Goal: Task Accomplishment & Management: Complete application form

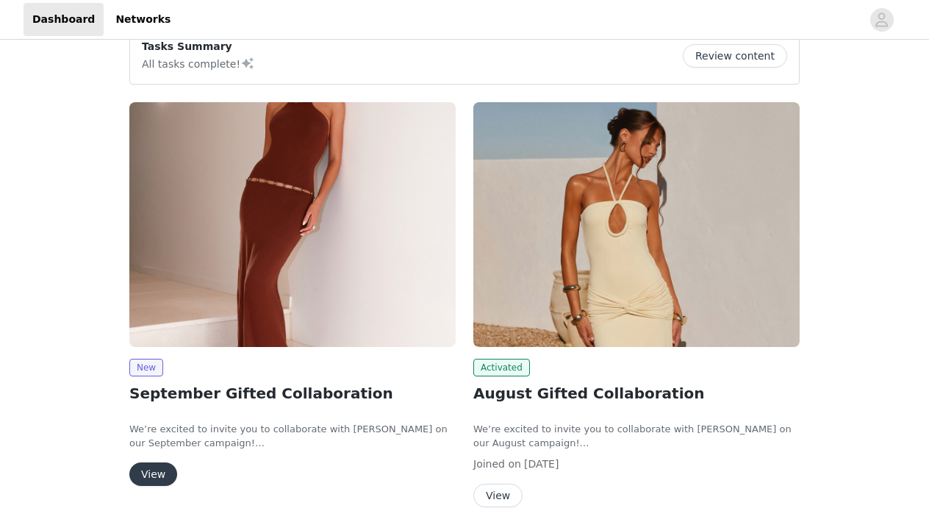
scroll to position [152, 0]
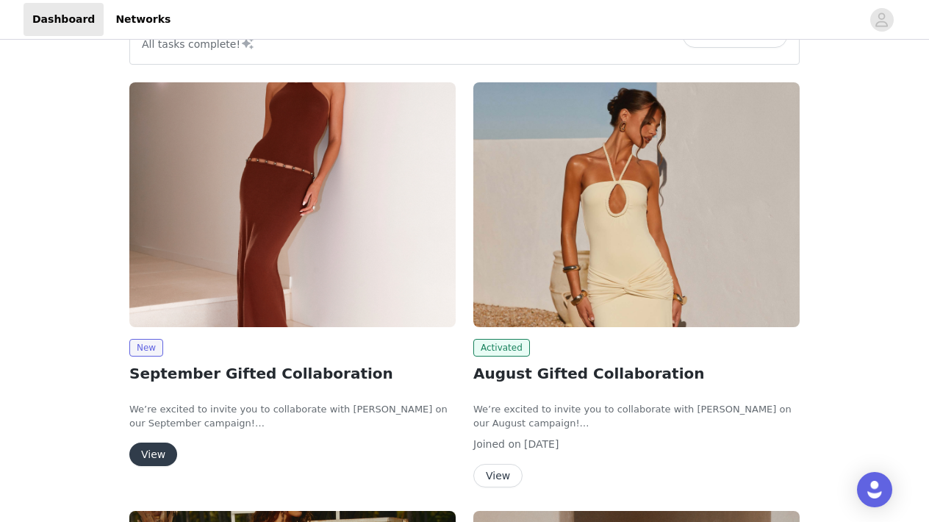
click at [159, 438] on div "New September Gifted Collaboration We’re excited to invite you to collaborate w…" at bounding box center [292, 402] width 326 height 127
click at [159, 445] on button "View" at bounding box center [153, 454] width 48 height 24
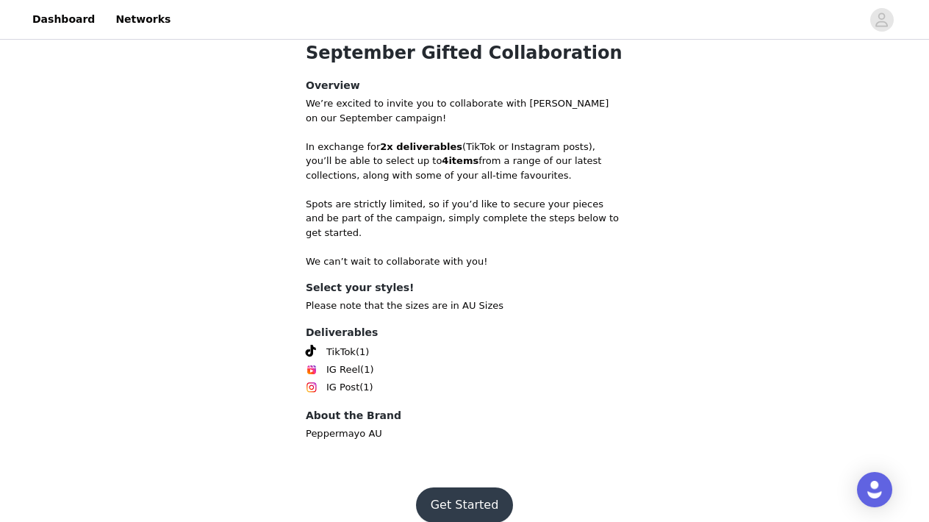
scroll to position [500, 0]
click at [448, 502] on button "Get Started" at bounding box center [465, 505] width 98 height 35
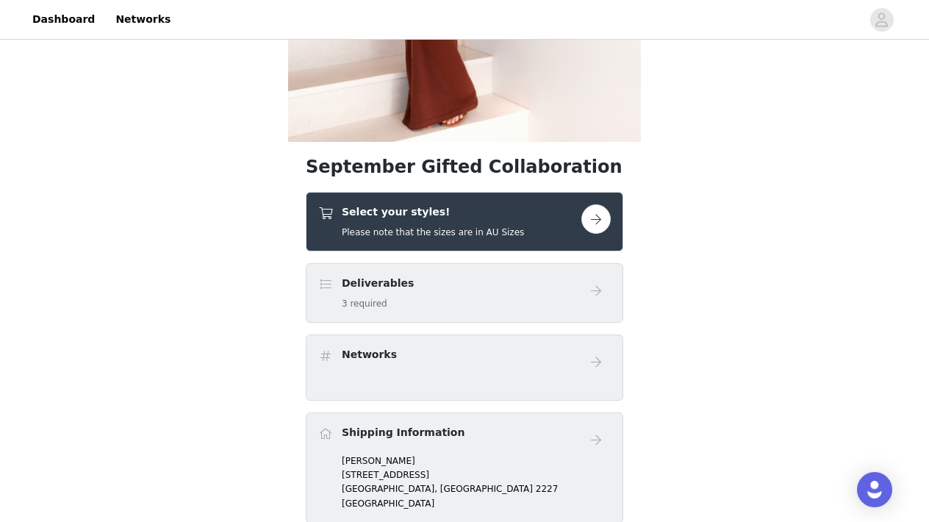
scroll to position [348, 0]
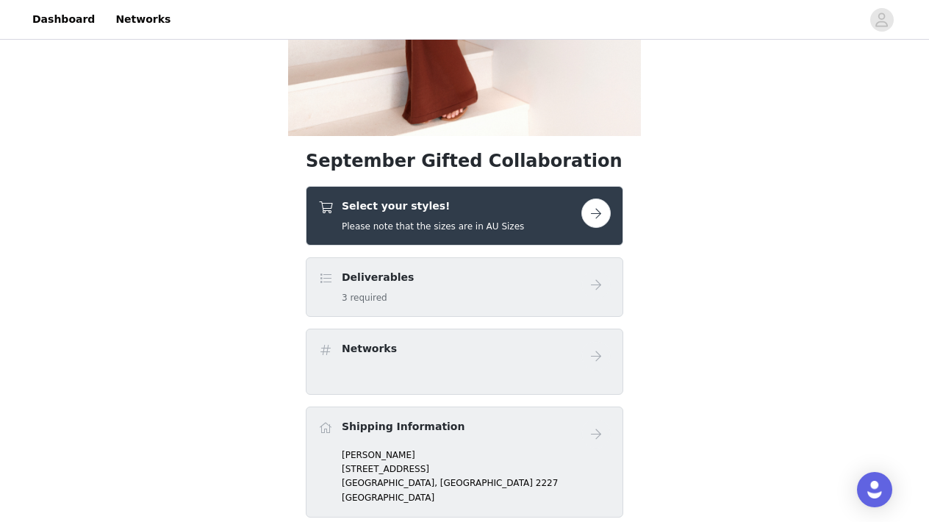
click at [602, 212] on button "button" at bounding box center [595, 212] width 29 height 29
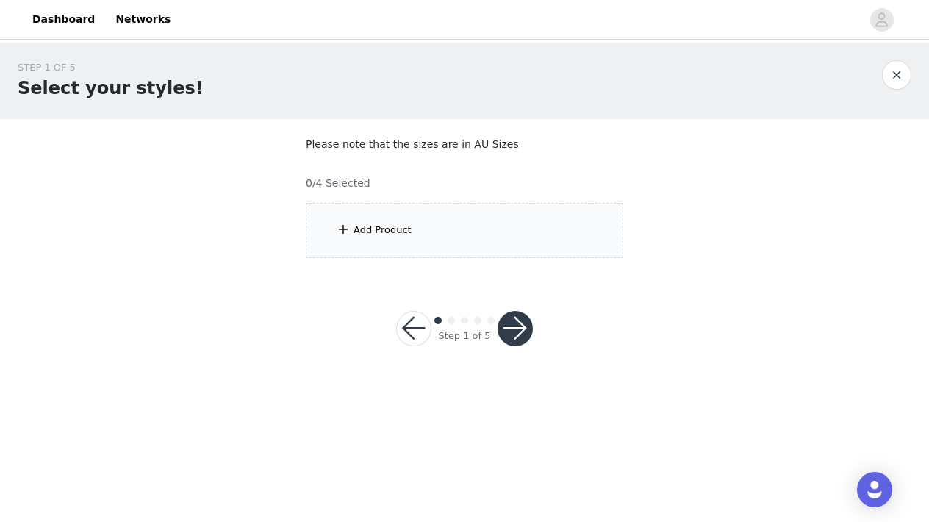
click at [472, 242] on div "Add Product" at bounding box center [464, 230] width 317 height 55
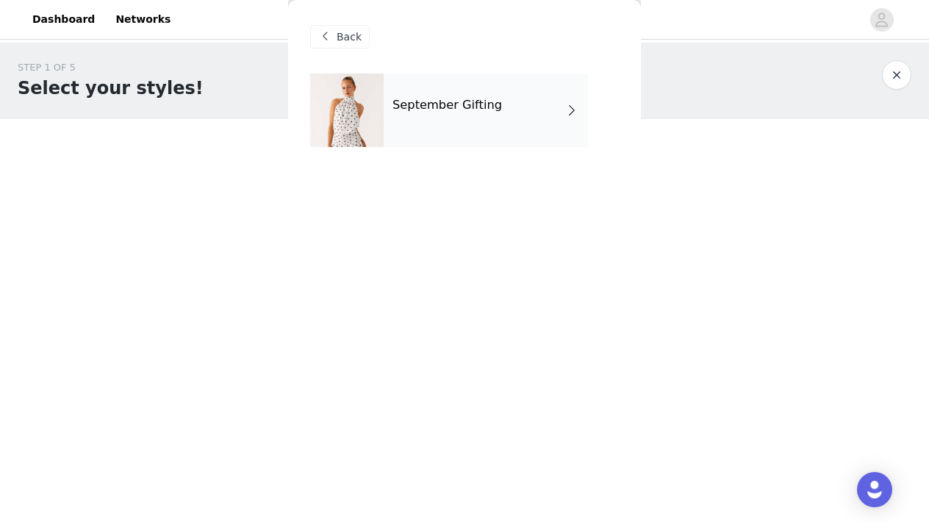
click at [474, 83] on div "September Gifting" at bounding box center [486, 109] width 204 height 73
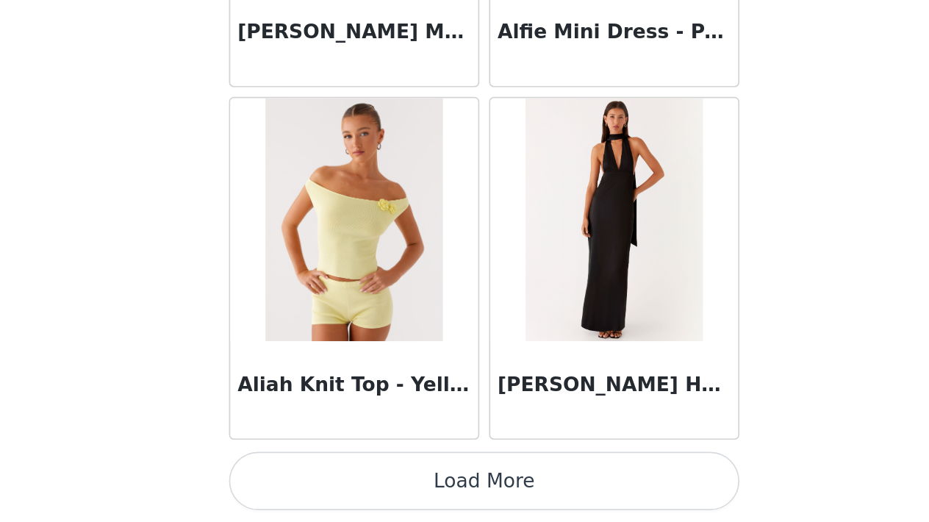
click at [310, 479] on button "Load More" at bounding box center [464, 496] width 309 height 35
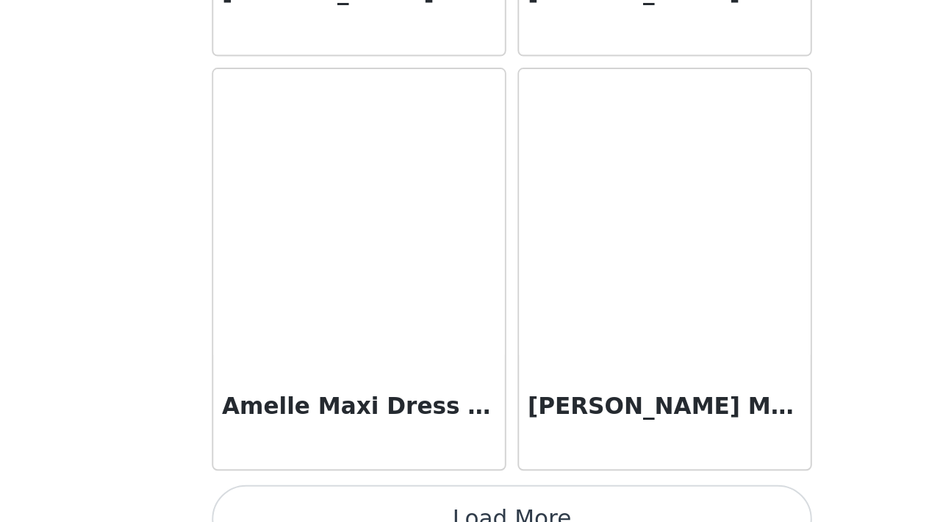
scroll to position [3857, 0]
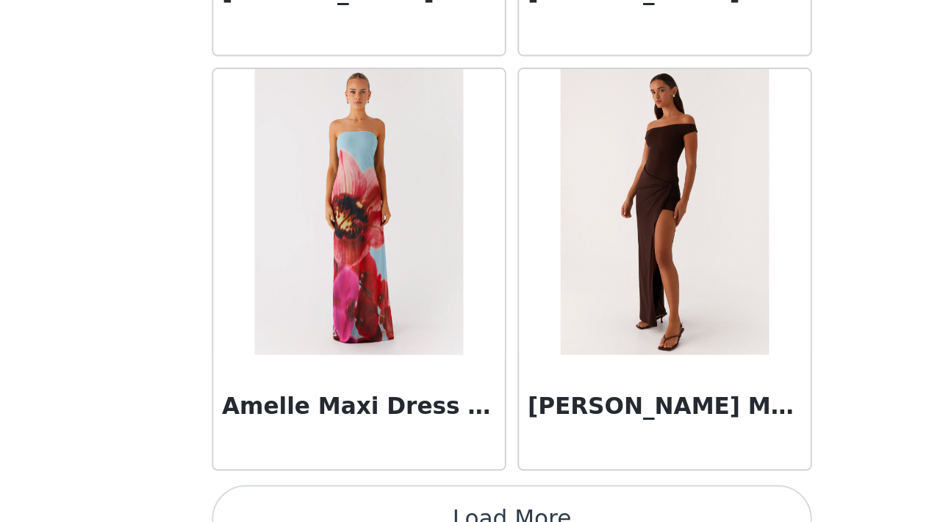
click at [310, 479] on button "Load More" at bounding box center [464, 496] width 309 height 35
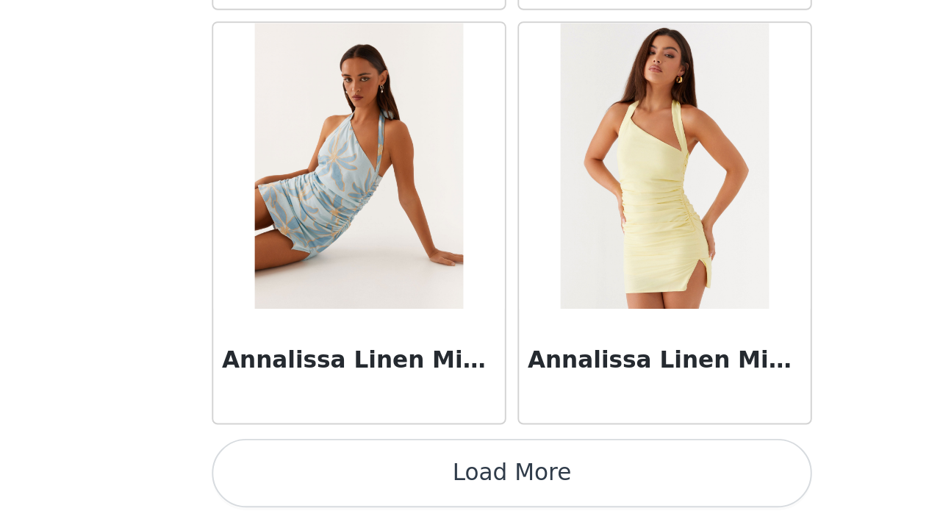
scroll to position [0, 0]
click at [310, 479] on button "Load More" at bounding box center [464, 496] width 309 height 35
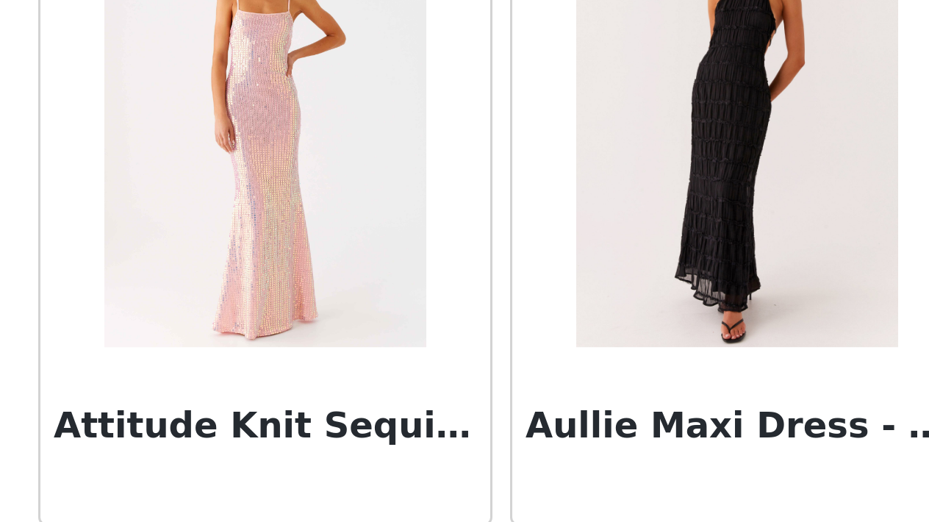
scroll to position [8119, 0]
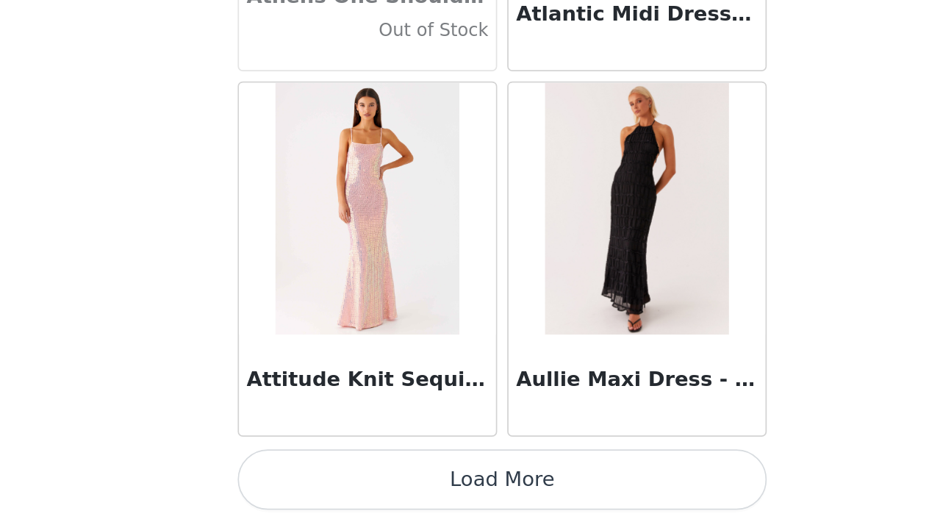
click at [310, 479] on button "Load More" at bounding box center [464, 496] width 309 height 35
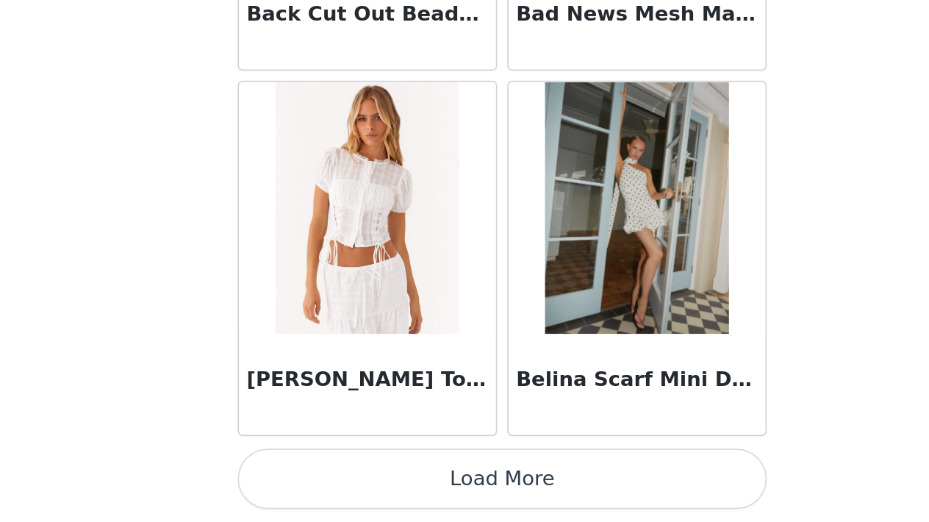
scroll to position [0, 0]
click at [310, 479] on button "Load More" at bounding box center [464, 496] width 309 height 35
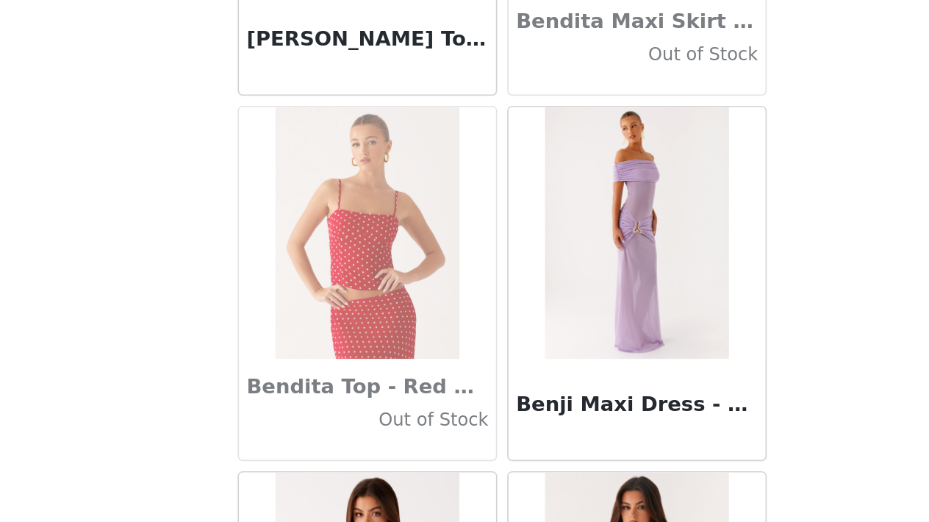
scroll to position [11093, 0]
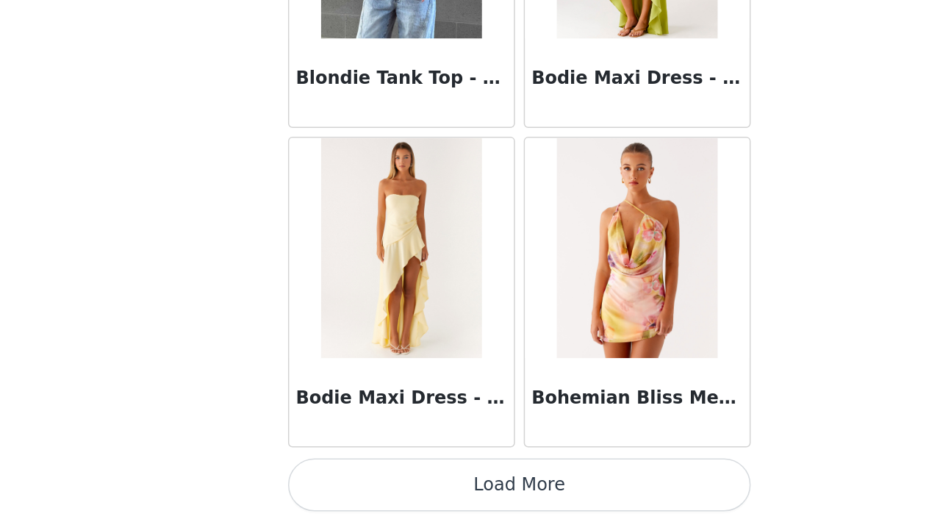
click at [345, 479] on button "Load More" at bounding box center [464, 496] width 309 height 35
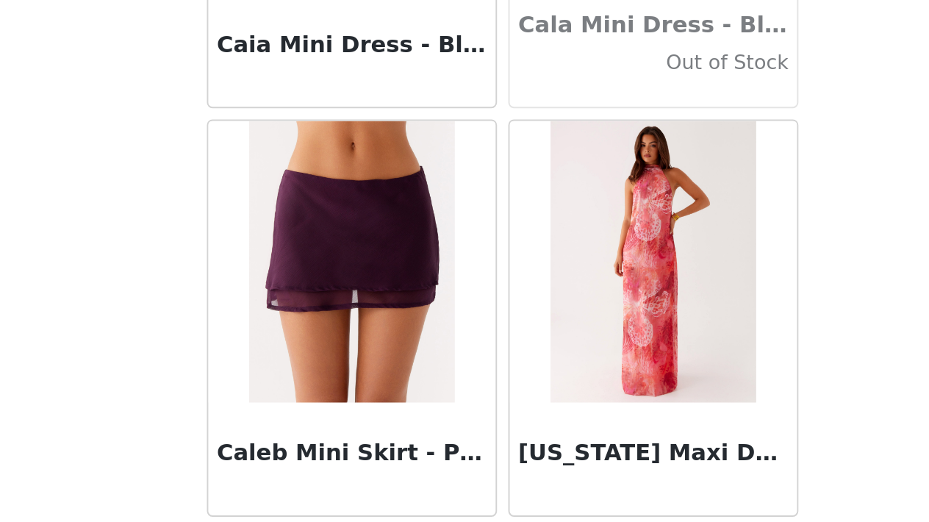
scroll to position [14511, 0]
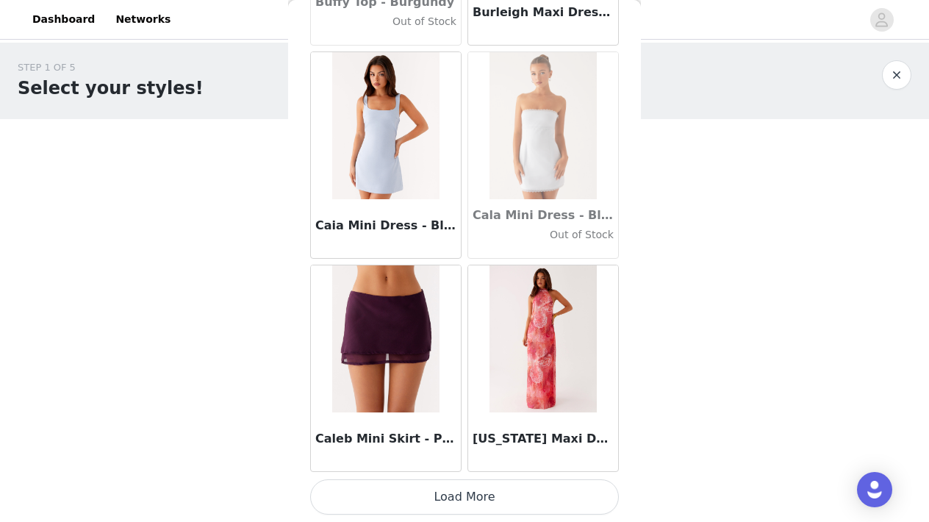
click at [460, 495] on button "Load More" at bounding box center [464, 496] width 309 height 35
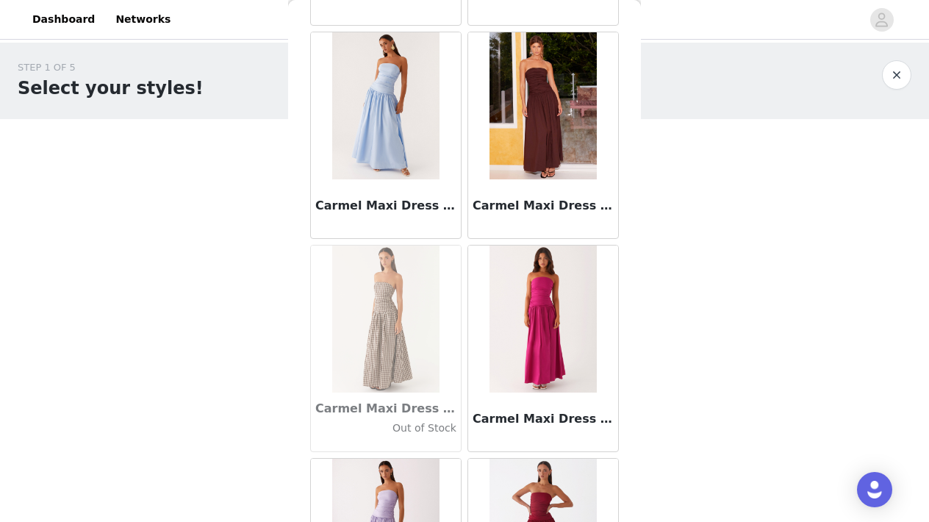
scroll to position [15645, 0]
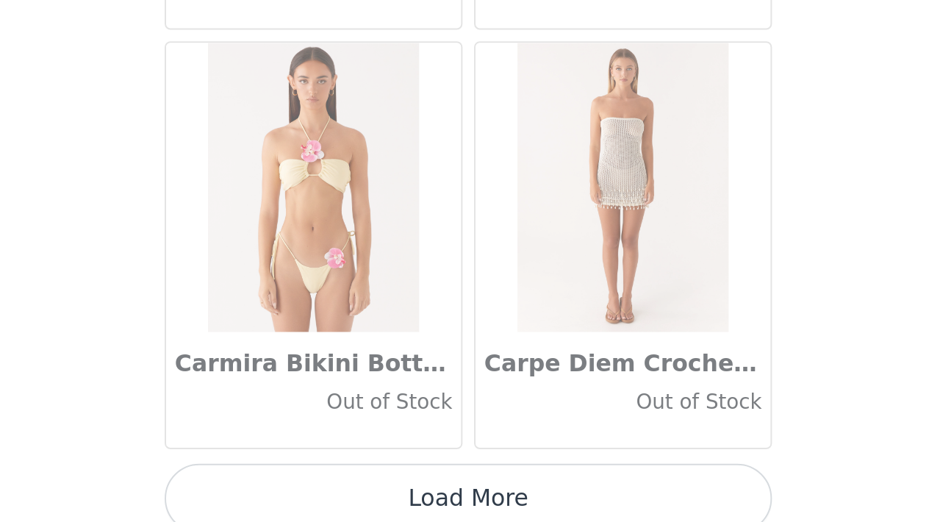
click at [310, 479] on button "Load More" at bounding box center [464, 496] width 309 height 35
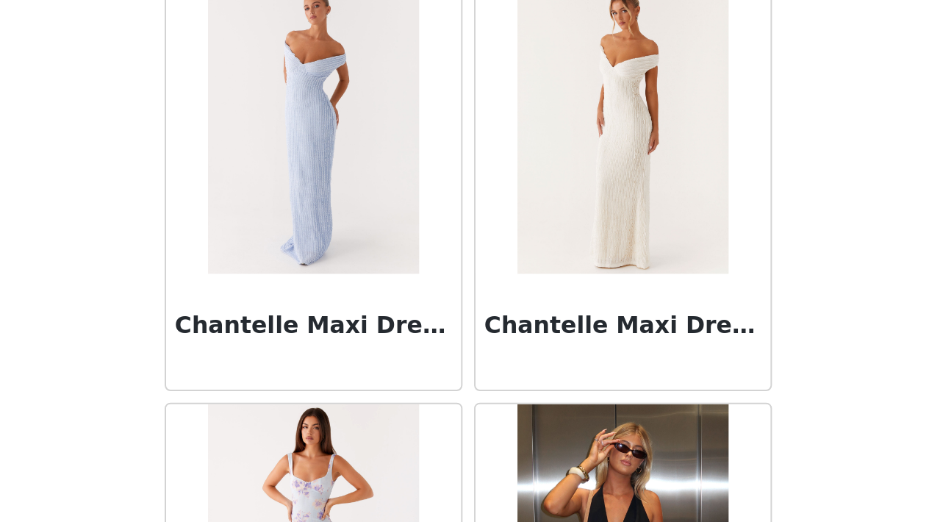
scroll to position [18184, 0]
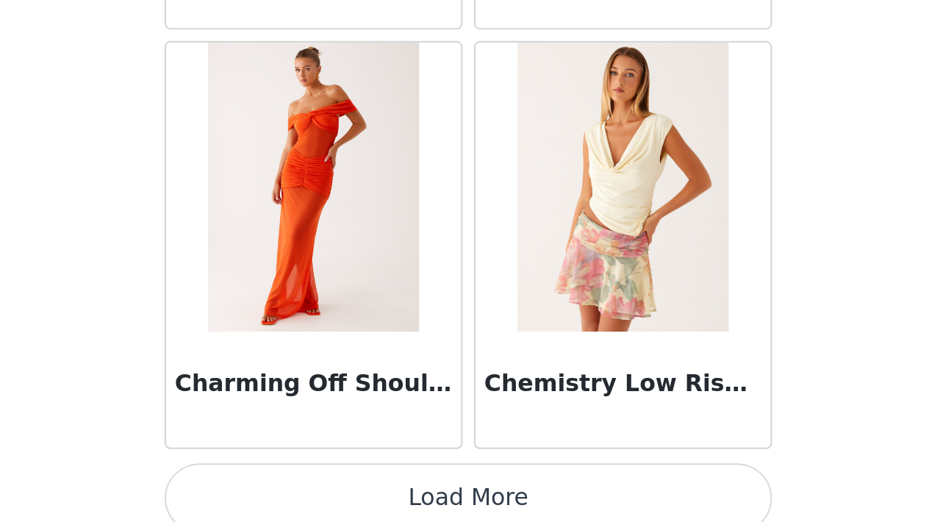
click at [310, 479] on button "Load More" at bounding box center [464, 496] width 309 height 35
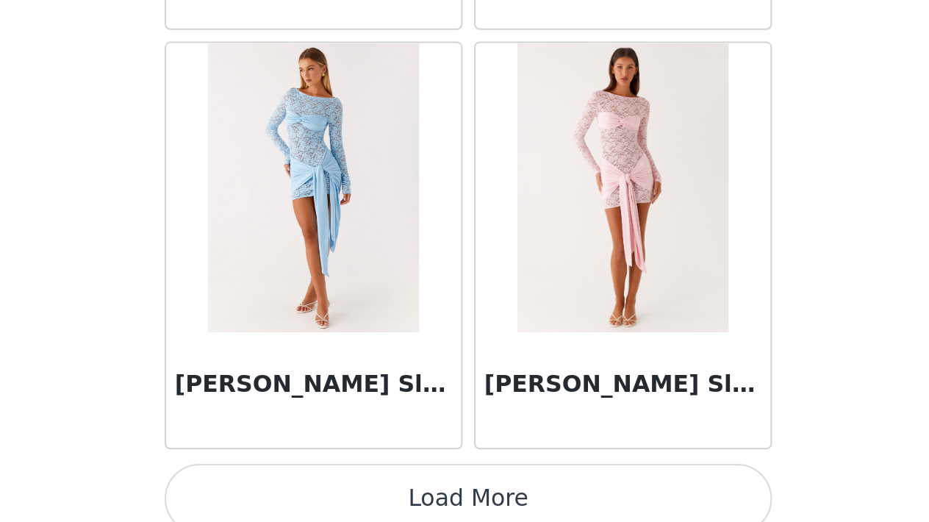
scroll to position [20903, 0]
click at [310, 479] on button "Load More" at bounding box center [464, 496] width 309 height 35
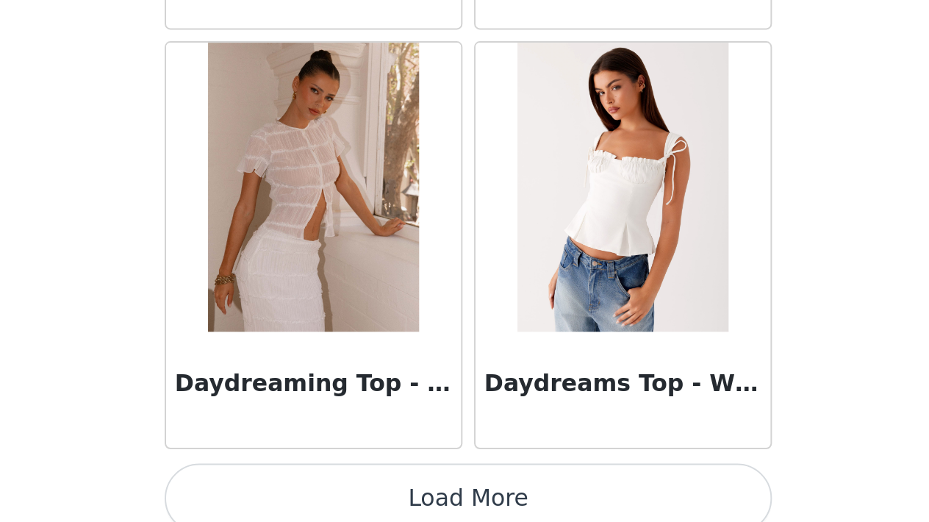
click at [310, 479] on button "Load More" at bounding box center [464, 496] width 309 height 35
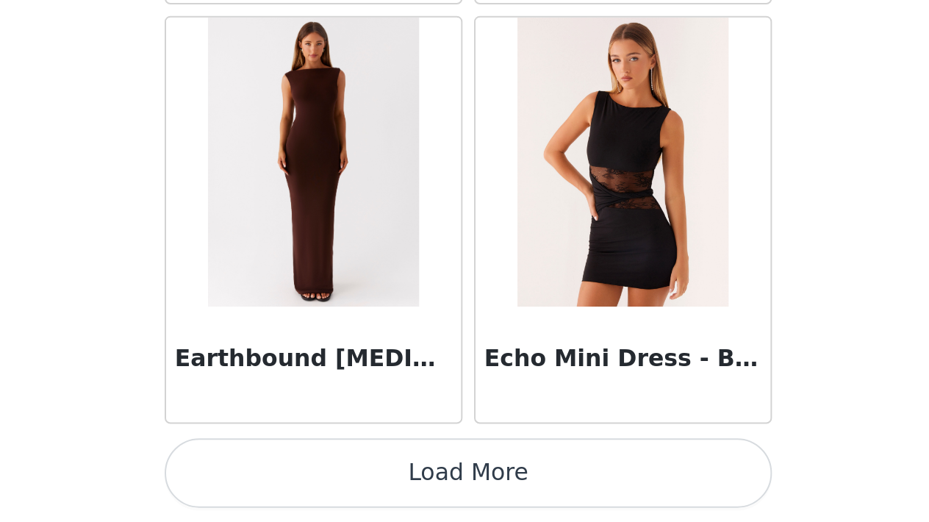
scroll to position [0, 0]
click at [310, 479] on button "Load More" at bounding box center [464, 496] width 309 height 35
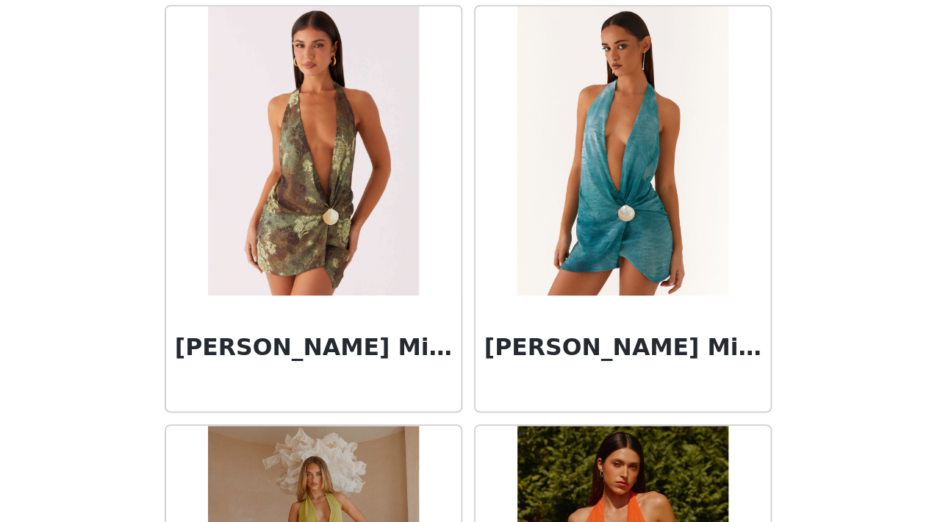
scroll to position [26677, 0]
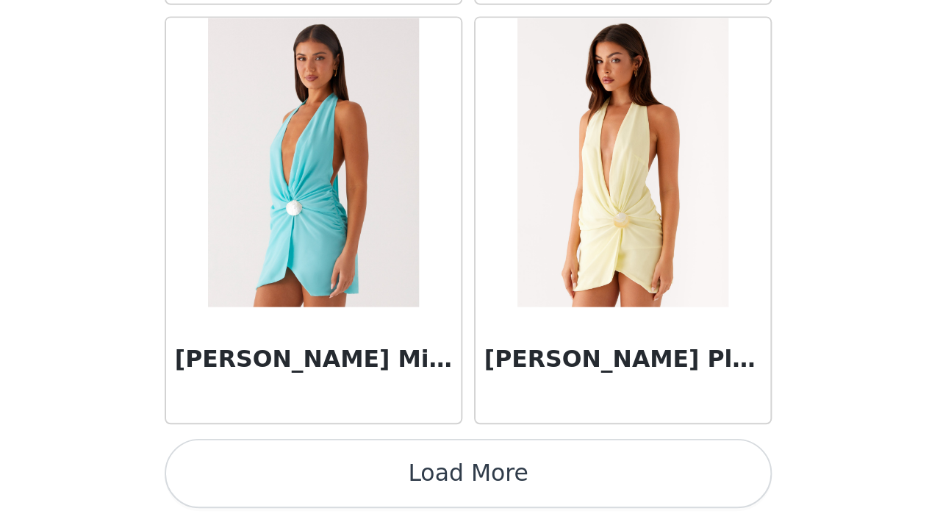
click at [310, 479] on button "Load More" at bounding box center [464, 496] width 309 height 35
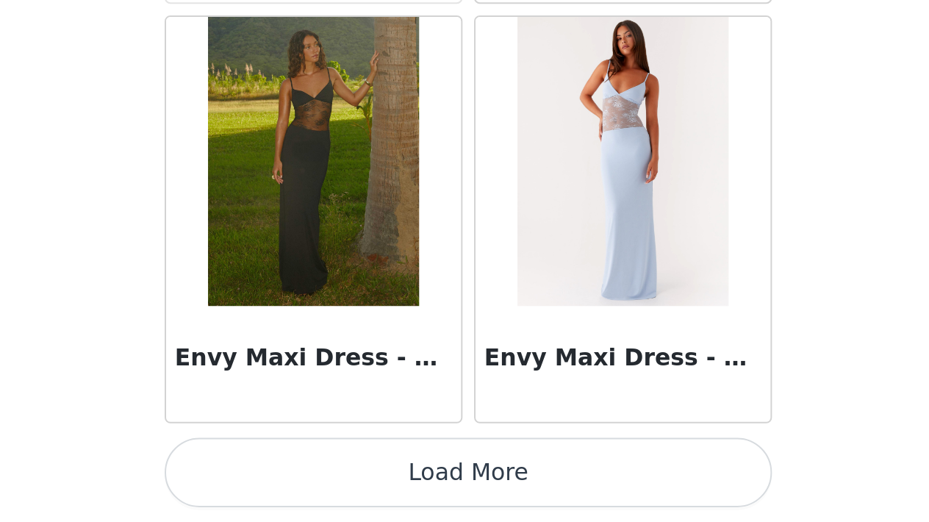
scroll to position [0, 0]
click at [310, 479] on button "Load More" at bounding box center [464, 496] width 309 height 35
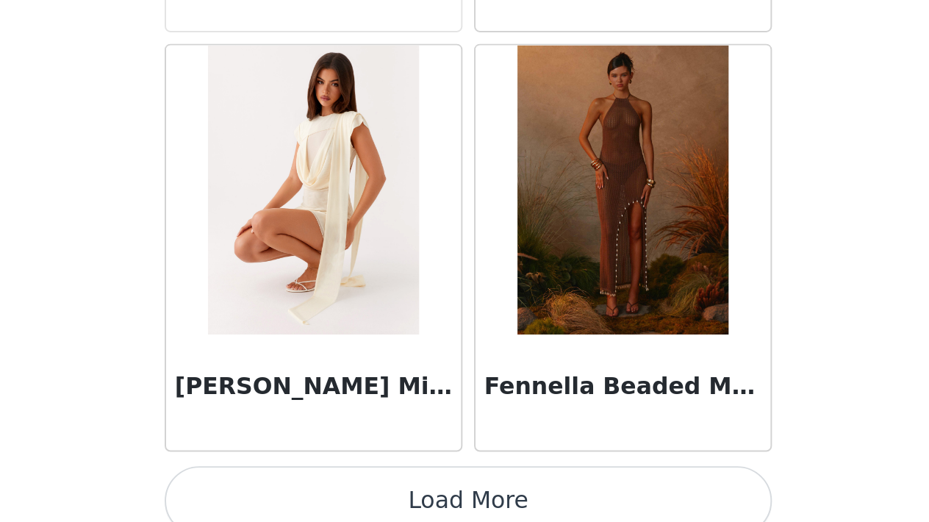
scroll to position [31543, 0]
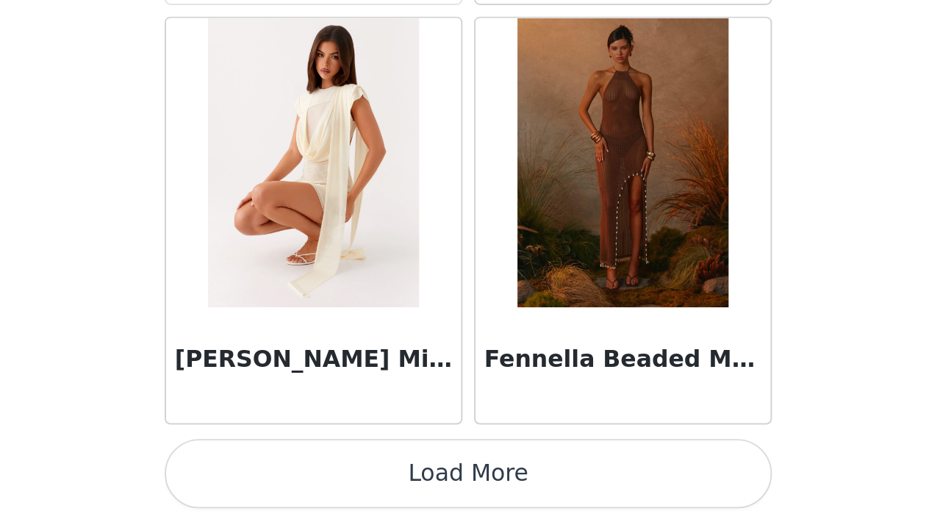
click at [310, 479] on button "Load More" at bounding box center [464, 496] width 309 height 35
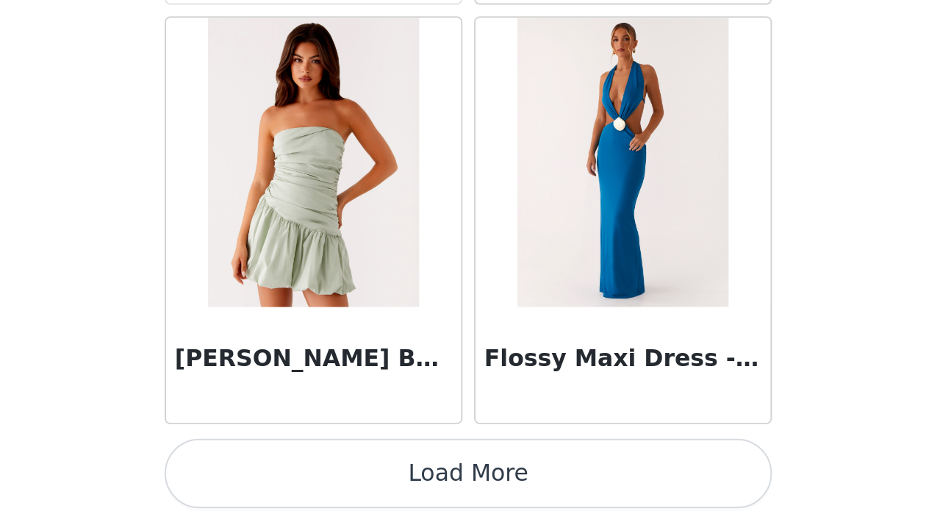
click at [310, 479] on button "Load More" at bounding box center [464, 496] width 309 height 35
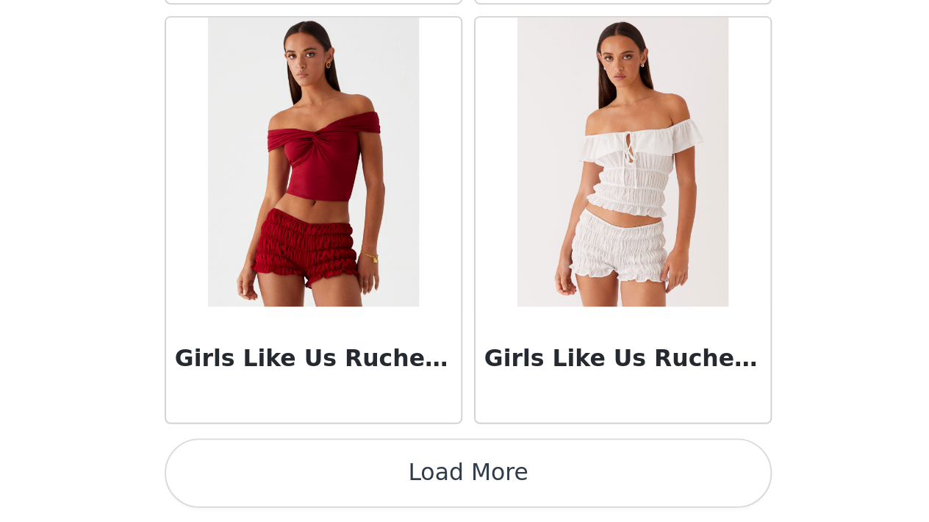
click at [310, 479] on button "Load More" at bounding box center [464, 496] width 309 height 35
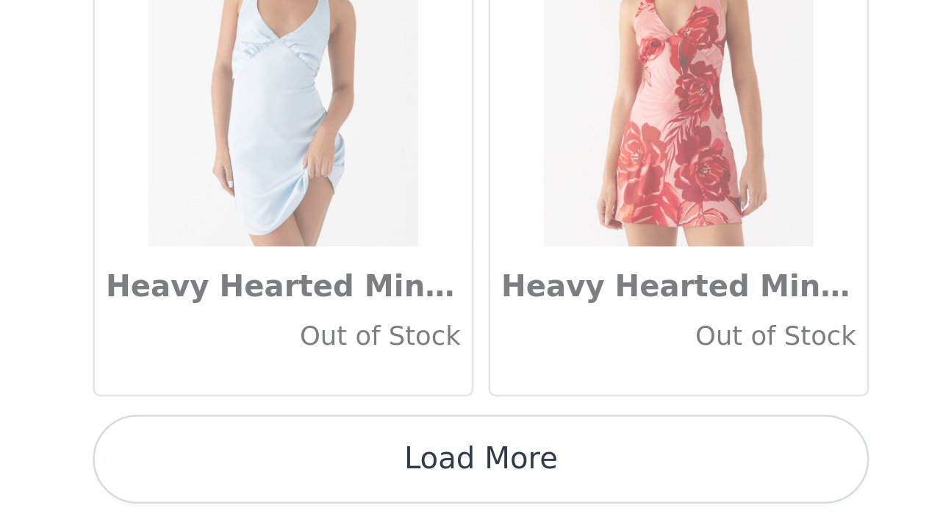
scroll to position [0, 0]
click at [310, 479] on button "Load More" at bounding box center [464, 496] width 309 height 35
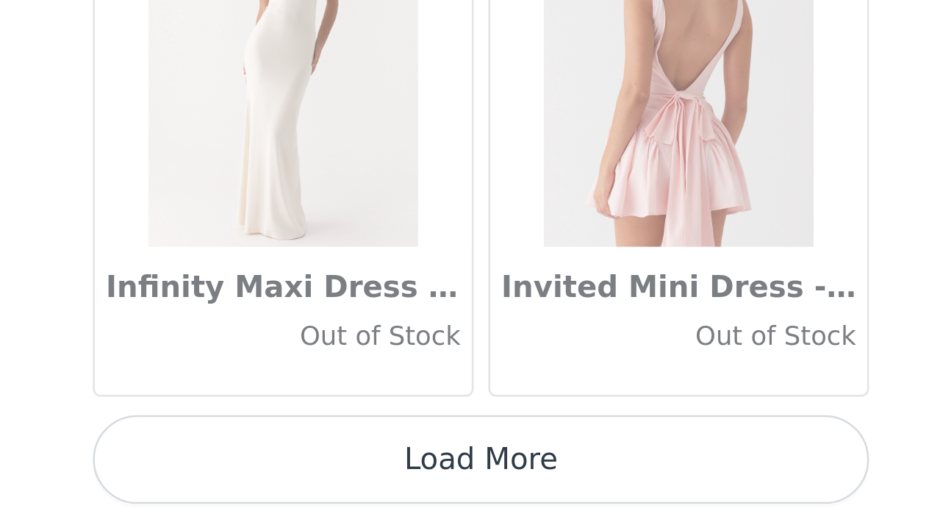
click at [310, 479] on button "Load More" at bounding box center [464, 496] width 309 height 35
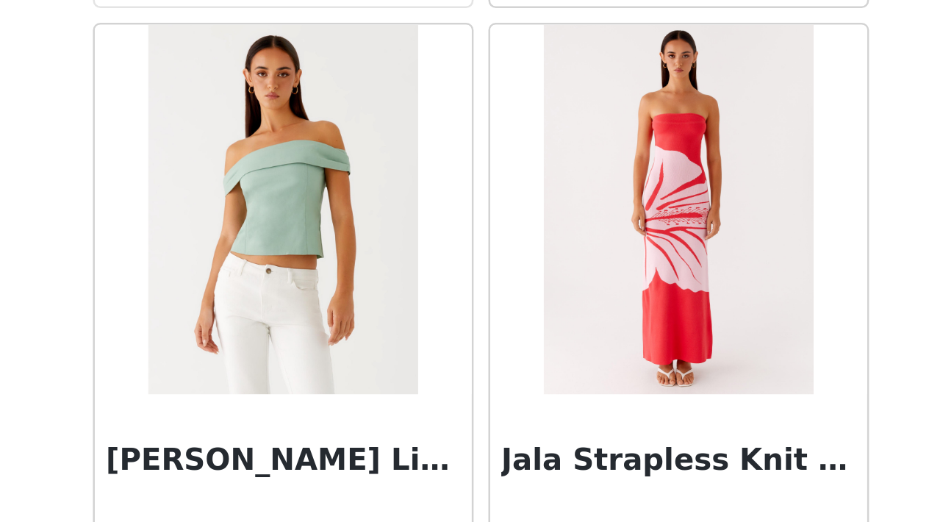
scroll to position [40872, 0]
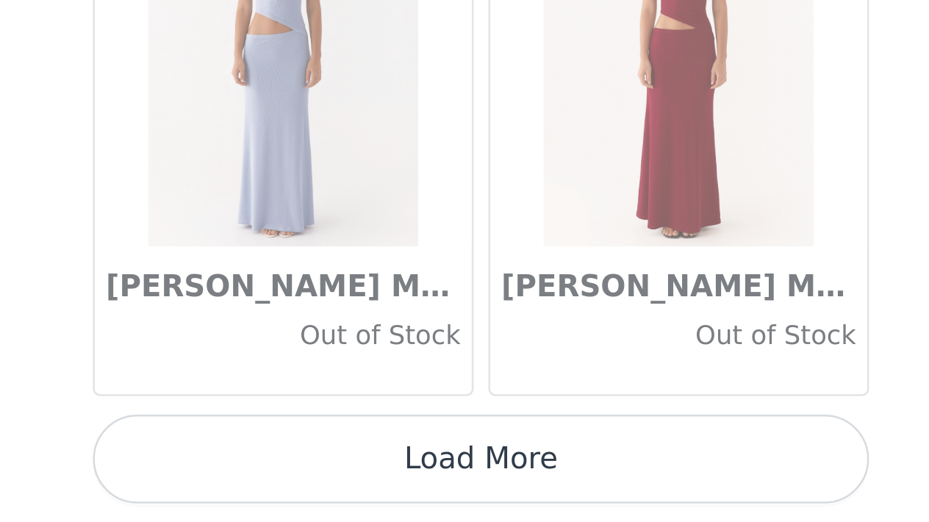
click at [310, 479] on button "Load More" at bounding box center [464, 496] width 309 height 35
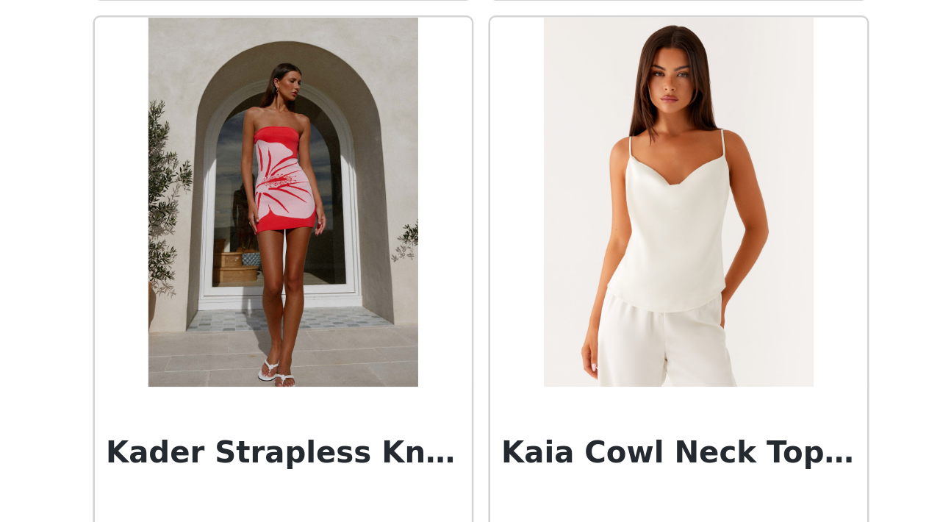
scroll to position [44074, 0]
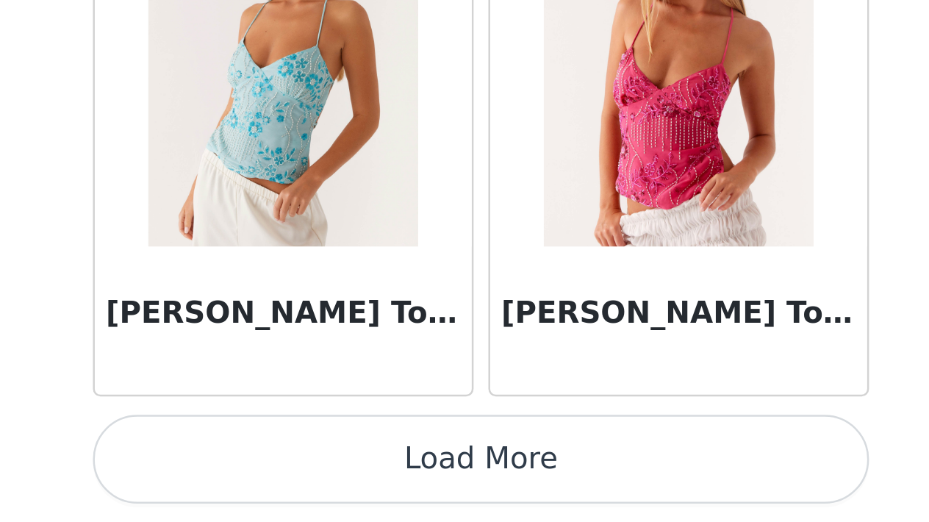
click at [310, 479] on button "Load More" at bounding box center [464, 496] width 309 height 35
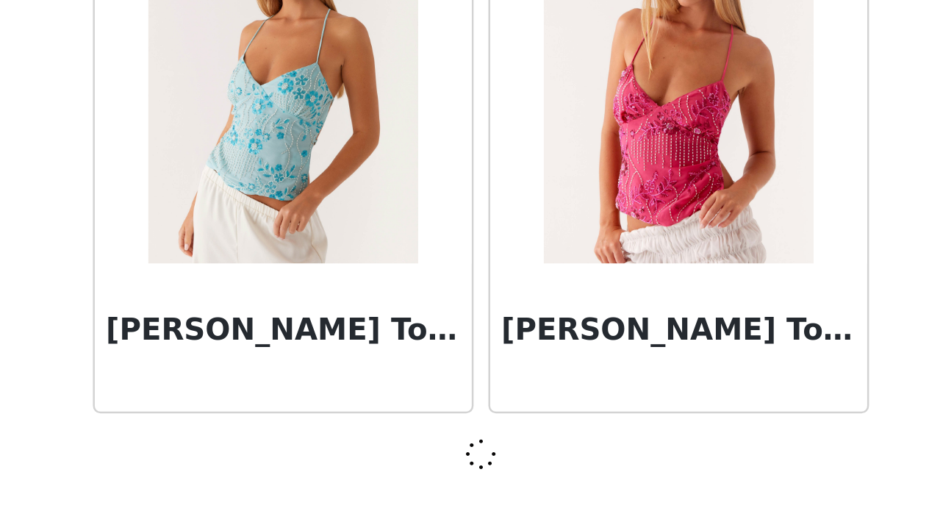
scroll to position [44334, 0]
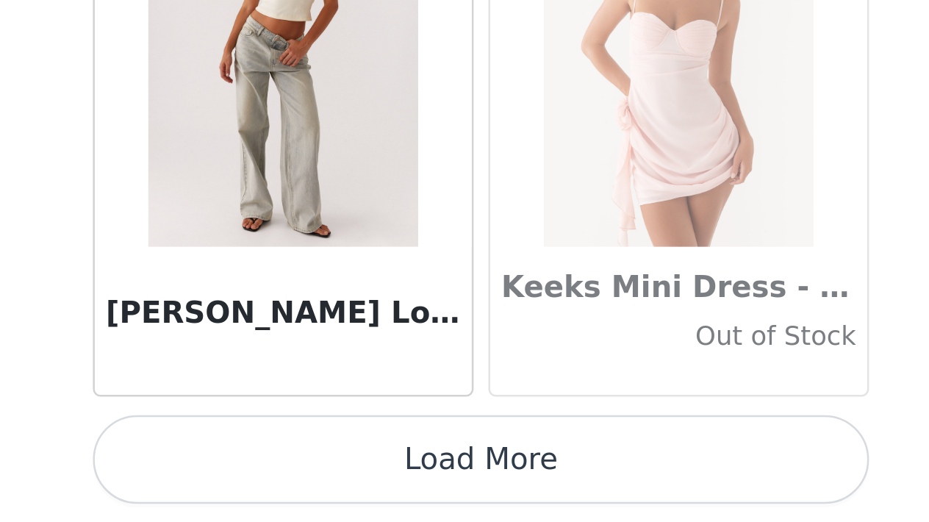
click at [310, 479] on button "Load More" at bounding box center [464, 496] width 309 height 35
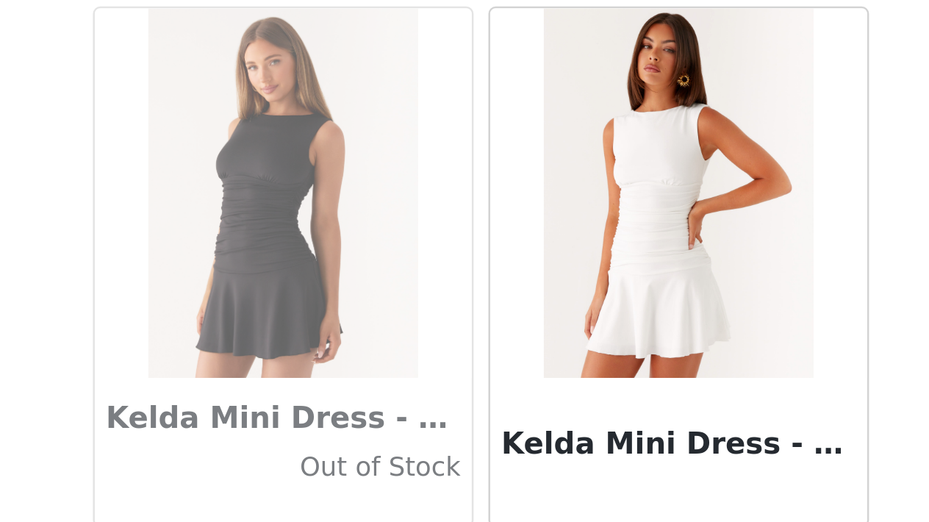
scroll to position [46848, 0]
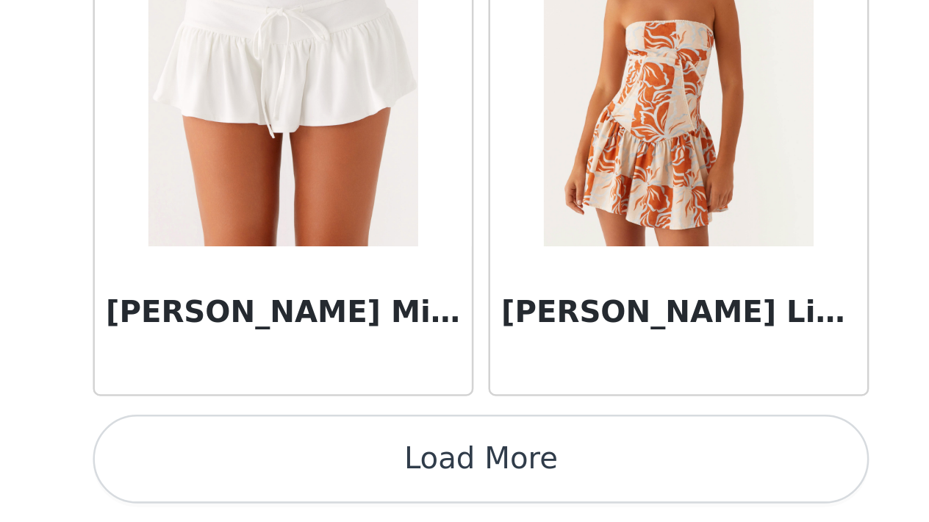
click at [310, 479] on button "Load More" at bounding box center [464, 496] width 309 height 35
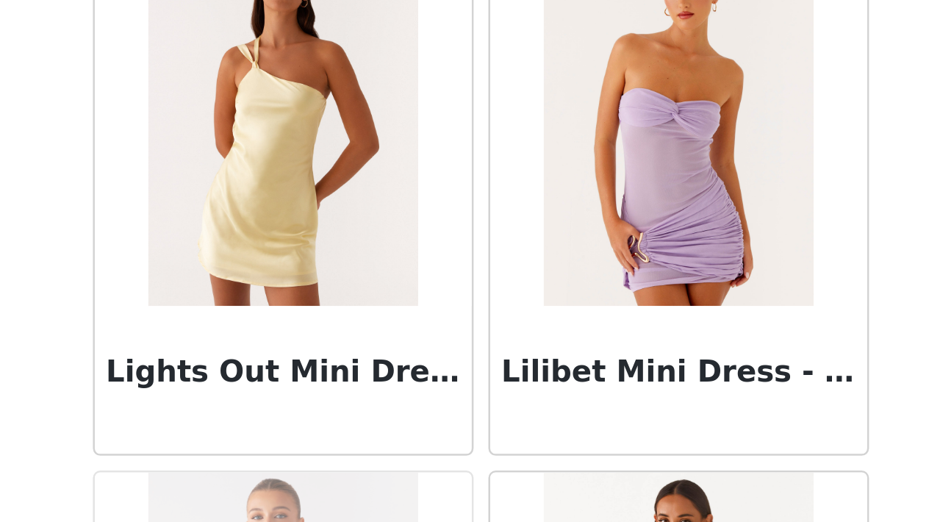
scroll to position [50284, 0]
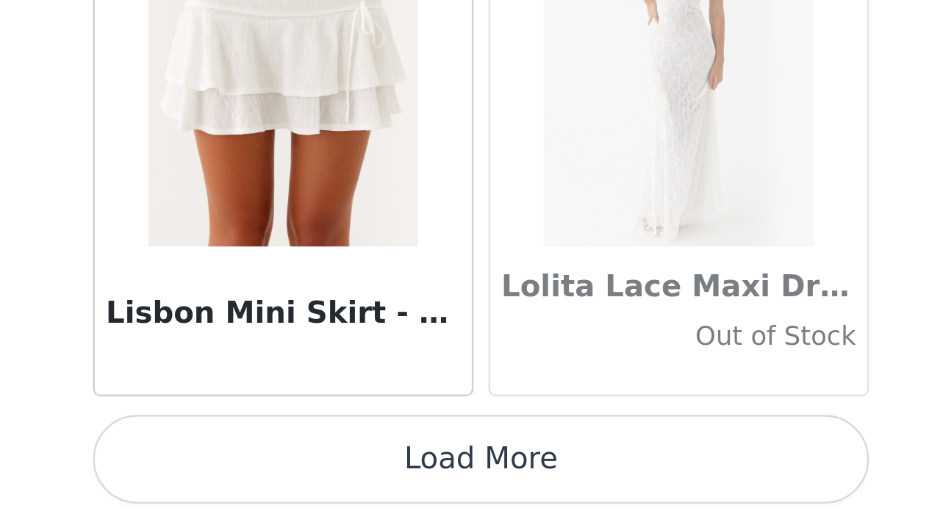
click at [310, 479] on button "Load More" at bounding box center [464, 496] width 309 height 35
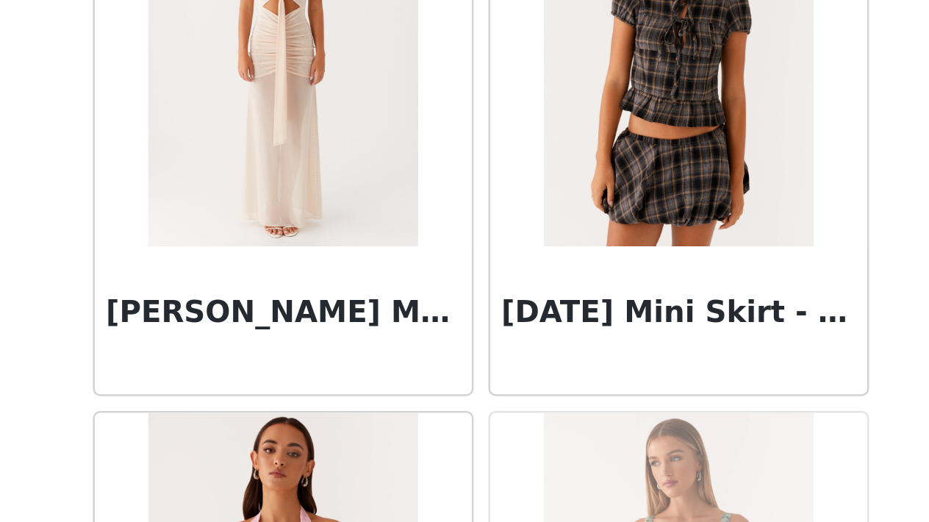
scroll to position [51800, 0]
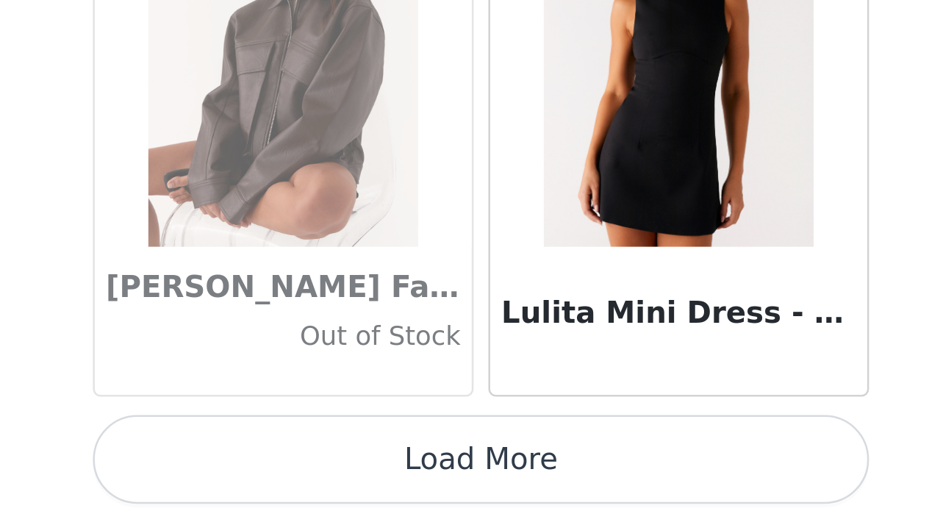
click at [310, 479] on button "Load More" at bounding box center [464, 496] width 309 height 35
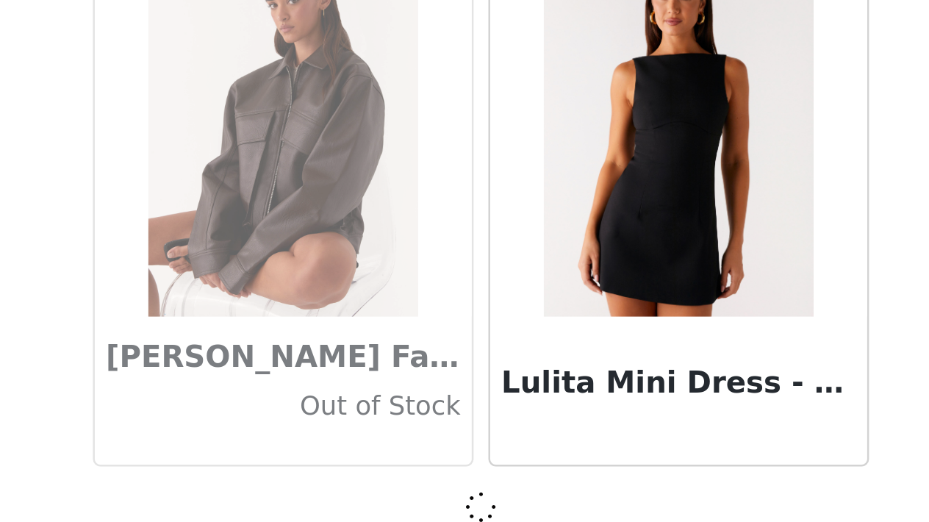
scroll to position [52839, 0]
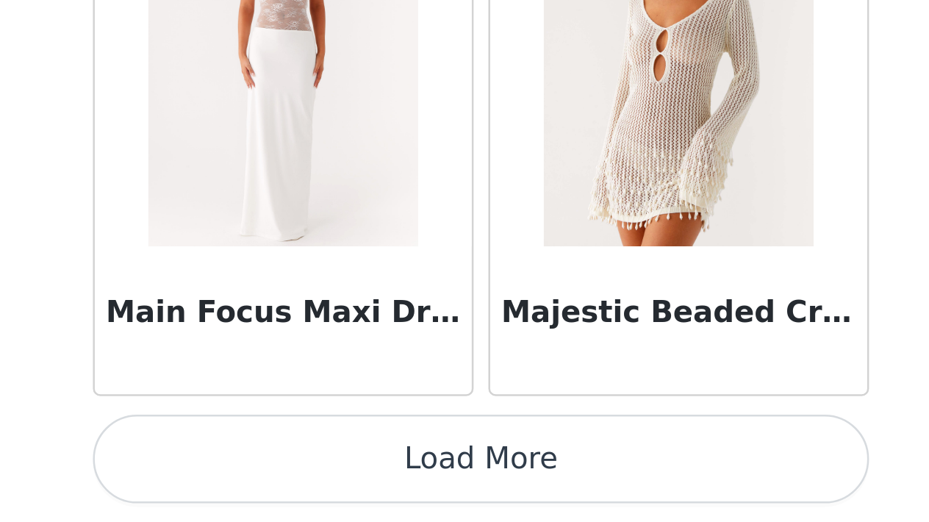
click at [310, 479] on button "Load More" at bounding box center [464, 496] width 309 height 35
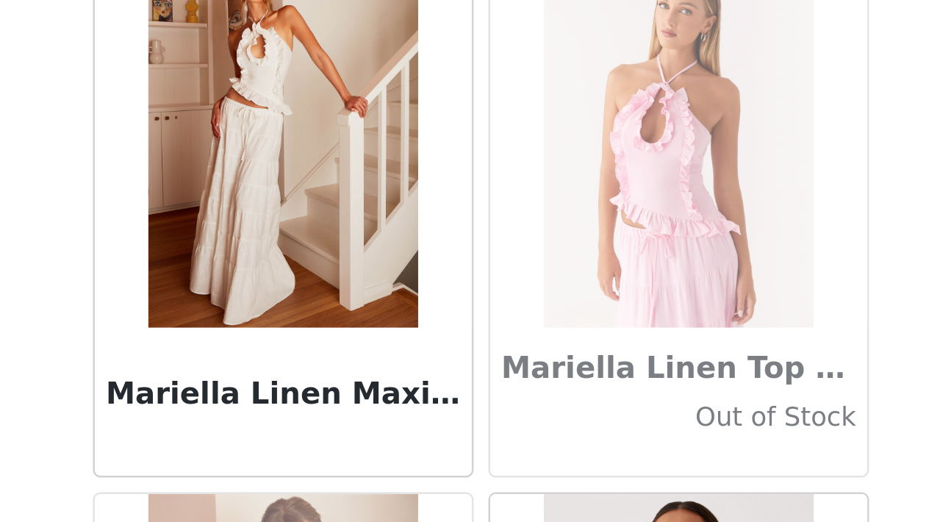
scroll to position [56029, 0]
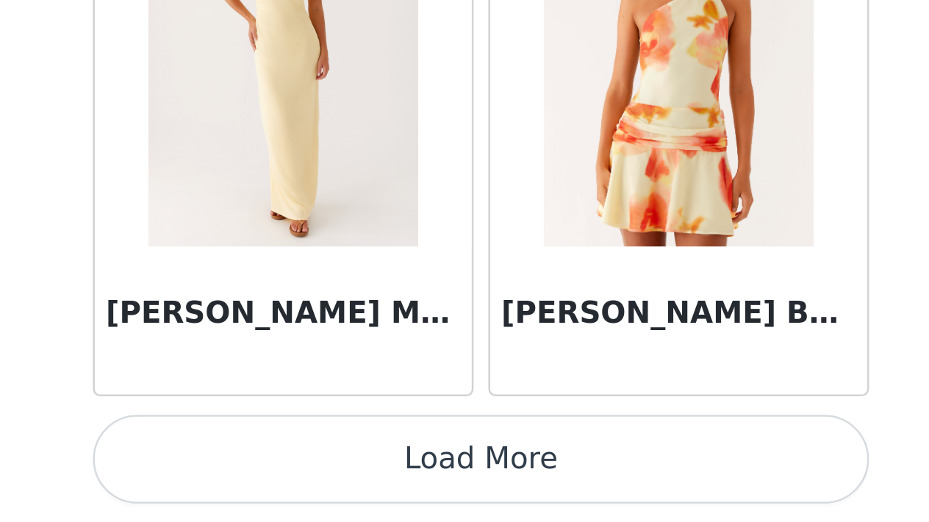
click at [310, 479] on button "Load More" at bounding box center [464, 496] width 309 height 35
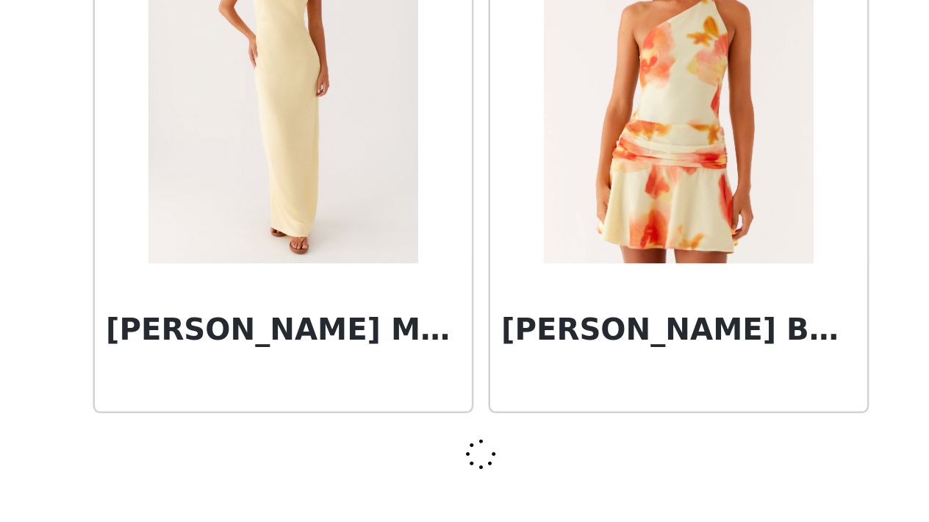
scroll to position [57118, 0]
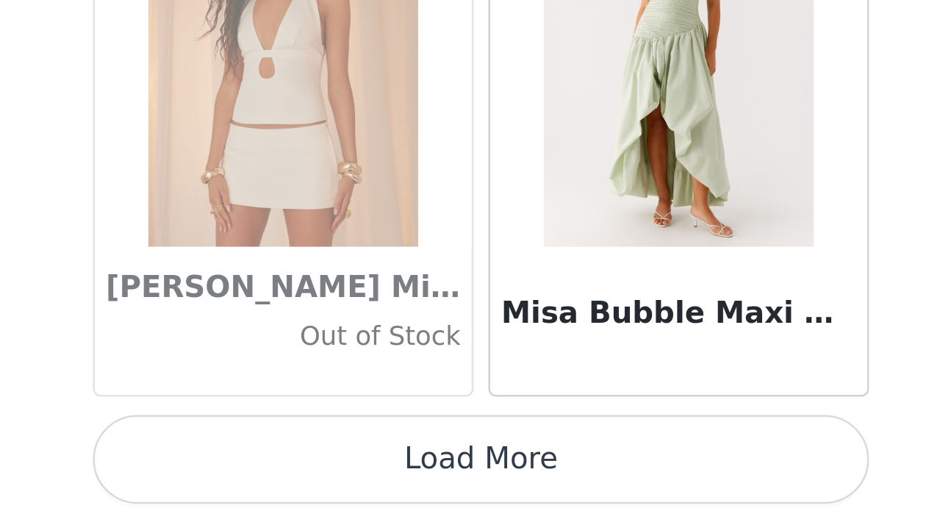
click at [310, 479] on button "Load More" at bounding box center [464, 496] width 309 height 35
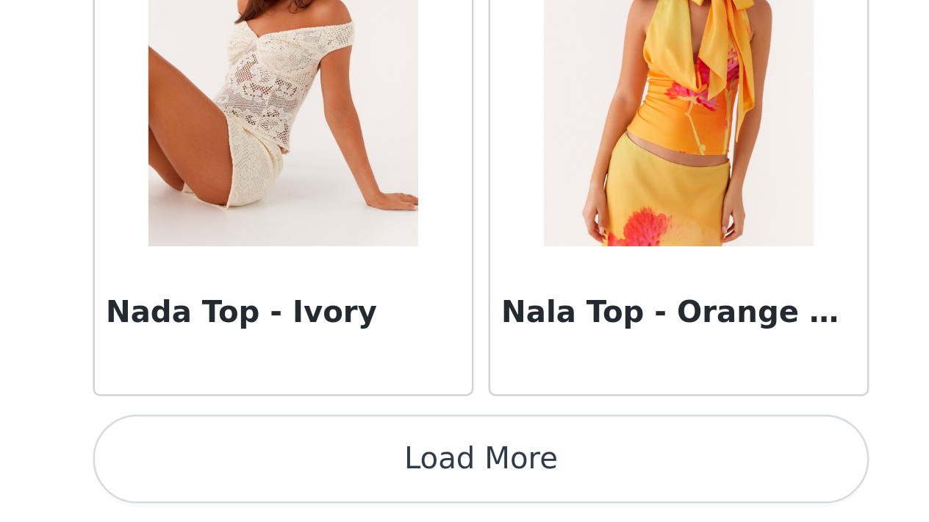
click at [310, 479] on button "Load More" at bounding box center [464, 496] width 309 height 35
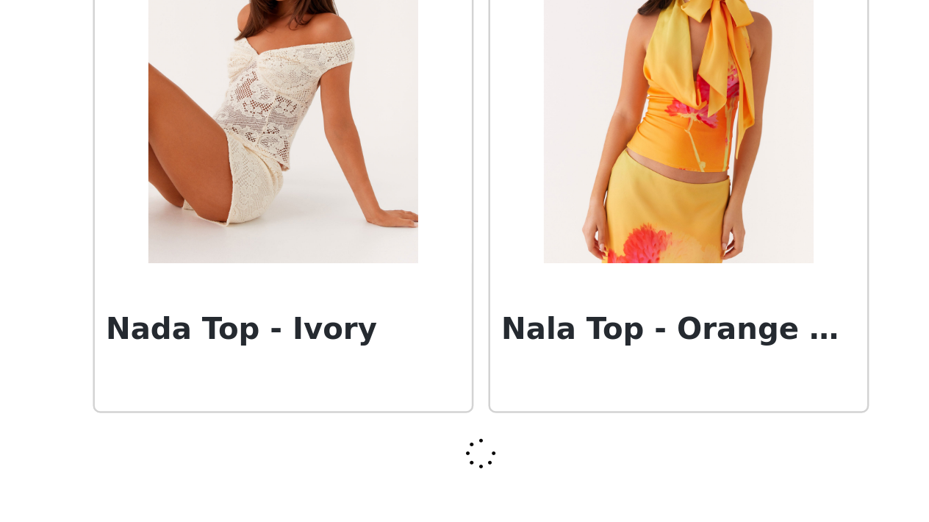
scroll to position [61380, 0]
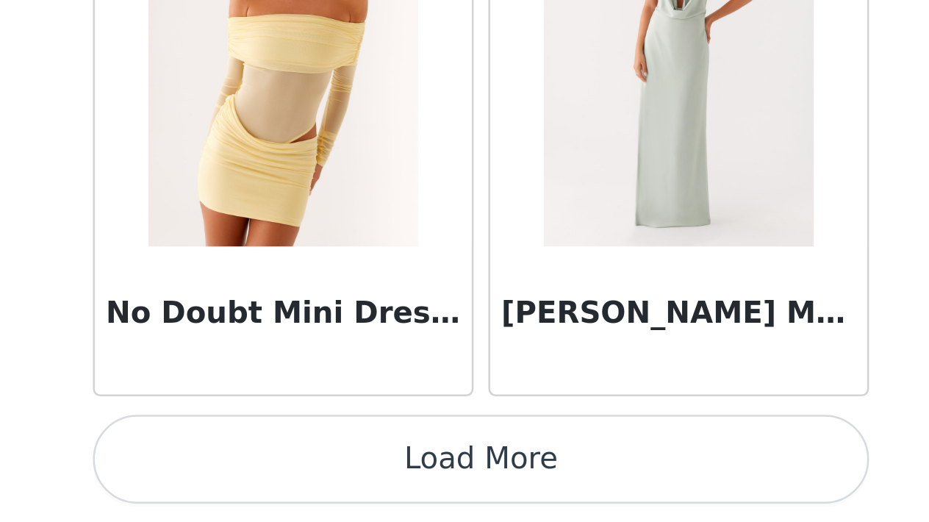
click at [310, 479] on button "Load More" at bounding box center [464, 496] width 309 height 35
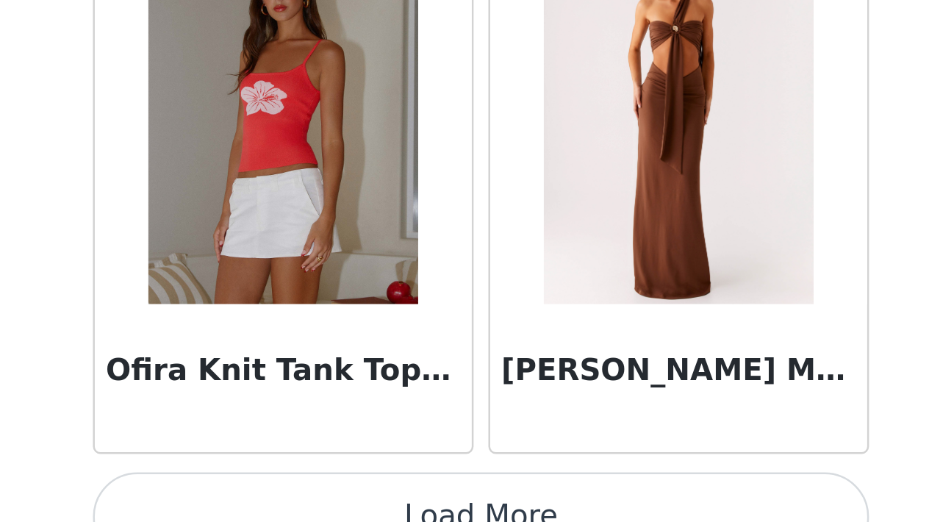
scroll to position [65627, 0]
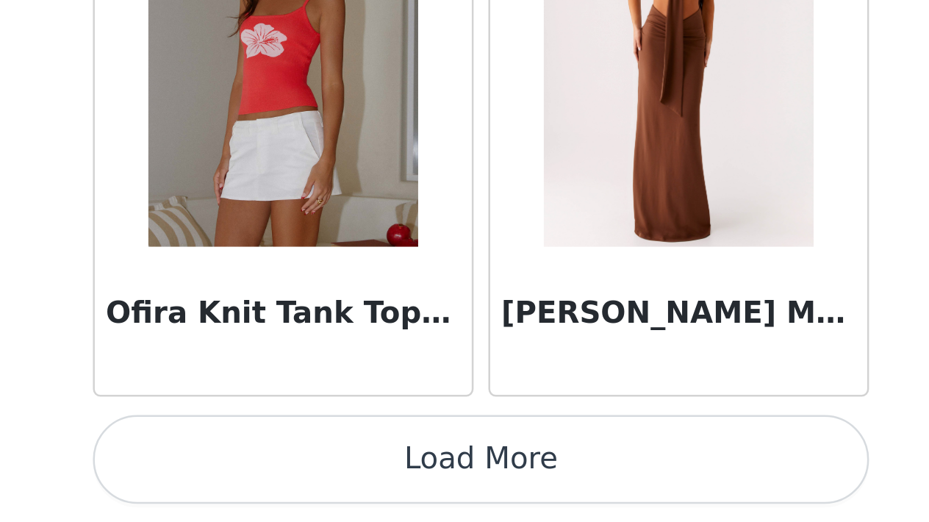
click at [310, 479] on button "Load More" at bounding box center [464, 496] width 309 height 35
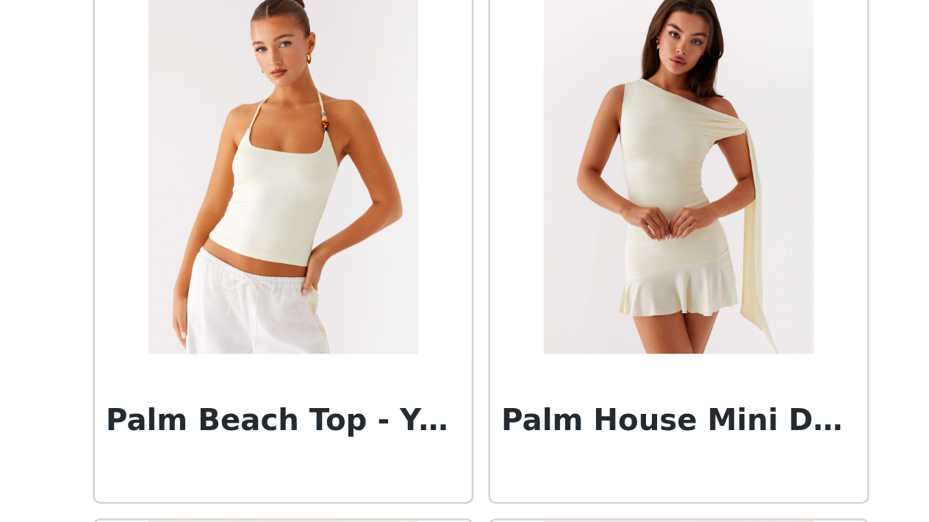
scroll to position [66888, 0]
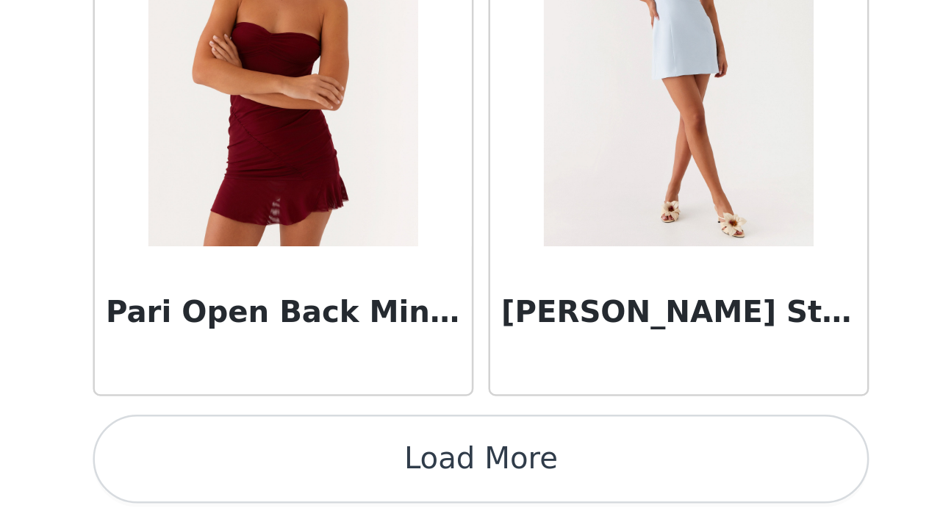
click at [310, 479] on button "Load More" at bounding box center [464, 496] width 309 height 35
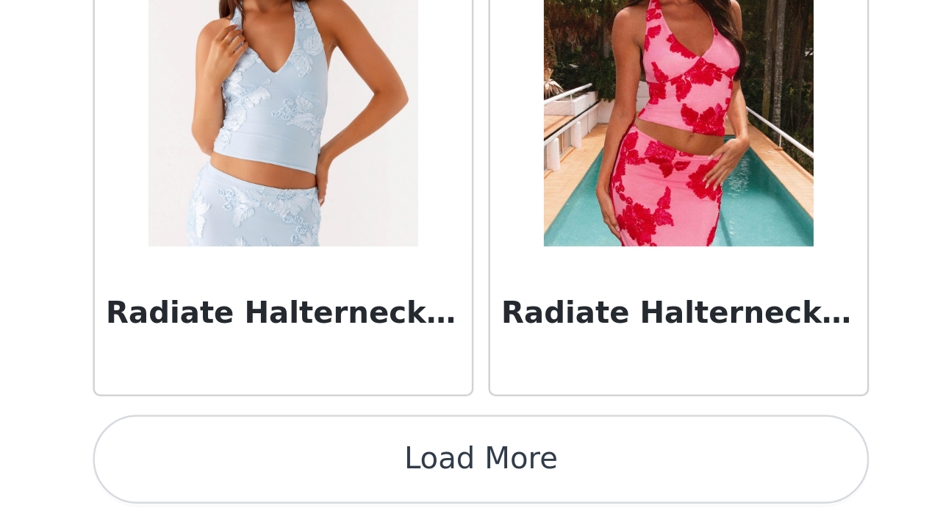
scroll to position [0, 0]
click at [310, 479] on button "Load More" at bounding box center [464, 496] width 309 height 35
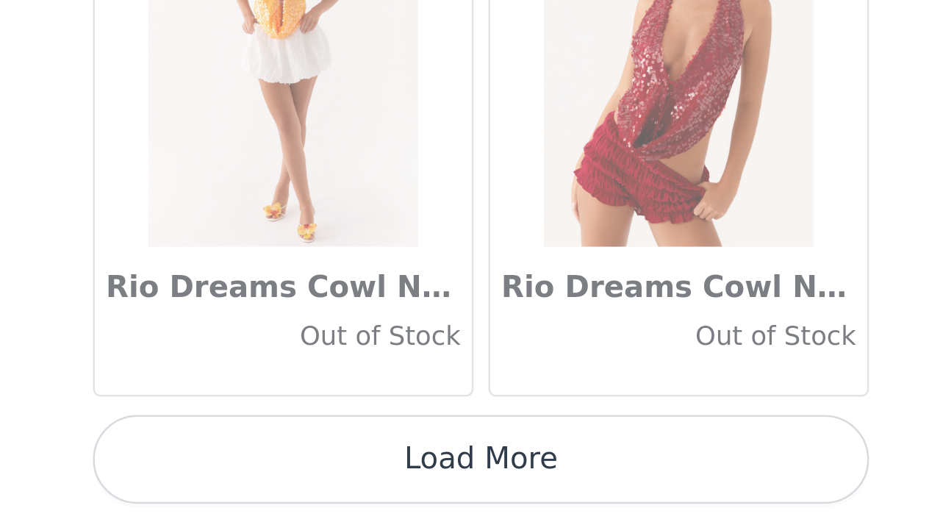
click at [310, 479] on button "Load More" at bounding box center [464, 496] width 309 height 35
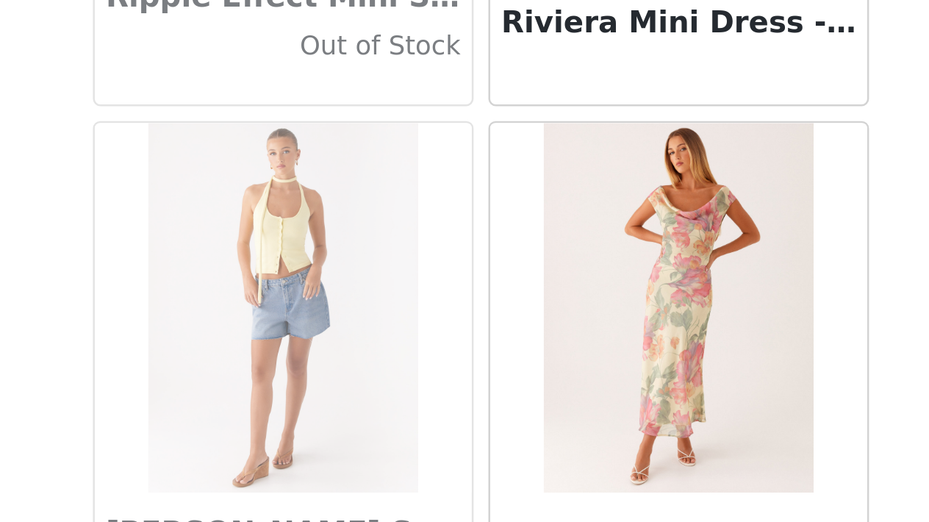
scroll to position [72371, 0]
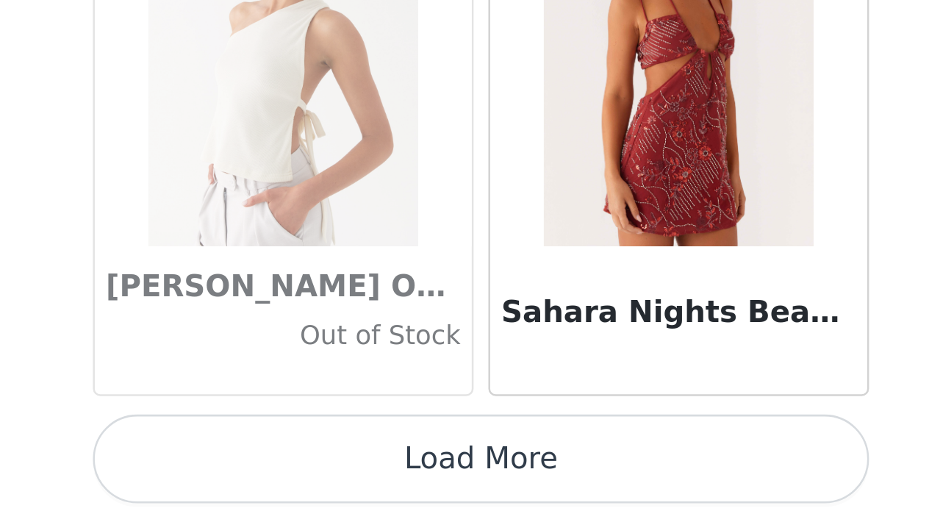
click at [310, 479] on button "Load More" at bounding box center [464, 496] width 309 height 35
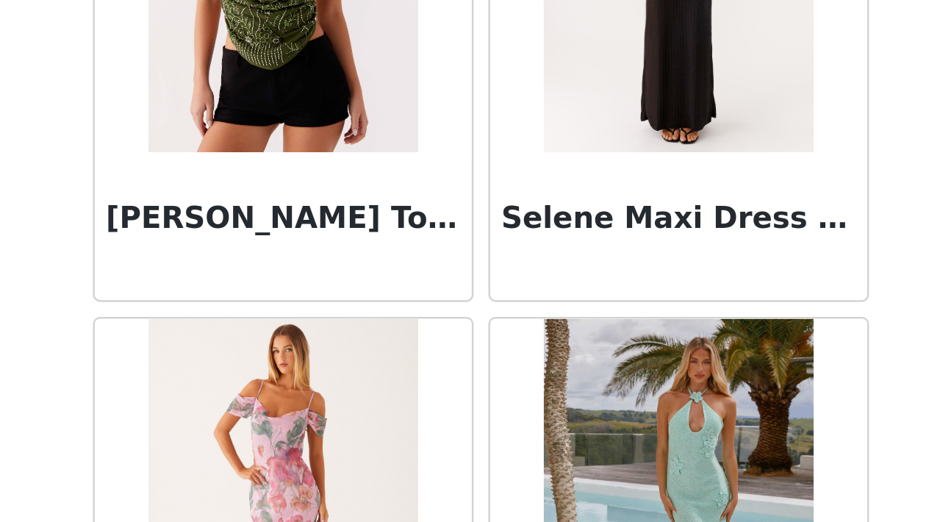
scroll to position [75914, 0]
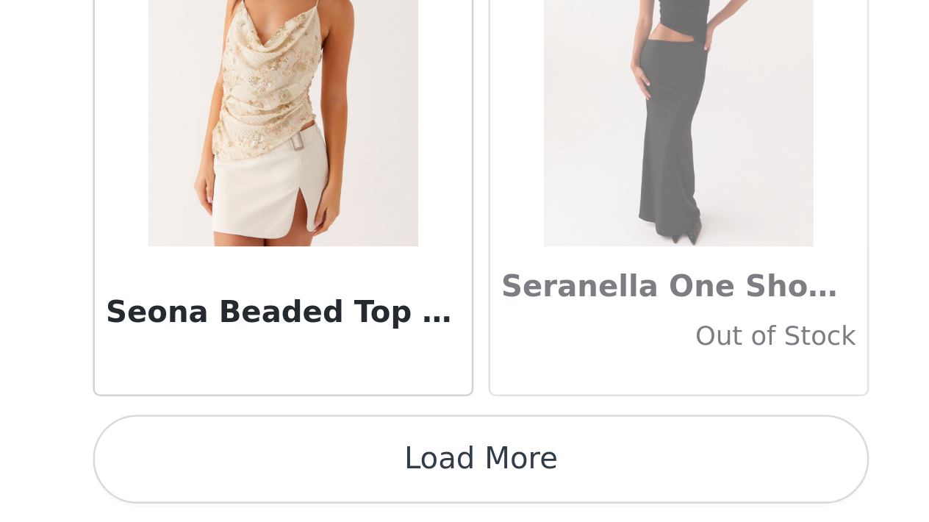
click at [310, 479] on button "Load More" at bounding box center [464, 496] width 309 height 35
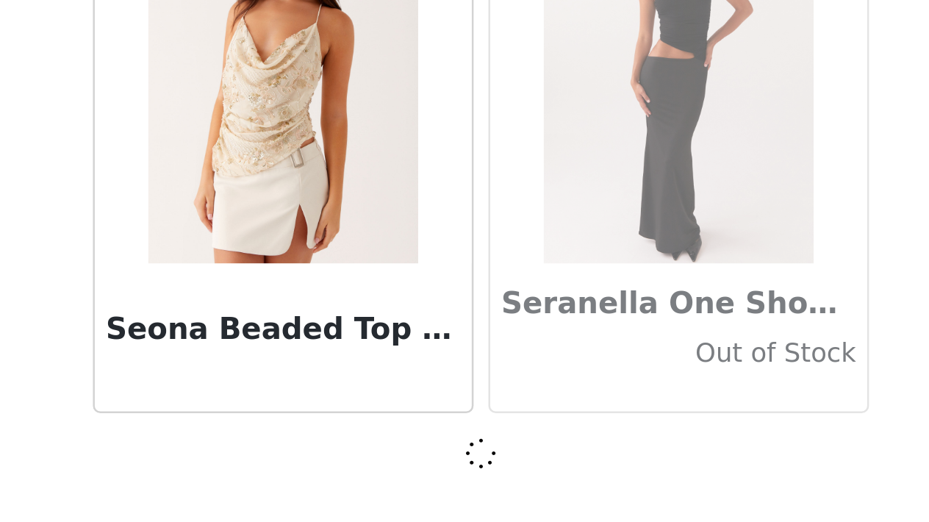
scroll to position [76295, 0]
click at [455, 486] on span at bounding box center [464, 494] width 19 height 16
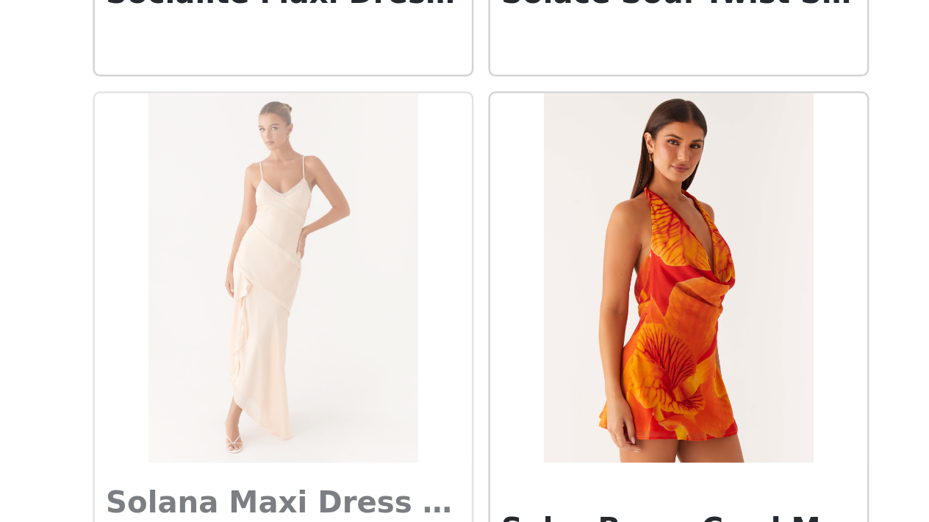
scroll to position [78135, 0]
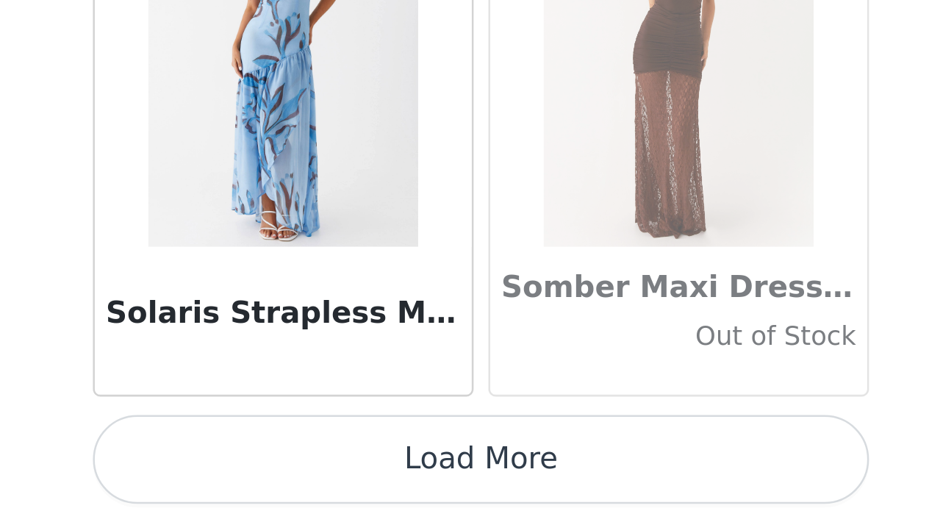
click at [310, 479] on button "Load More" at bounding box center [464, 496] width 309 height 35
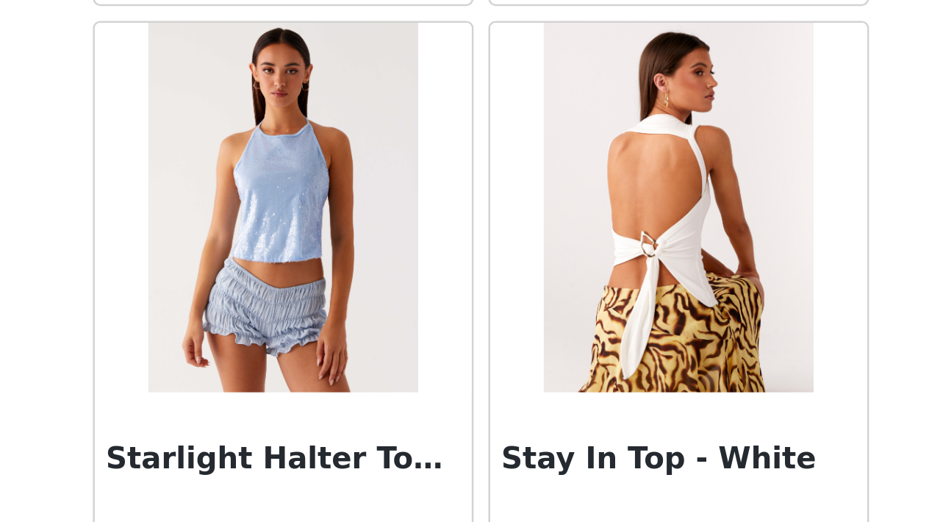
scroll to position [80083, 0]
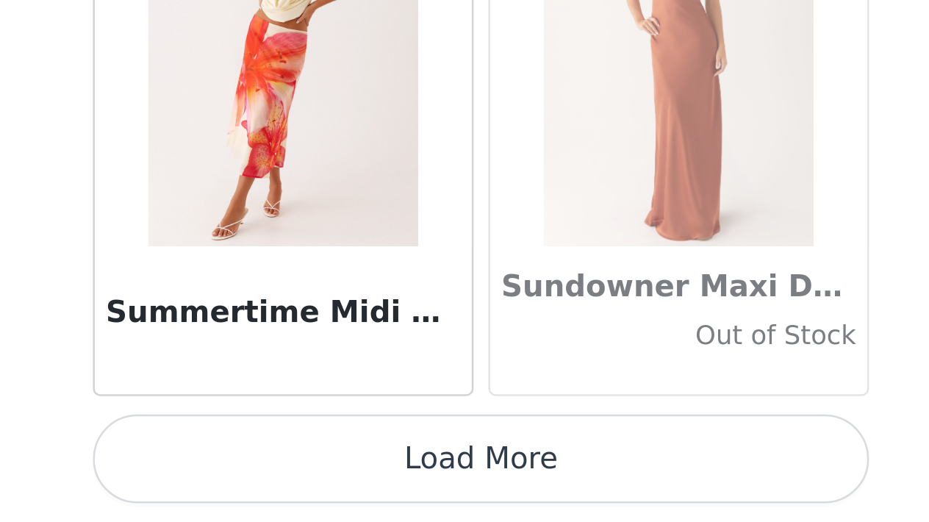
click at [310, 479] on button "Load More" at bounding box center [464, 496] width 309 height 35
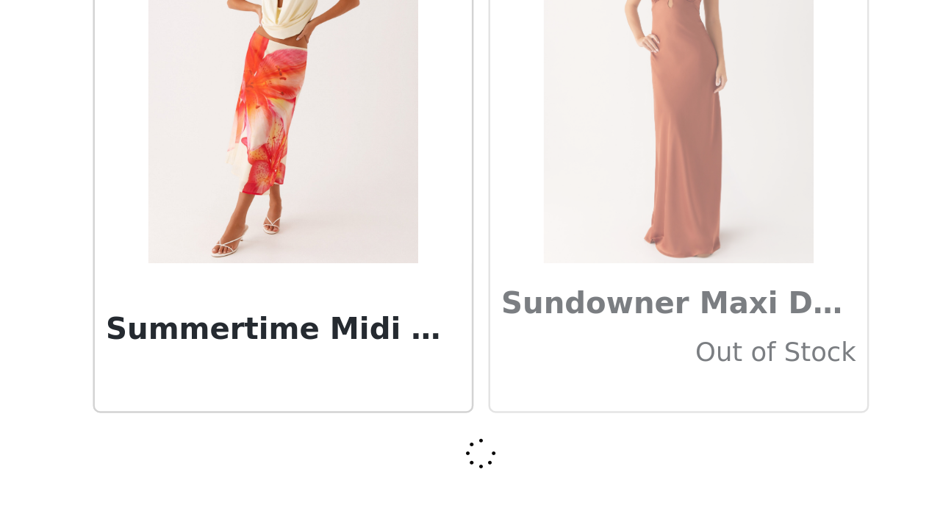
scroll to position [80556, 0]
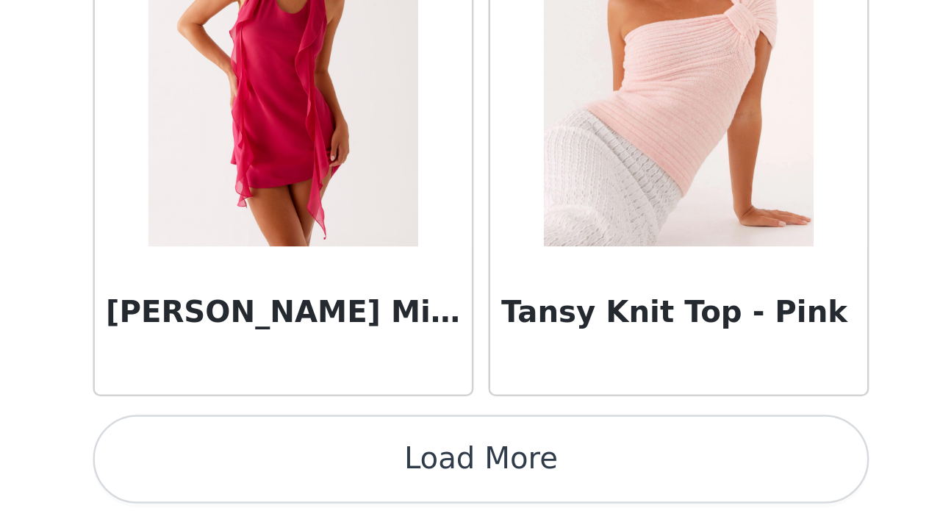
click at [310, 479] on button "Load More" at bounding box center [464, 496] width 309 height 35
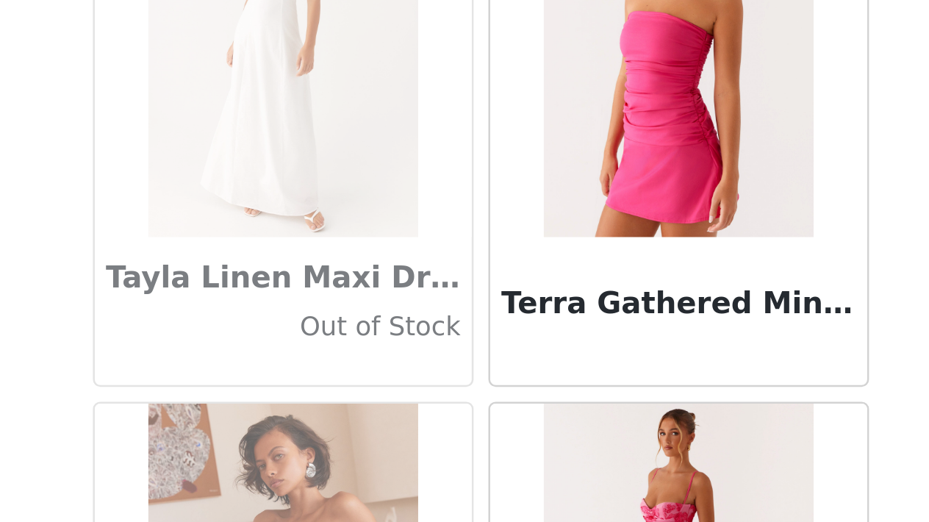
scroll to position [83130, 0]
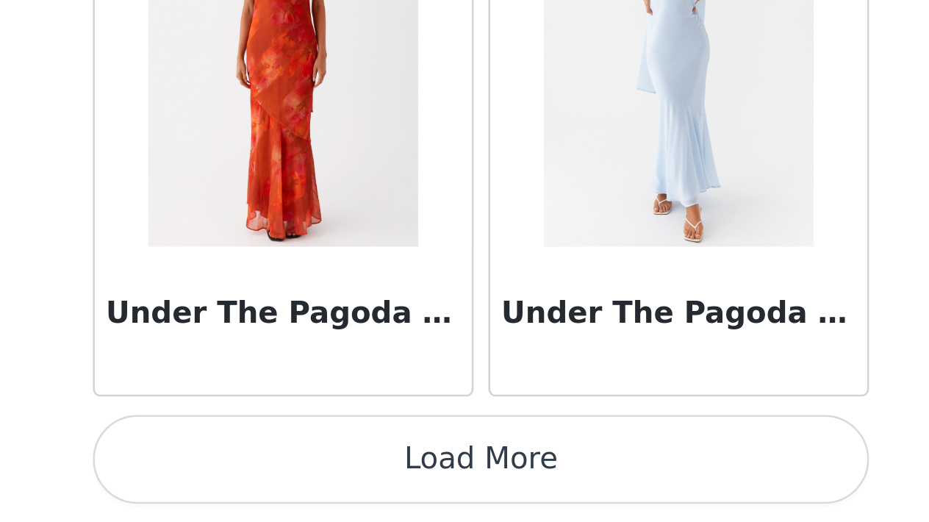
click at [310, 479] on button "Load More" at bounding box center [464, 496] width 309 height 35
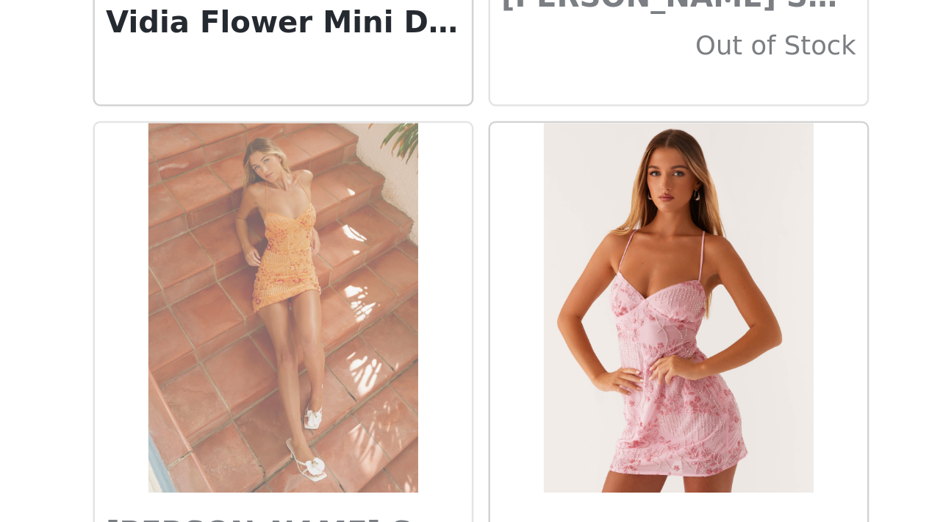
scroll to position [86859, 0]
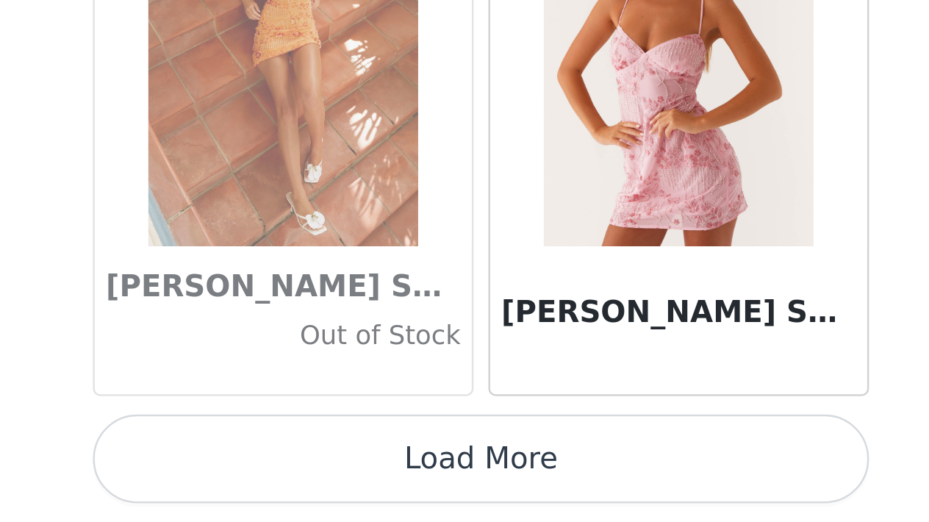
click at [310, 479] on button "Load More" at bounding box center [464, 496] width 309 height 35
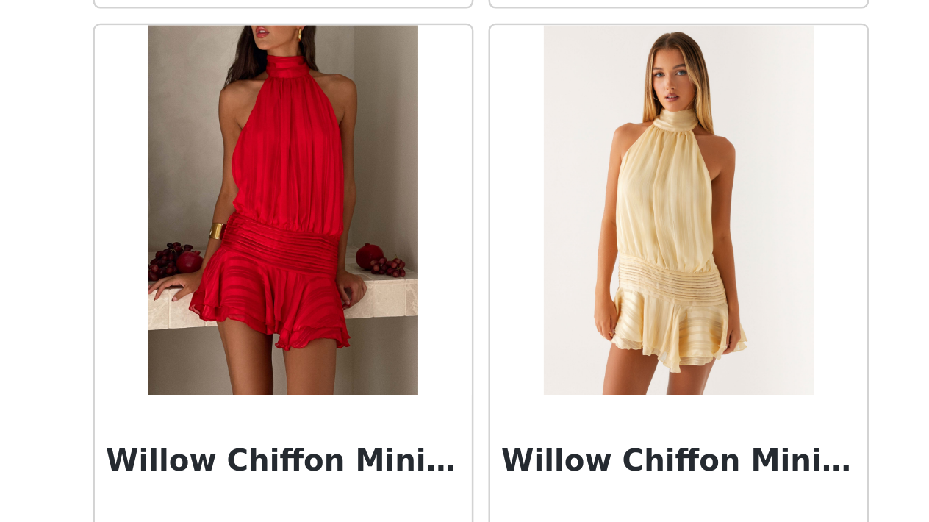
scroll to position [88604, 0]
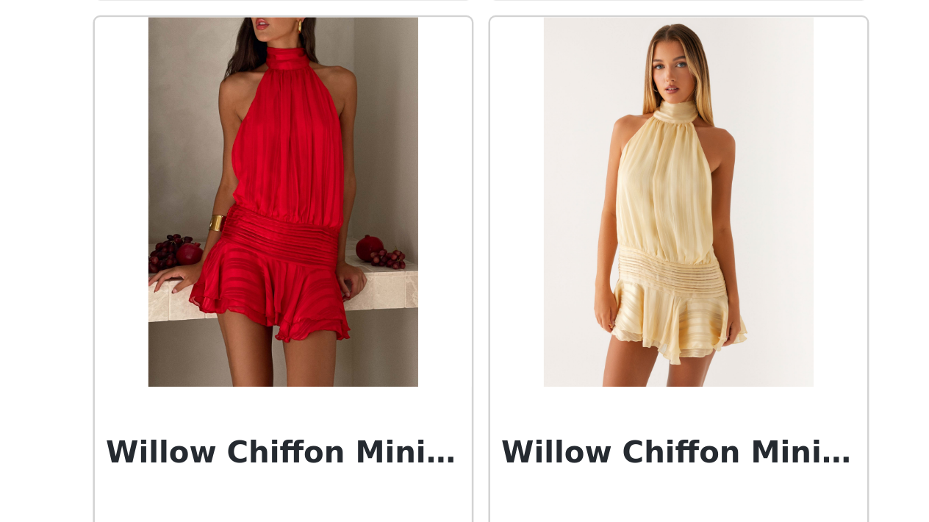
click at [311, 321] on div at bounding box center [386, 394] width 150 height 147
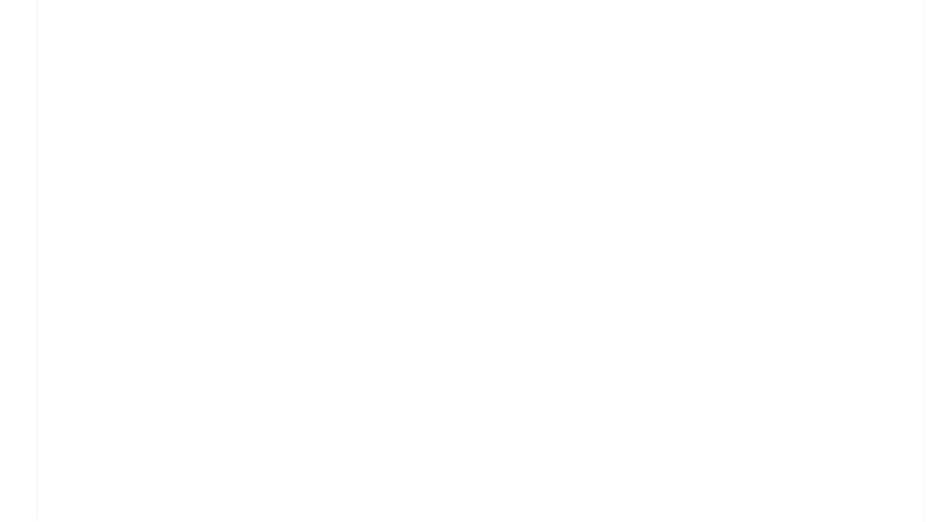
scroll to position [0, 0]
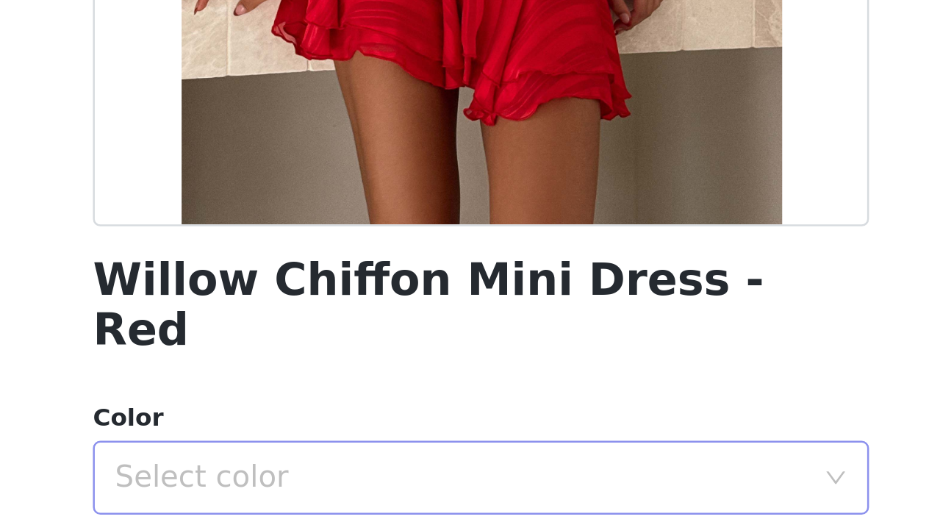
click at [319, 497] on div "Select color" at bounding box center [456, 504] width 275 height 15
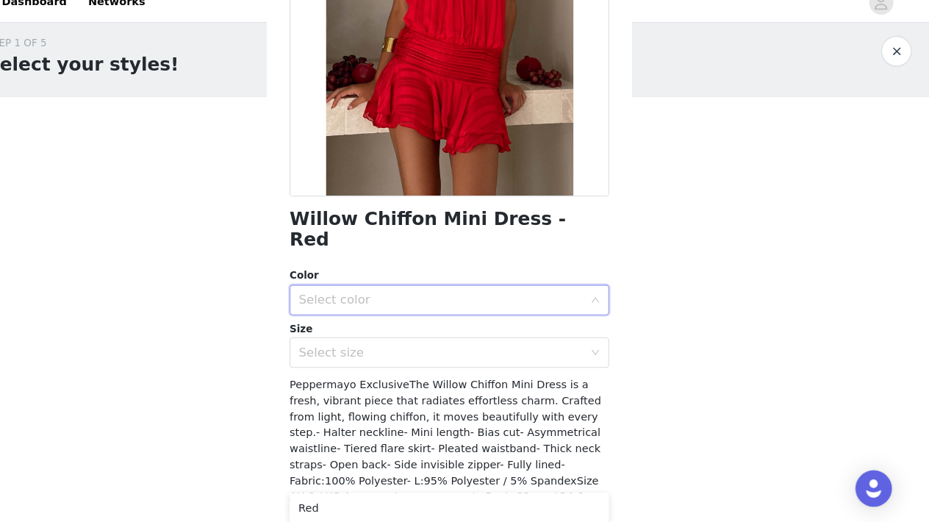
scroll to position [198, 0]
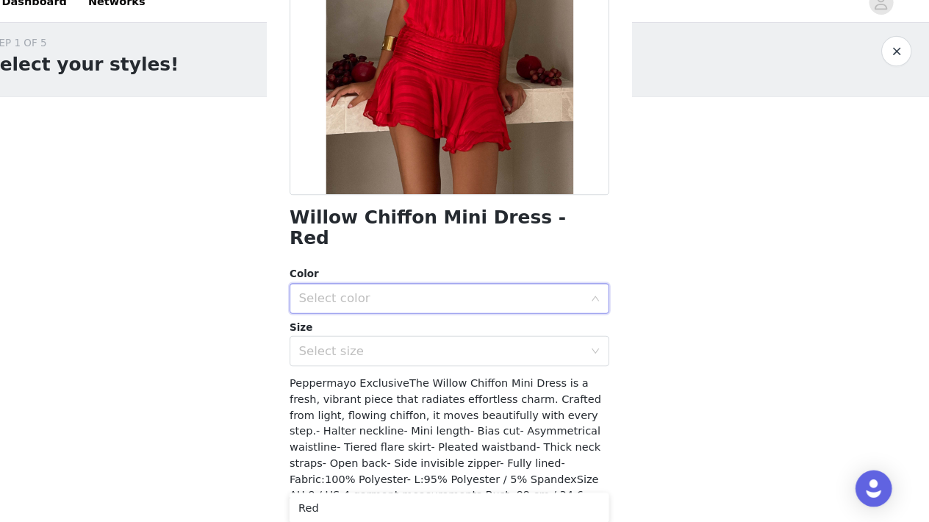
click at [319, 292] on div "Select color" at bounding box center [459, 306] width 281 height 28
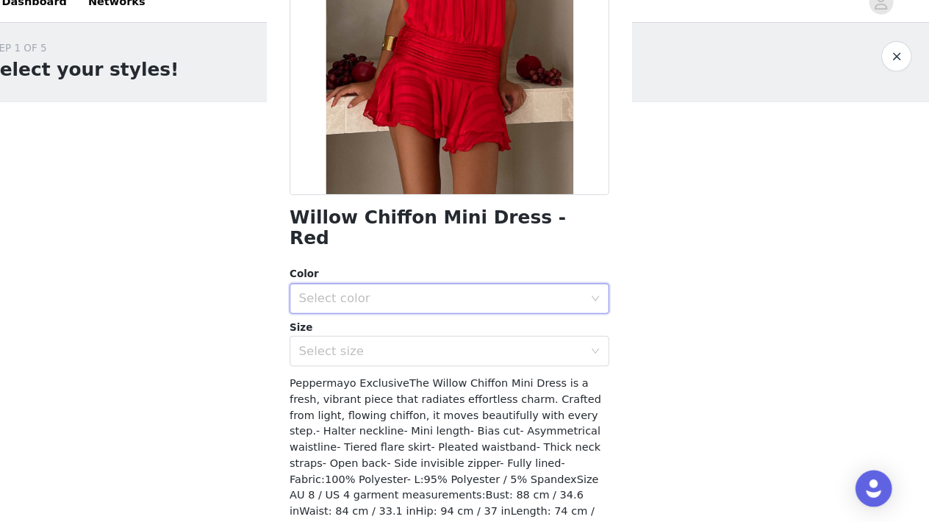
scroll to position [0, 0]
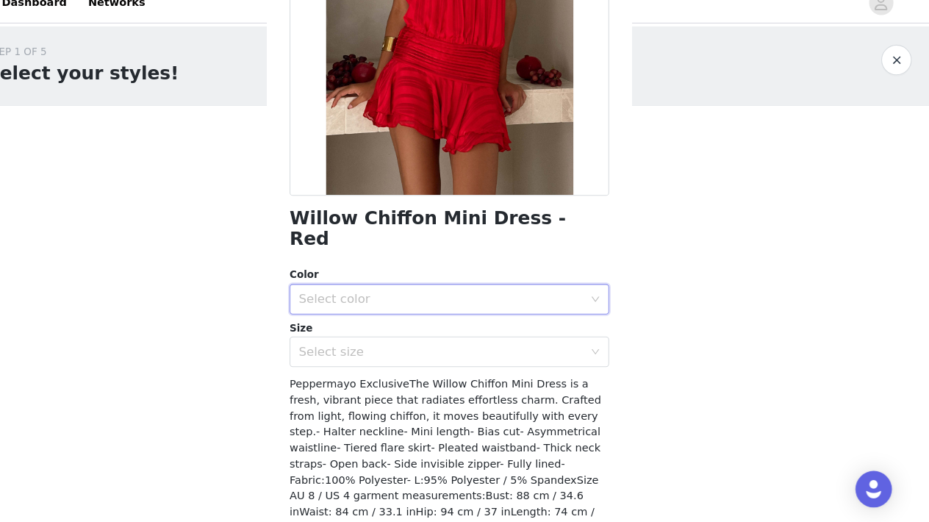
click at [319, 292] on div "Select color" at bounding box center [459, 306] width 281 height 28
click at [310, 306] on li "Red" at bounding box center [464, 318] width 309 height 24
click at [319, 349] on div "Select size" at bounding box center [456, 356] width 275 height 15
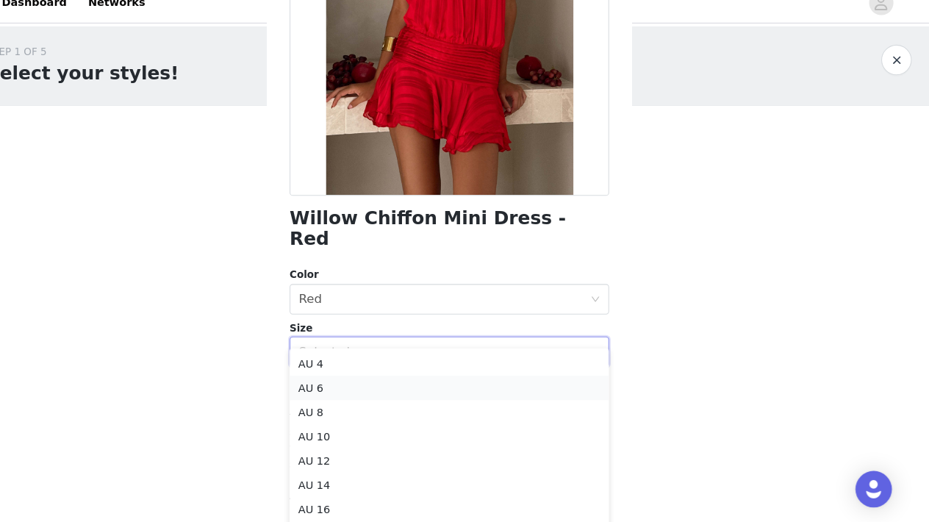
click at [330, 384] on li "AU 6" at bounding box center [464, 392] width 309 height 24
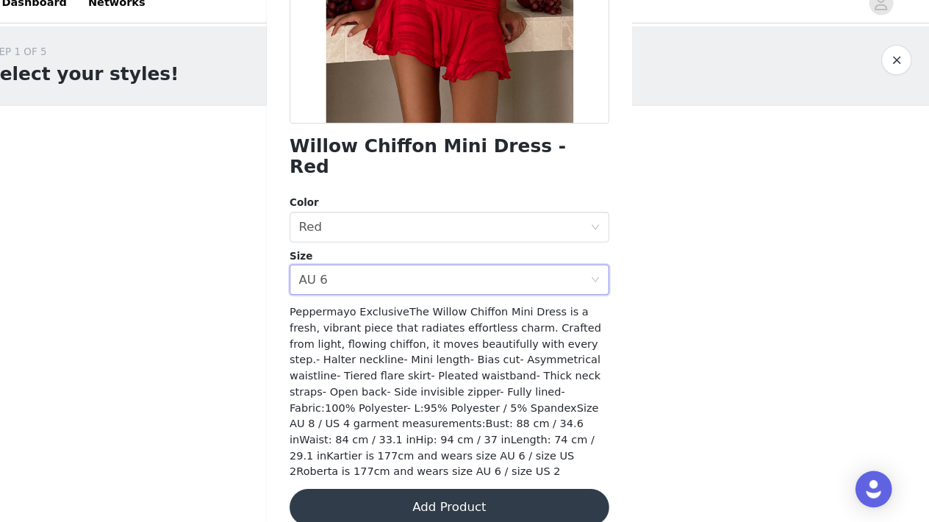
click at [414, 489] on button "Add Product" at bounding box center [464, 506] width 309 height 35
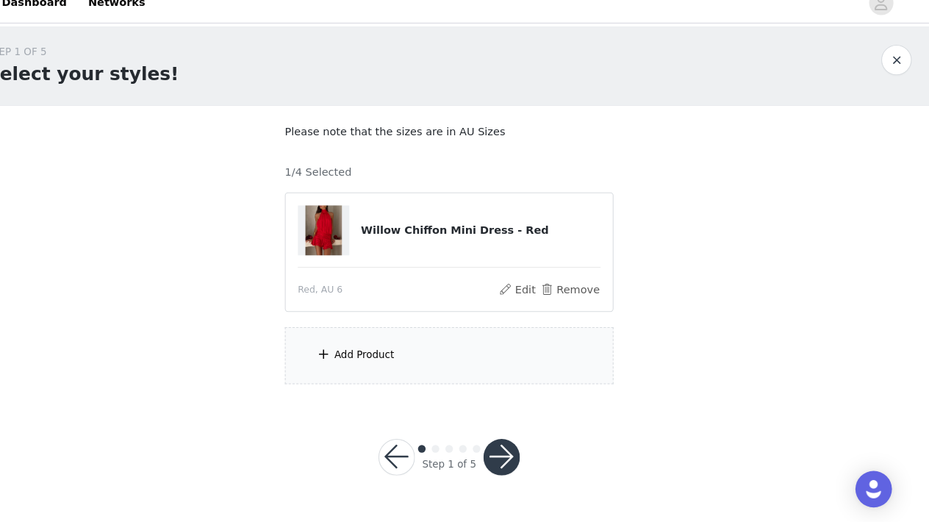
click at [392, 352] on div "Add Product" at bounding box center [464, 360] width 317 height 55
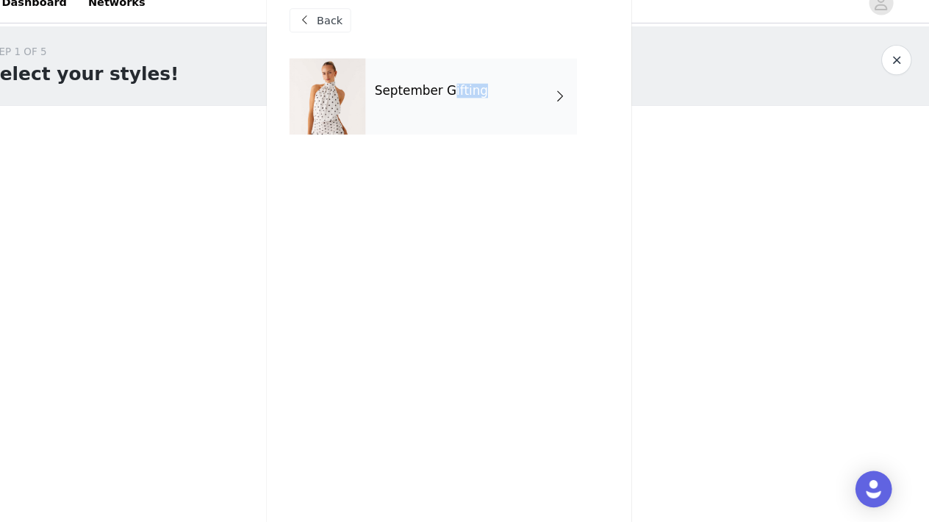
click at [434, 95] on div "September Gifting" at bounding box center [486, 109] width 204 height 73
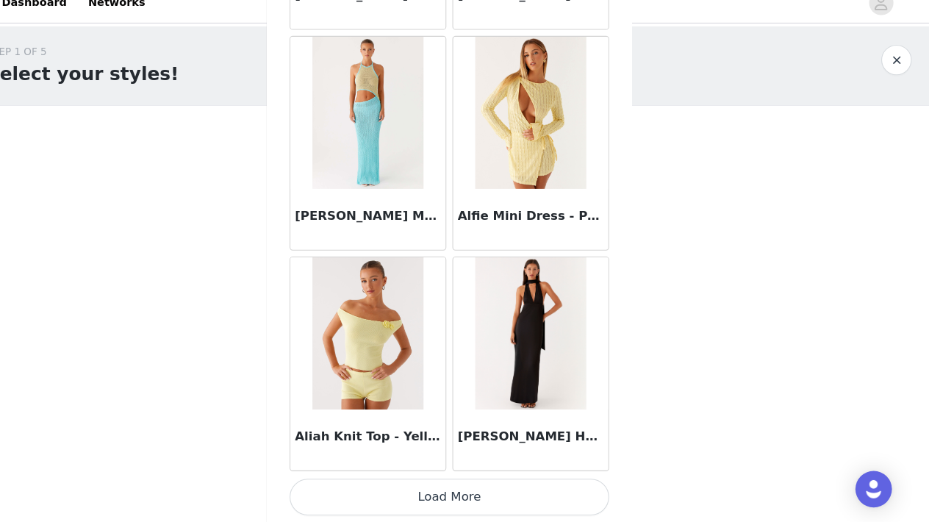
click at [439, 492] on button "Load More" at bounding box center [464, 496] width 309 height 35
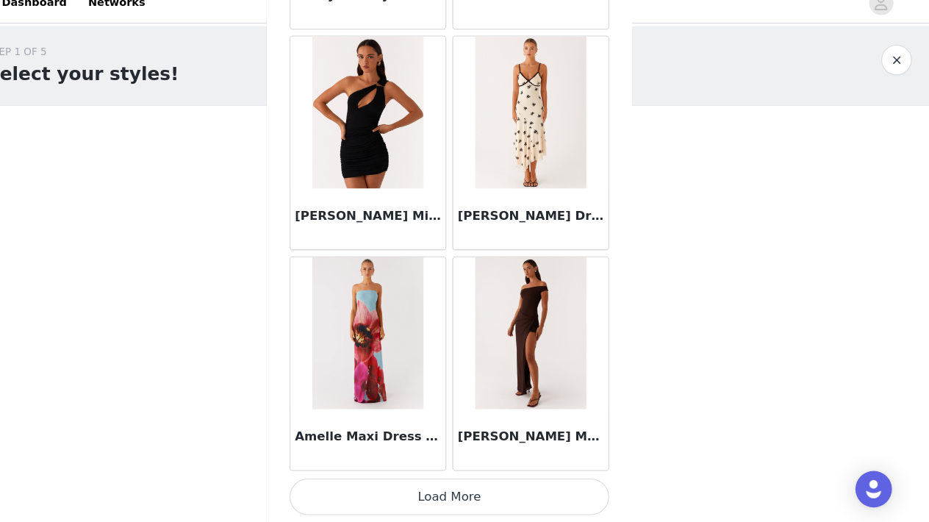
click at [449, 479] on button "Load More" at bounding box center [464, 496] width 309 height 35
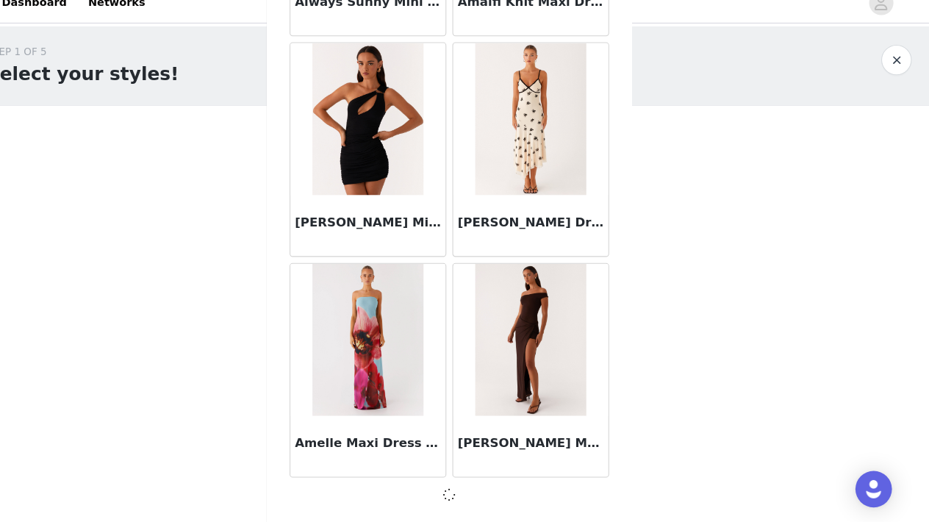
scroll to position [3851, 0]
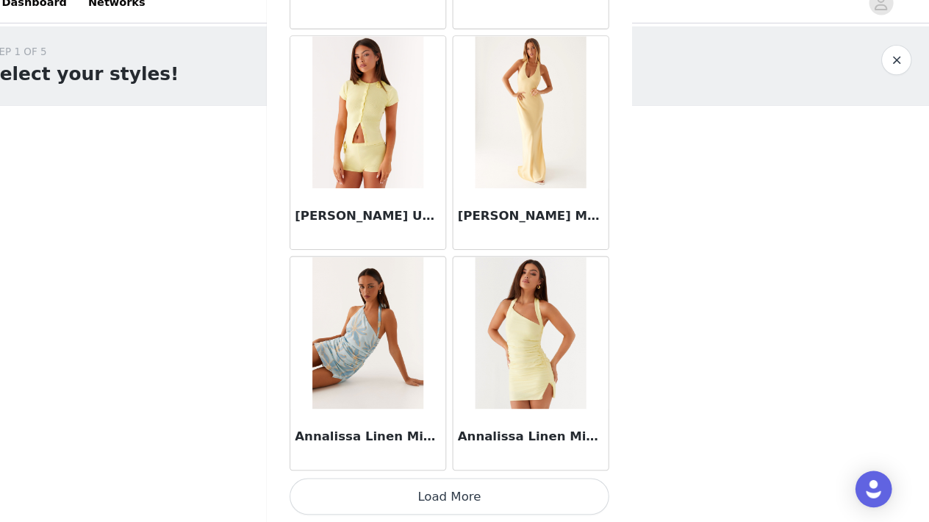
click at [431, 479] on button "Load More" at bounding box center [464, 496] width 309 height 35
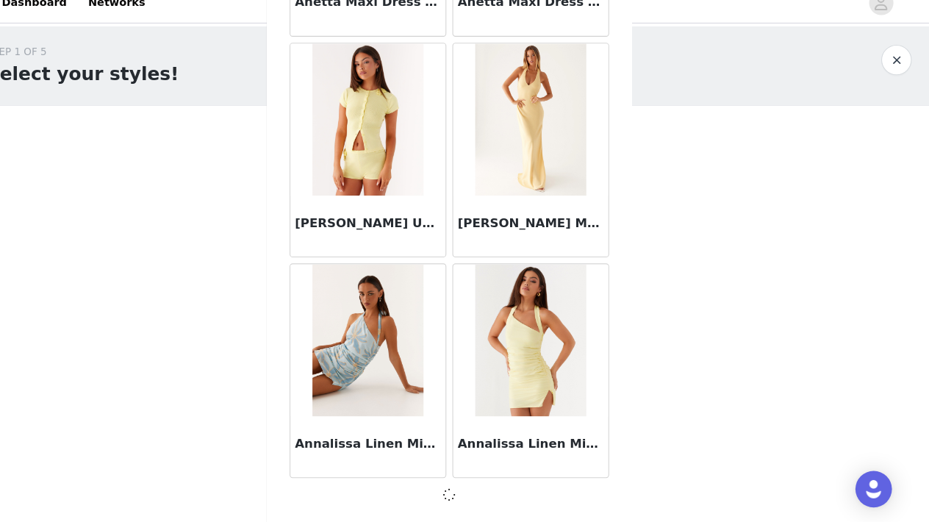
scroll to position [5981, 0]
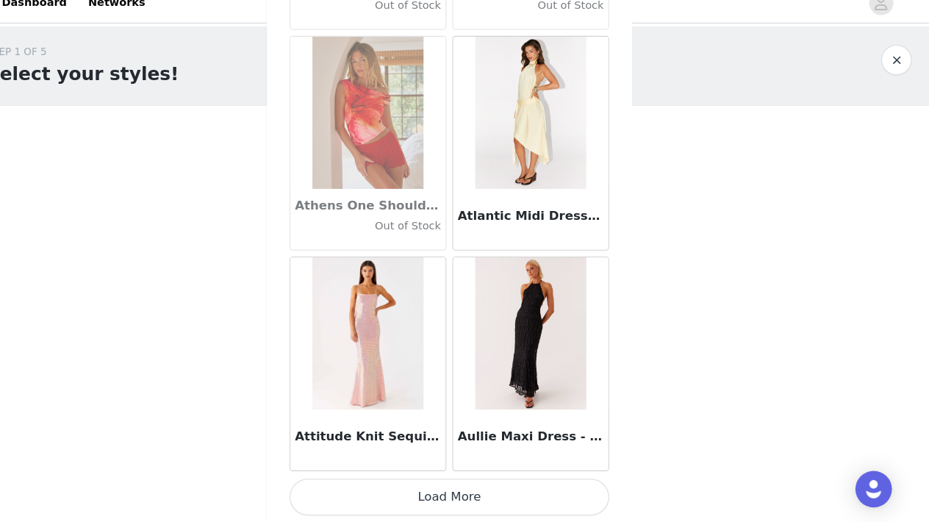
click at [428, 479] on button "Load More" at bounding box center [464, 496] width 309 height 35
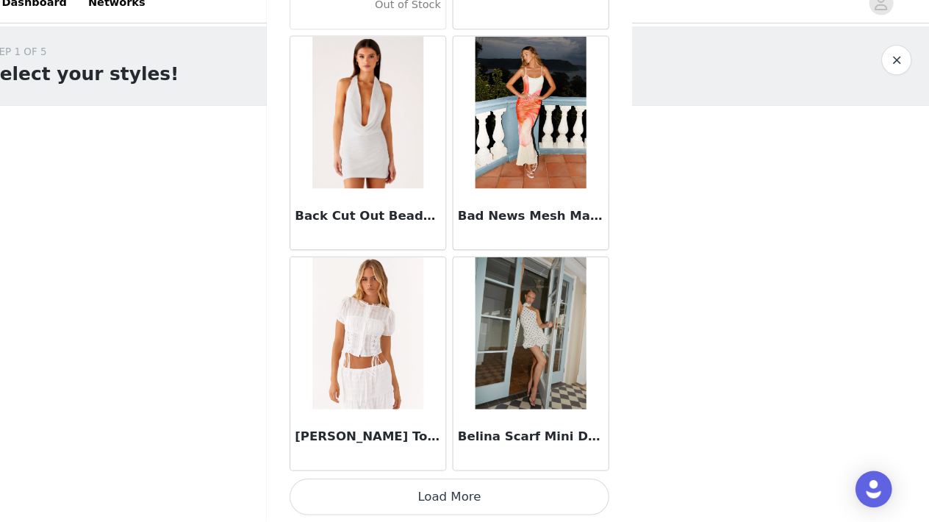
click at [431, 479] on button "Load More" at bounding box center [464, 496] width 309 height 35
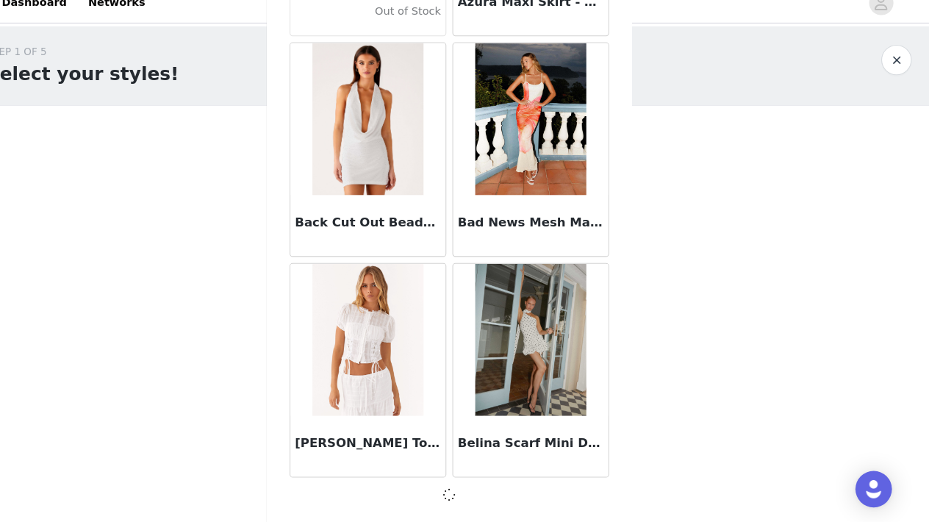
scroll to position [10243, 0]
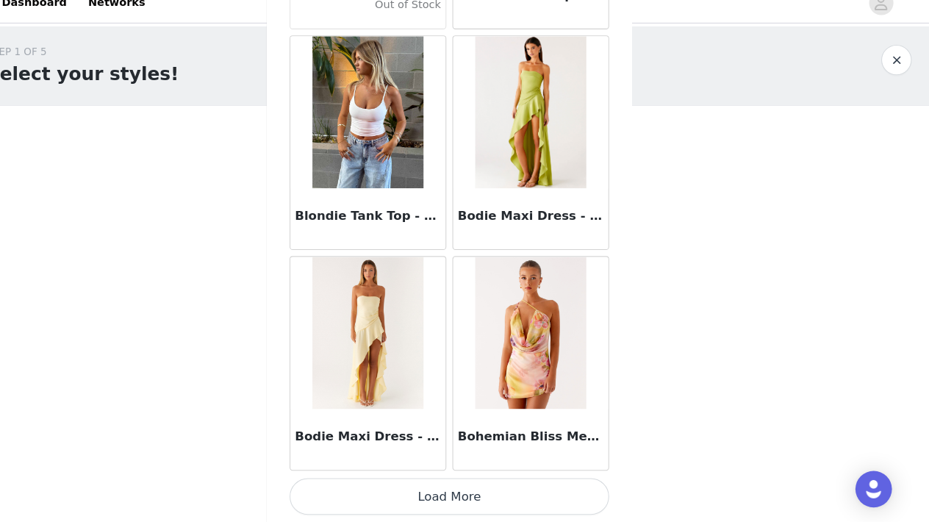
click at [428, 481] on button "Load More" at bounding box center [464, 496] width 309 height 35
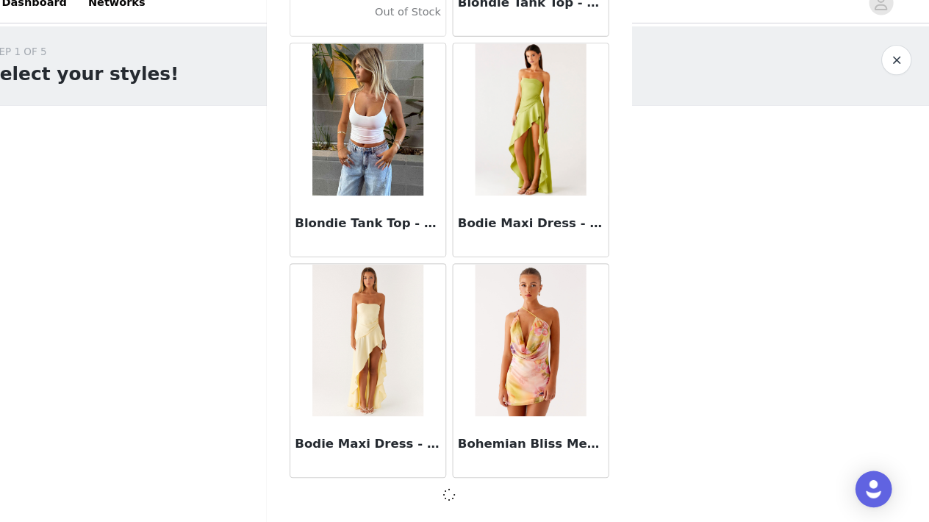
scroll to position [12374, 0]
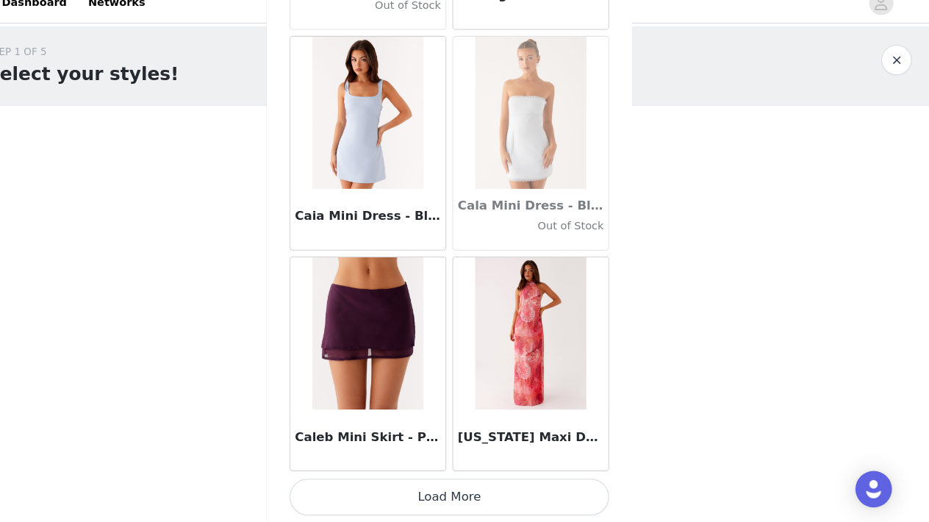
click at [428, 480] on button "Load More" at bounding box center [464, 496] width 309 height 35
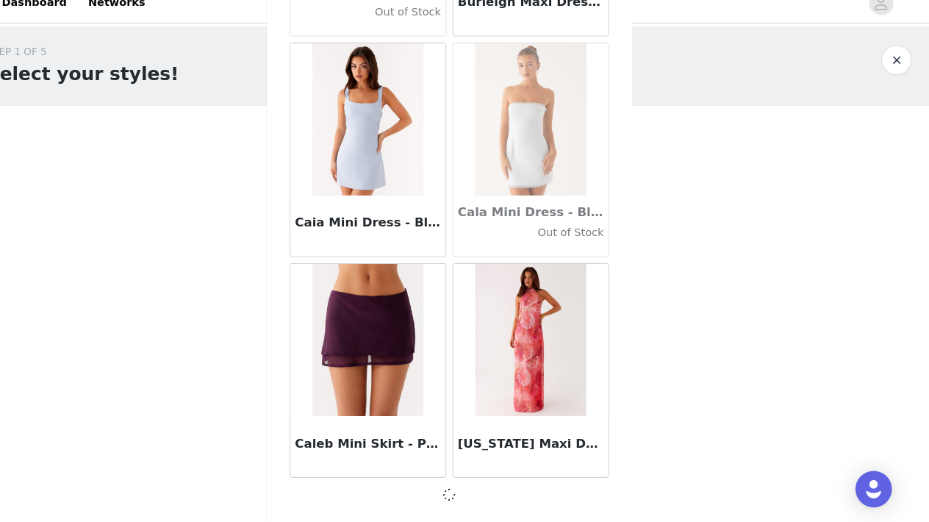
scroll to position [14504, 0]
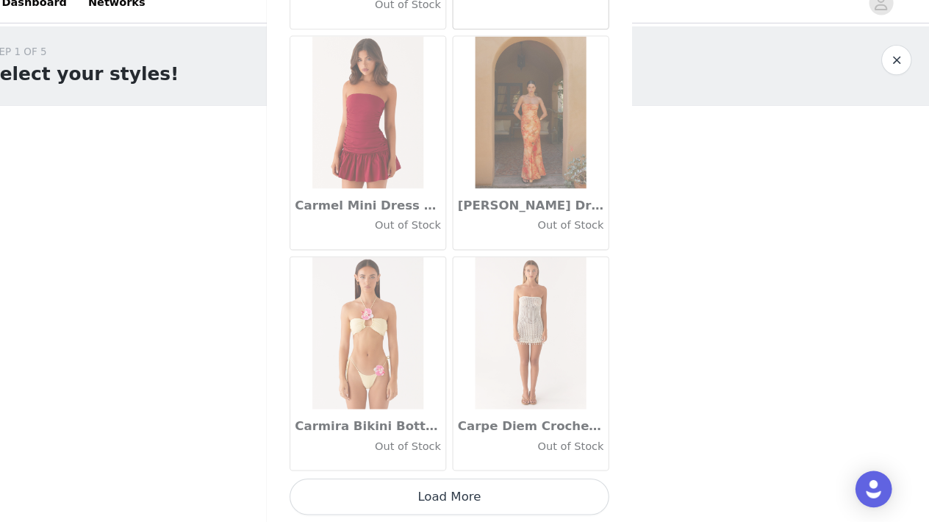
click at [428, 481] on button "Load More" at bounding box center [464, 496] width 309 height 35
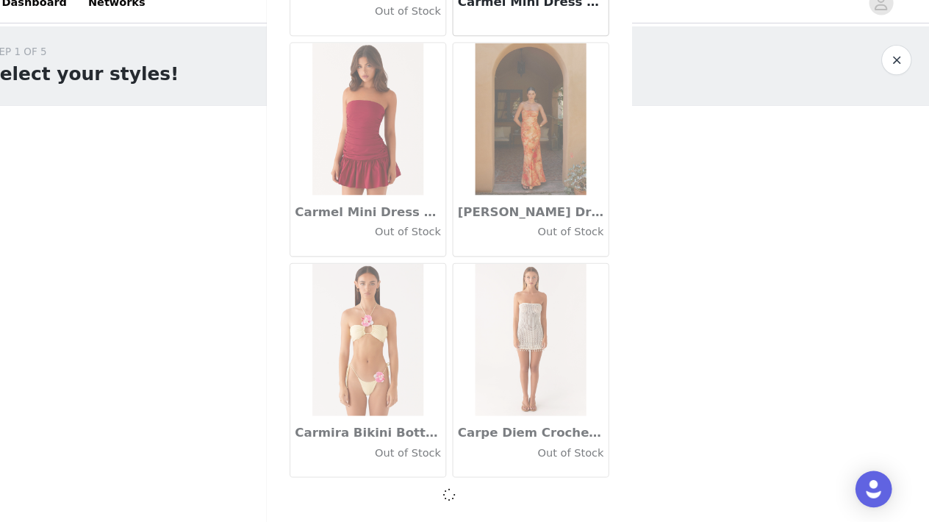
scroll to position [16635, 0]
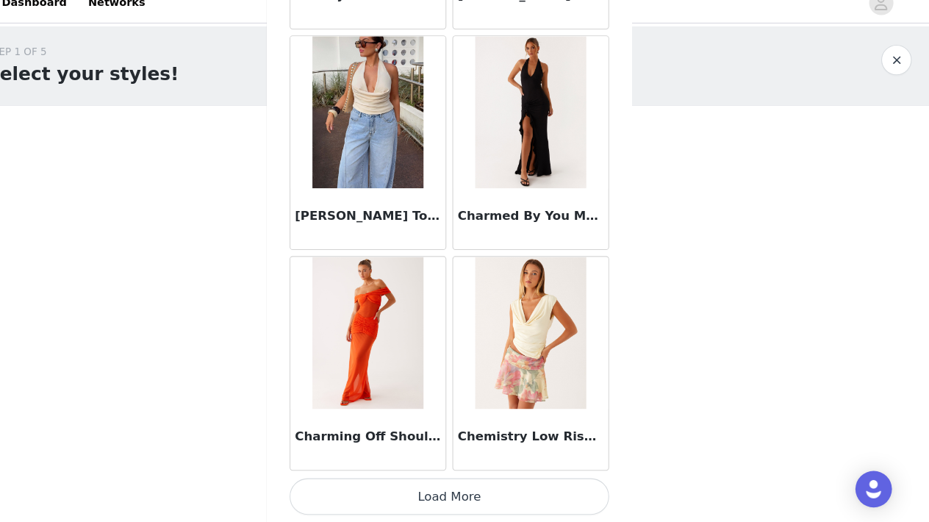
click at [433, 479] on button "Load More" at bounding box center [464, 496] width 309 height 35
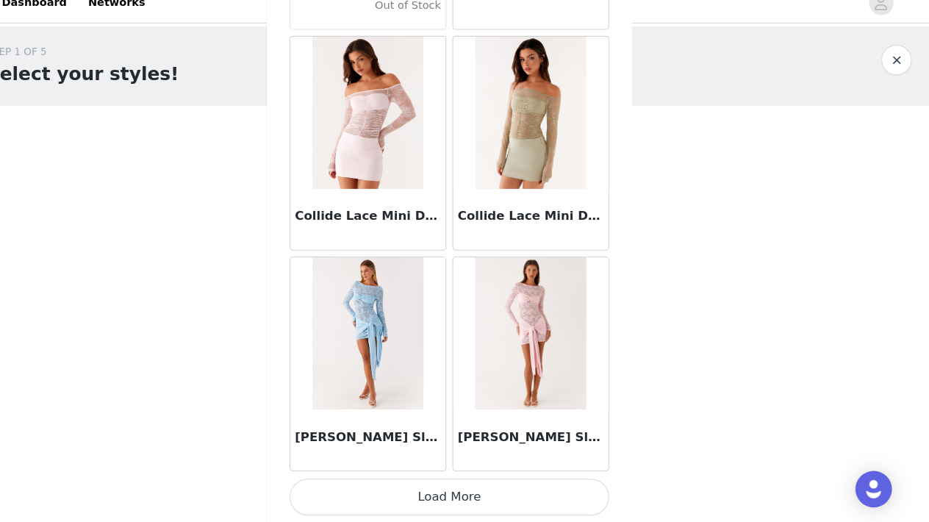
click at [433, 479] on button "Load More" at bounding box center [464, 496] width 309 height 35
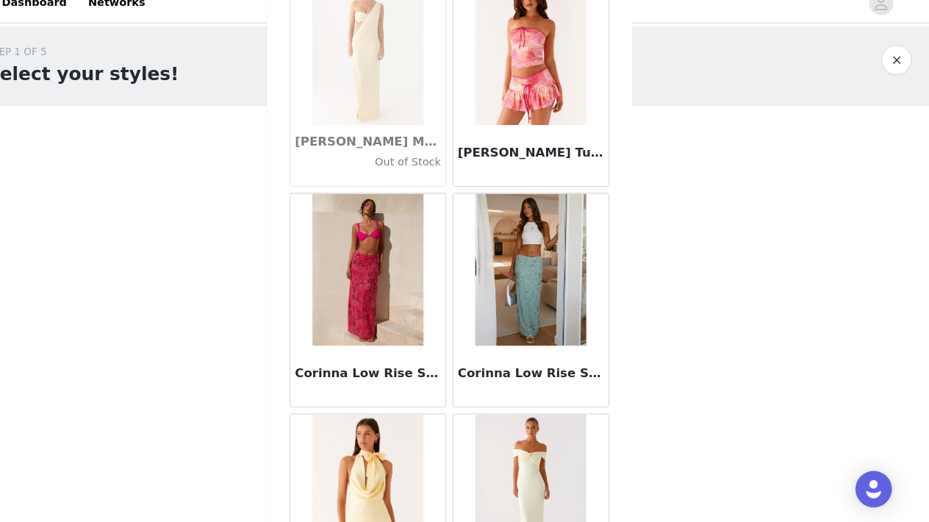
scroll to position [21394, 0]
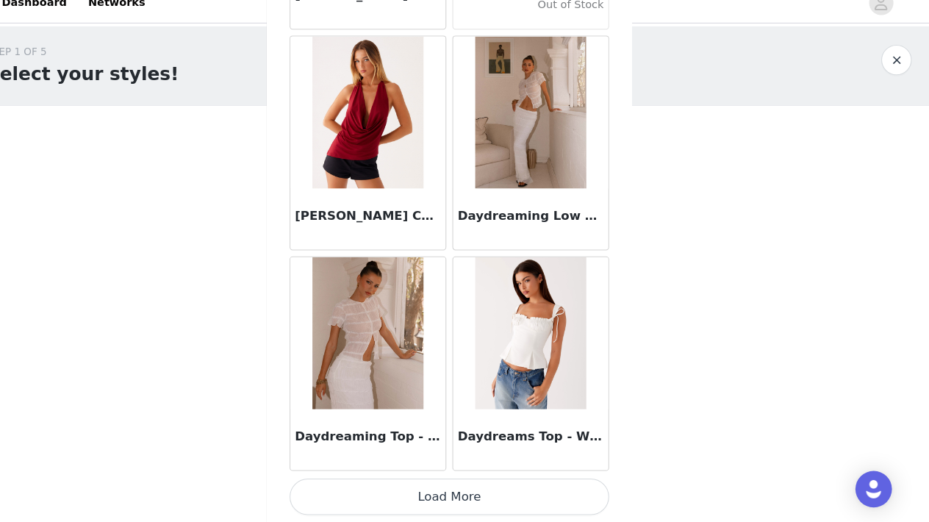
click at [437, 479] on button "Load More" at bounding box center [464, 496] width 309 height 35
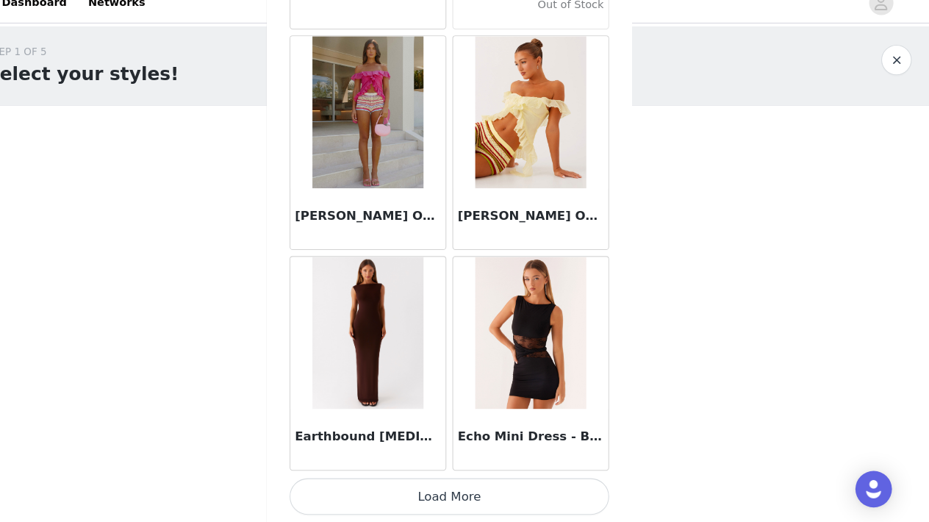
scroll to position [25164, 0]
click at [435, 479] on button "Load More" at bounding box center [464, 496] width 309 height 35
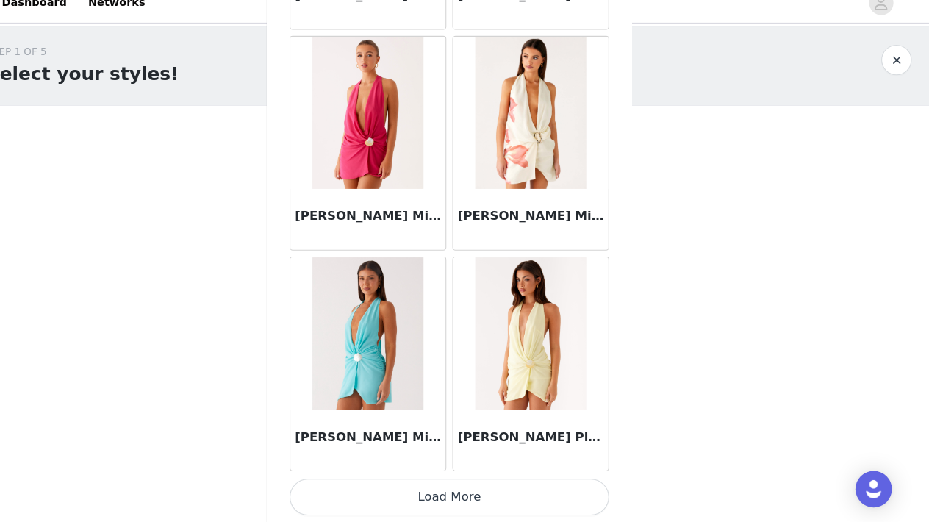
click at [431, 480] on button "Load More" at bounding box center [464, 496] width 309 height 35
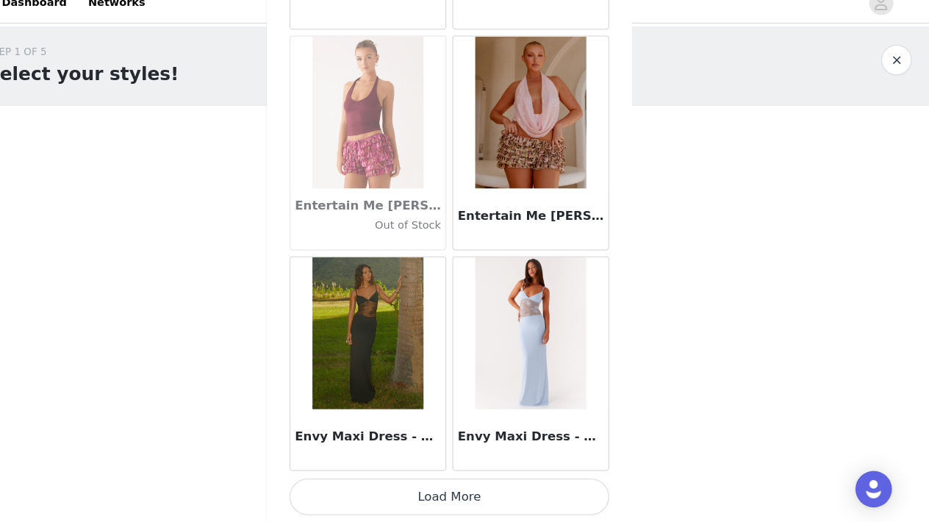
scroll to position [29426, 0]
click at [431, 479] on button "Load More" at bounding box center [464, 496] width 309 height 35
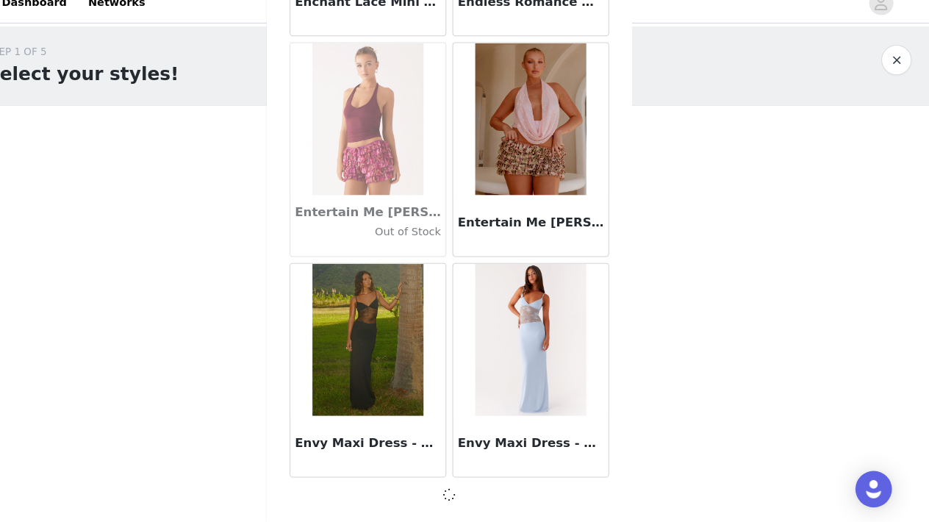
scroll to position [29419, 0]
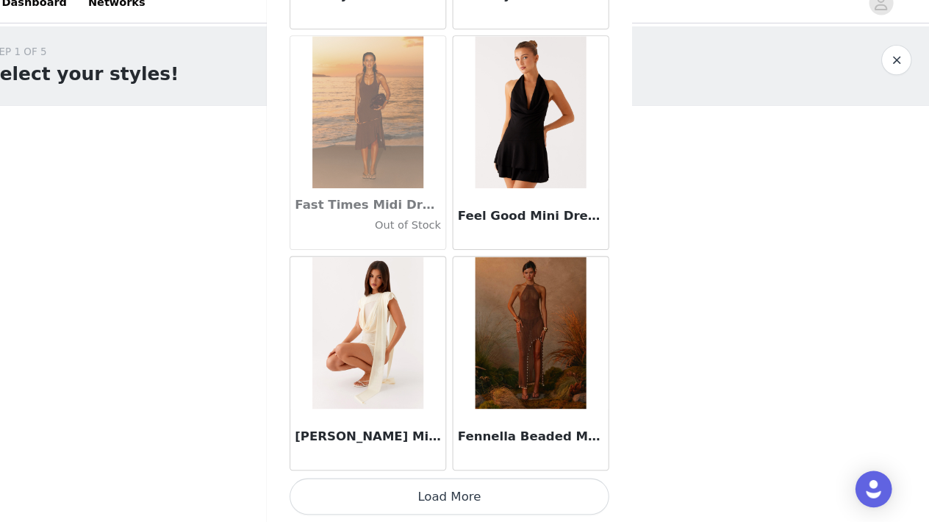
click at [432, 483] on button "Load More" at bounding box center [464, 496] width 309 height 35
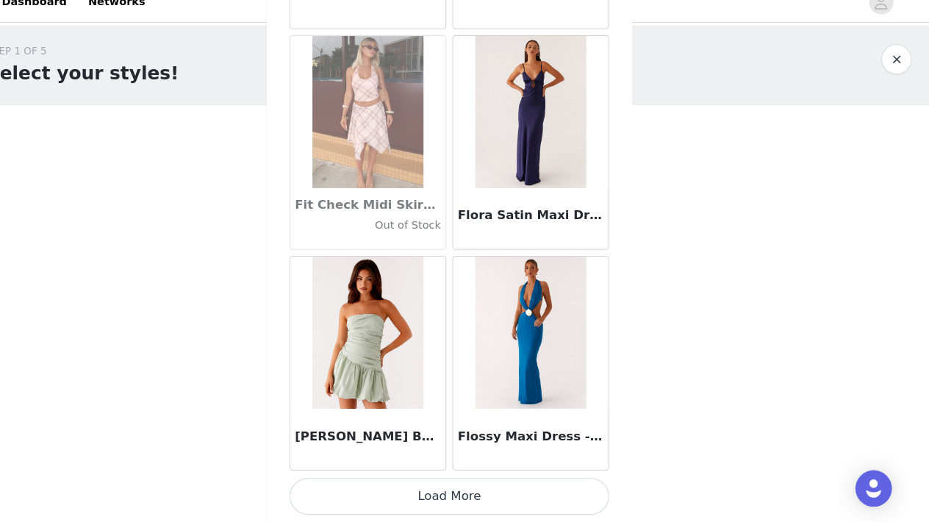
scroll to position [2, 0]
click at [422, 483] on button "Load More" at bounding box center [464, 496] width 309 height 35
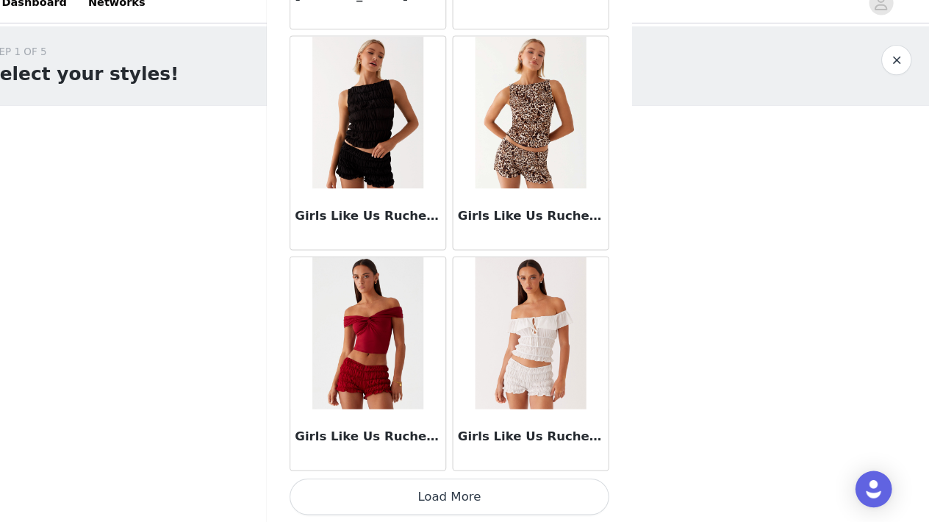
click at [431, 479] on button "Load More" at bounding box center [464, 496] width 309 height 35
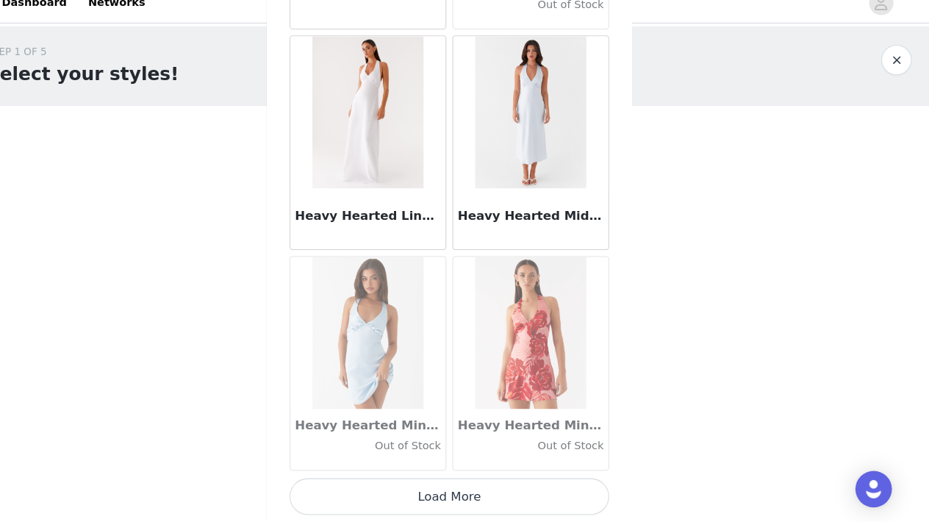
click at [431, 479] on button "Load More" at bounding box center [464, 496] width 309 height 35
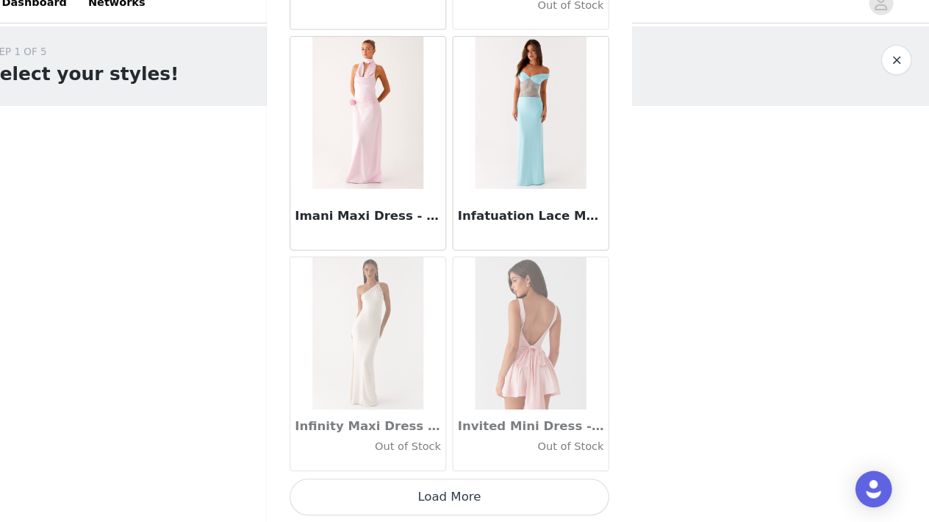
scroll to position [40079, 0]
click at [431, 479] on button "Load More" at bounding box center [464, 496] width 309 height 35
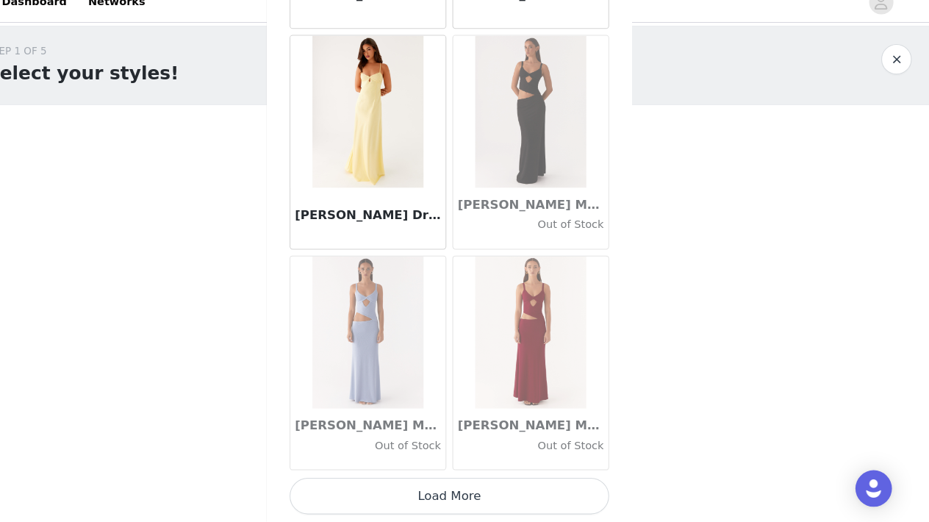
scroll to position [0, 0]
click at [431, 479] on button "Load More" at bounding box center [464, 496] width 309 height 35
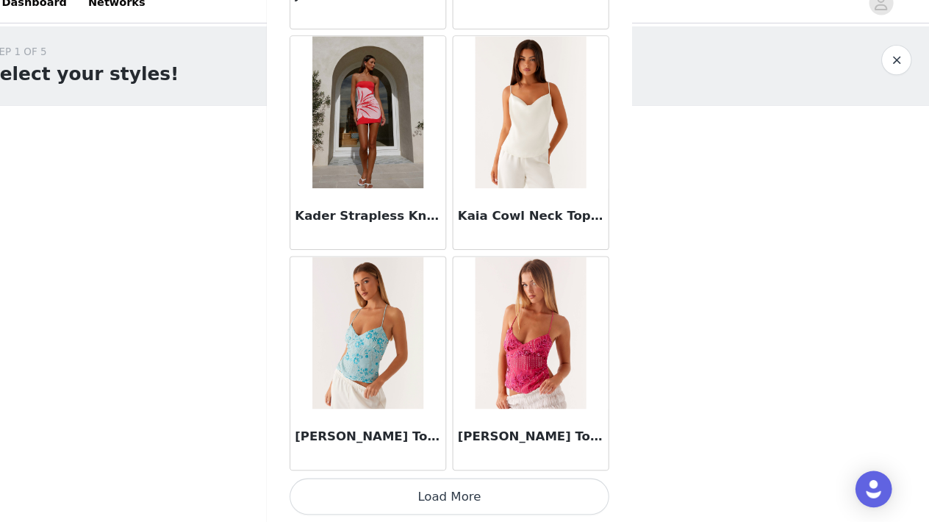
click at [432, 479] on button "Load More" at bounding box center [464, 496] width 309 height 35
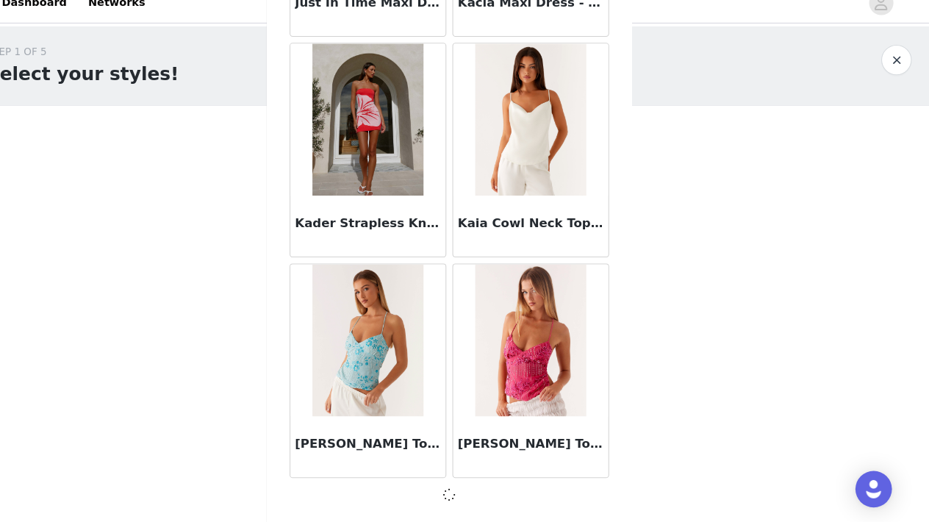
scroll to position [44334, 0]
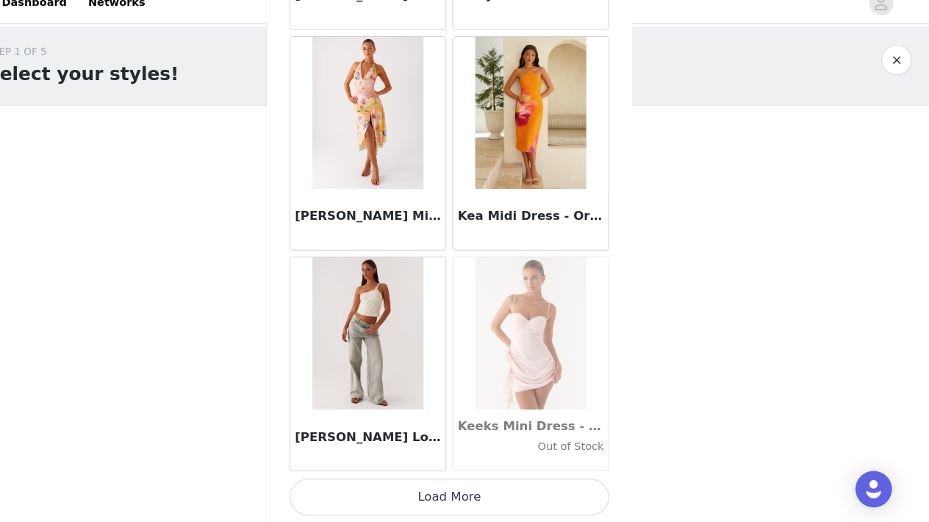
click at [431, 479] on button "Load More" at bounding box center [464, 496] width 309 height 35
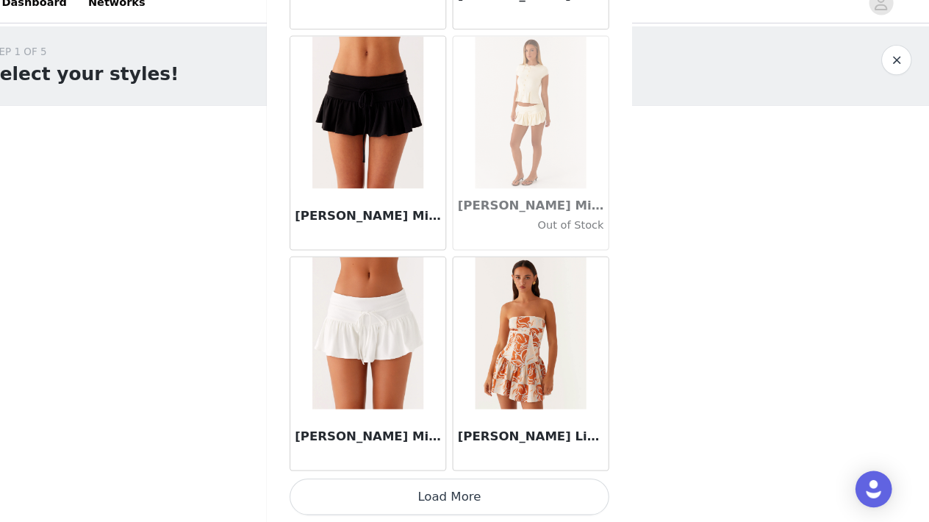
click at [431, 479] on button "Load More" at bounding box center [464, 496] width 309 height 35
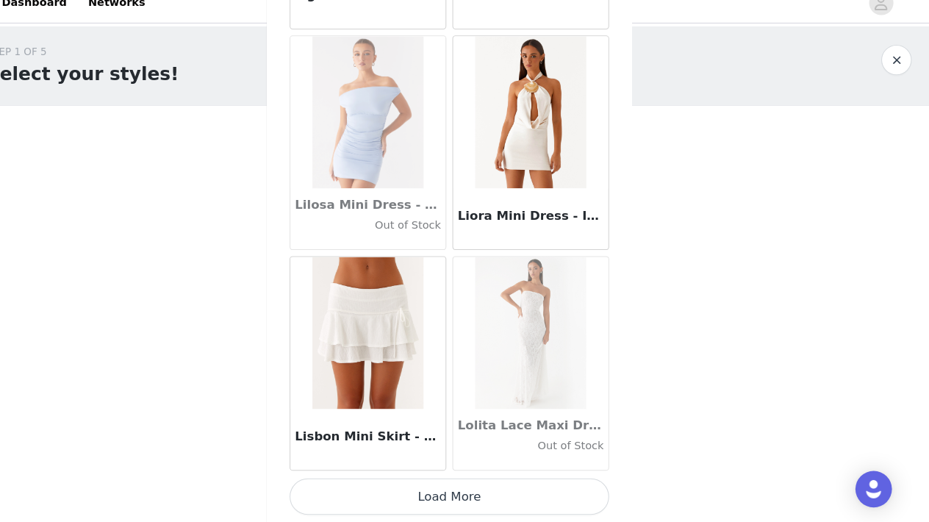
click at [431, 479] on button "Load More" at bounding box center [464, 496] width 309 height 35
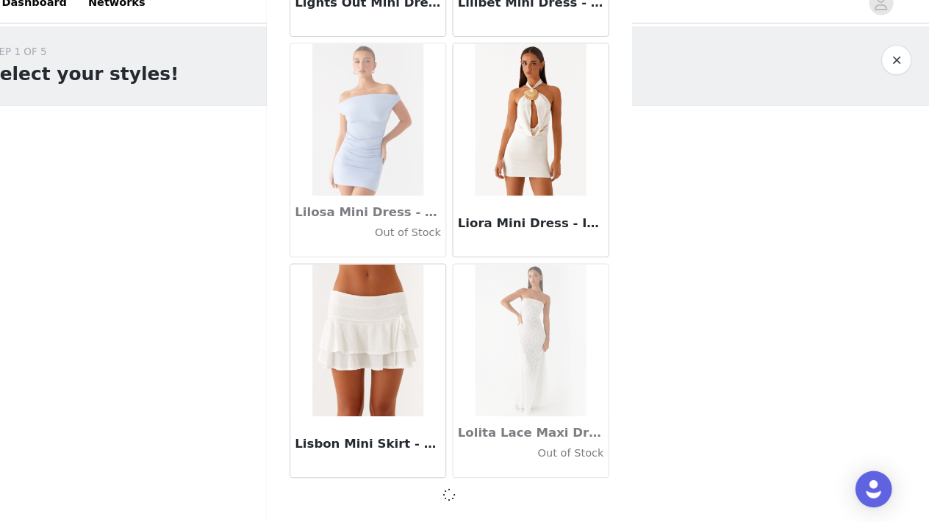
scroll to position [50726, 0]
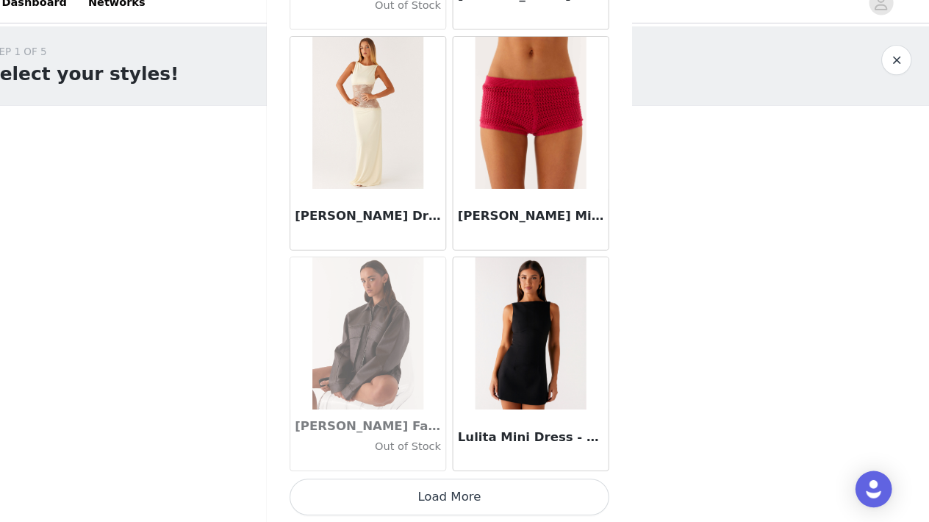
click at [429, 479] on button "Load More" at bounding box center [464, 496] width 309 height 35
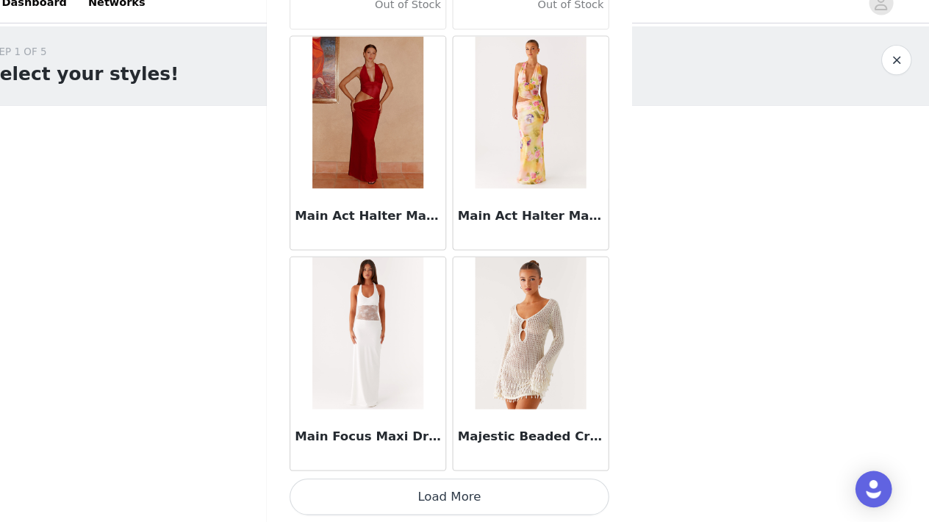
click at [429, 481] on button "Load More" at bounding box center [464, 496] width 309 height 35
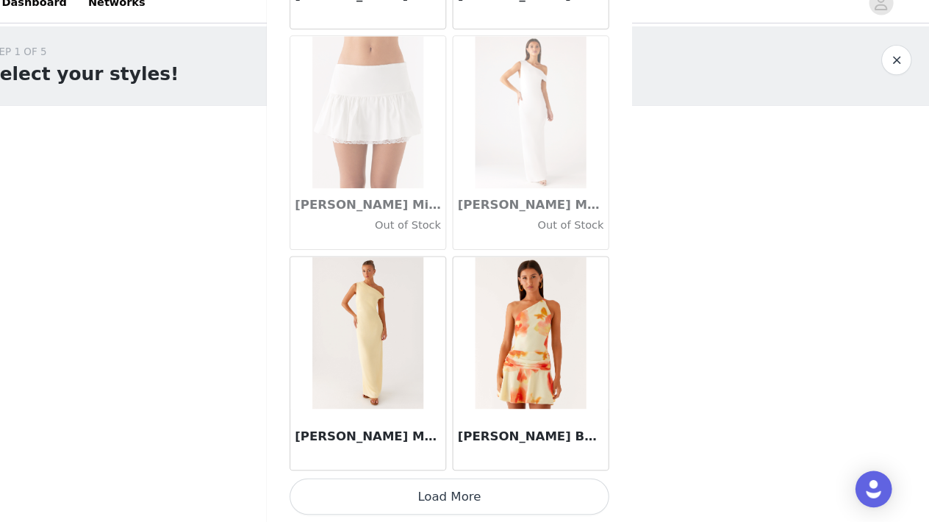
click at [432, 479] on button "Load More" at bounding box center [464, 496] width 309 height 35
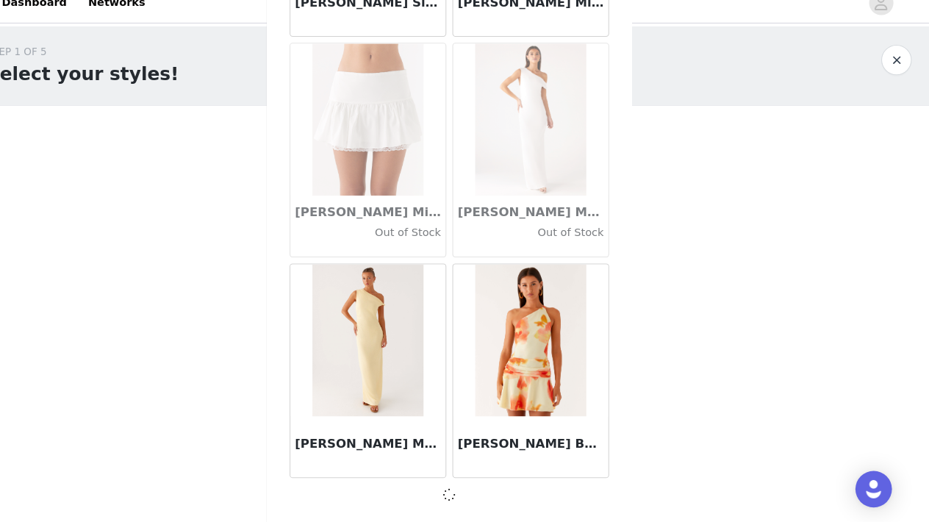
scroll to position [57118, 0]
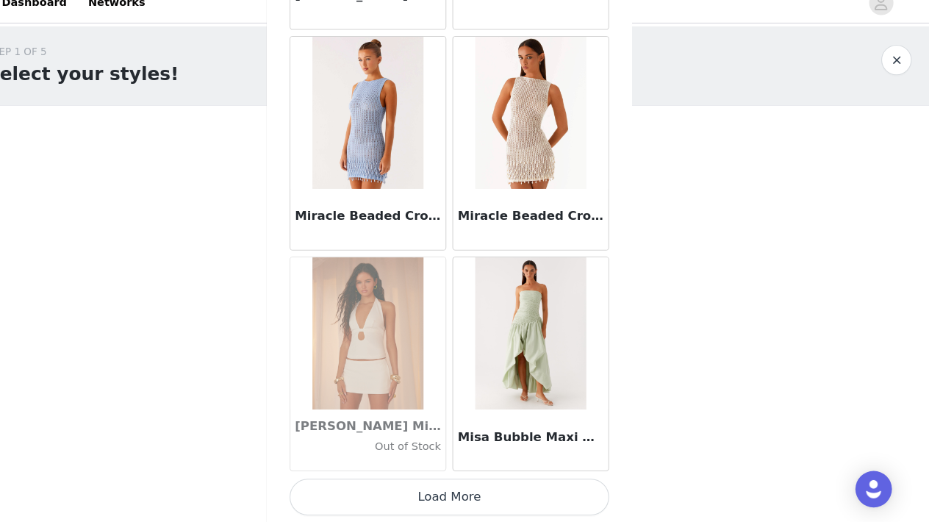
click at [431, 481] on button "Load More" at bounding box center [464, 496] width 309 height 35
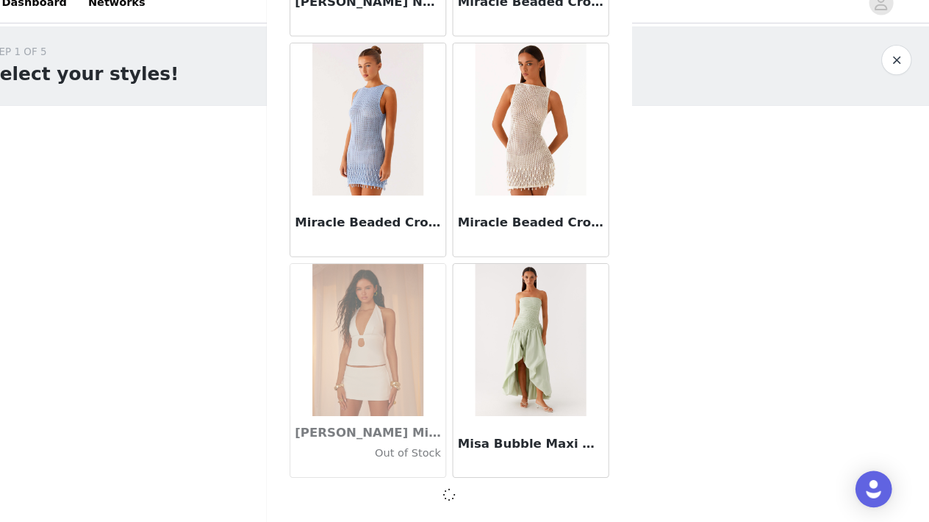
scroll to position [59249, 0]
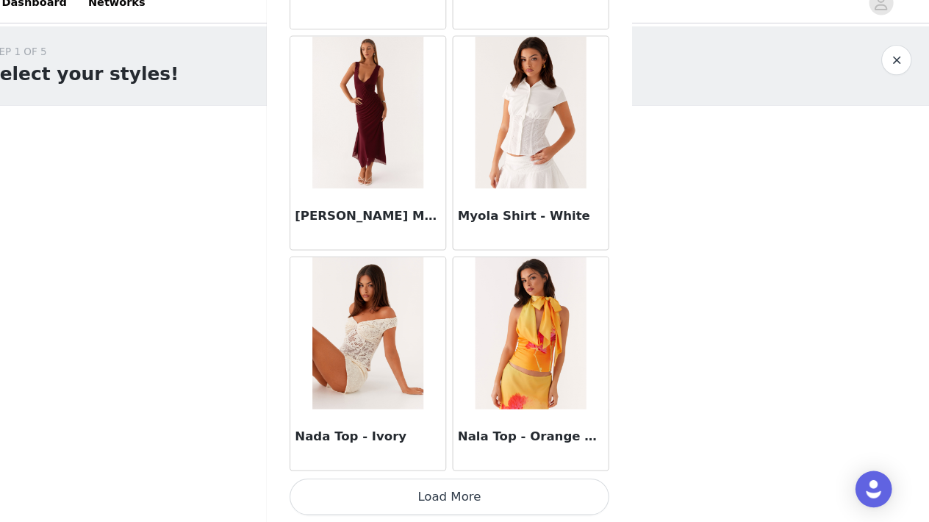
click at [431, 481] on button "Load More" at bounding box center [464, 496] width 309 height 35
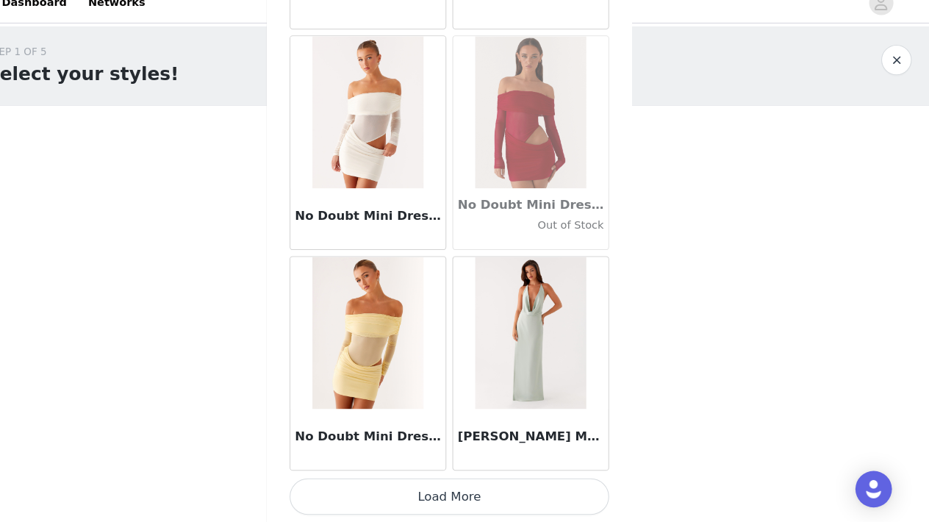
click at [431, 481] on button "Load More" at bounding box center [464, 496] width 309 height 35
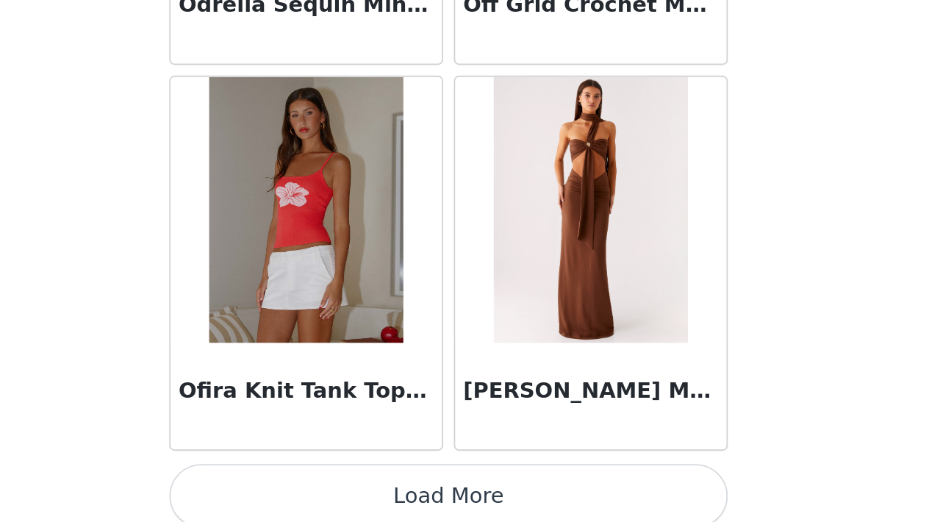
click at [310, 479] on button "Load More" at bounding box center [464, 496] width 309 height 35
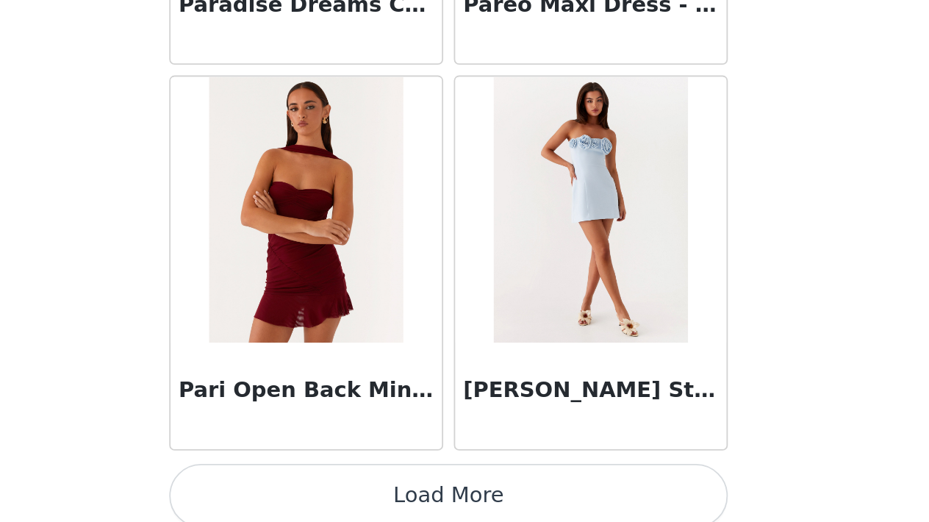
click at [310, 479] on button "Load More" at bounding box center [464, 496] width 309 height 35
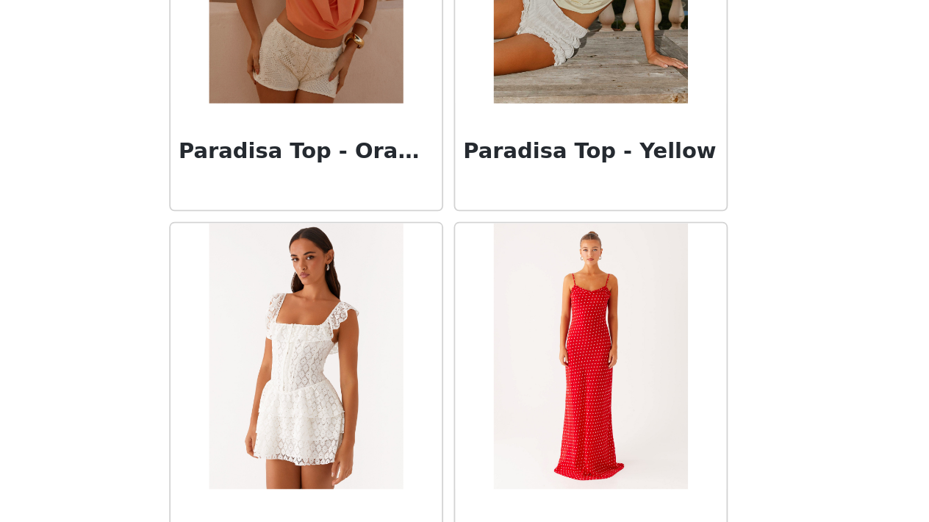
scroll to position [67338, 0]
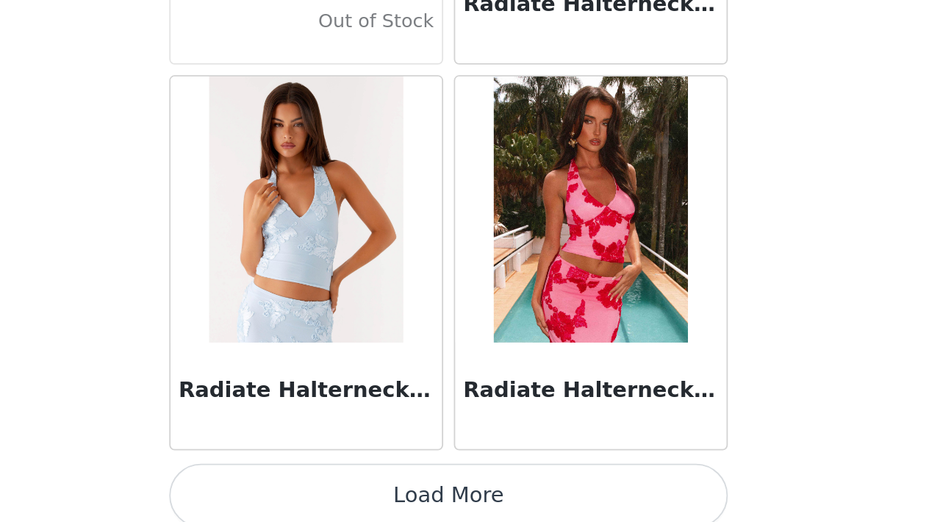
click at [310, 479] on button "Load More" at bounding box center [464, 496] width 309 height 35
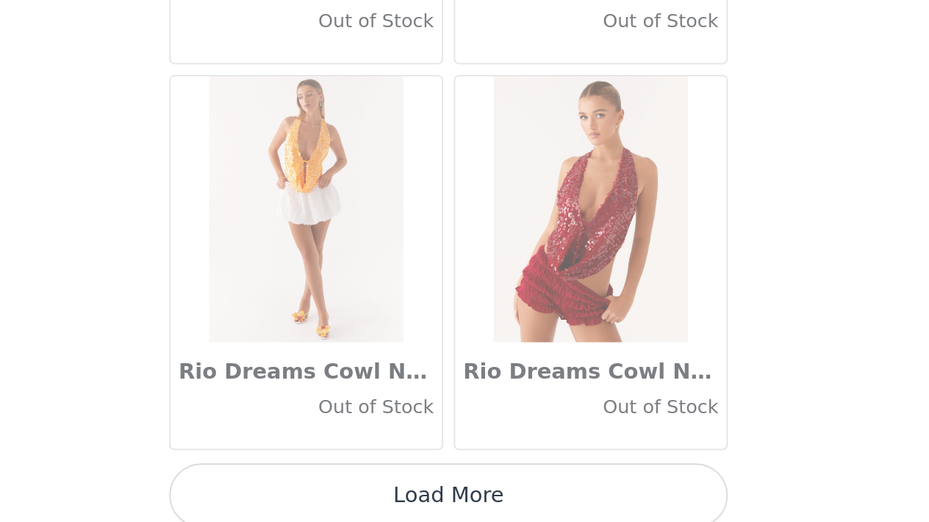
scroll to position [72040, 0]
click at [310, 479] on button "Load More" at bounding box center [464, 496] width 309 height 35
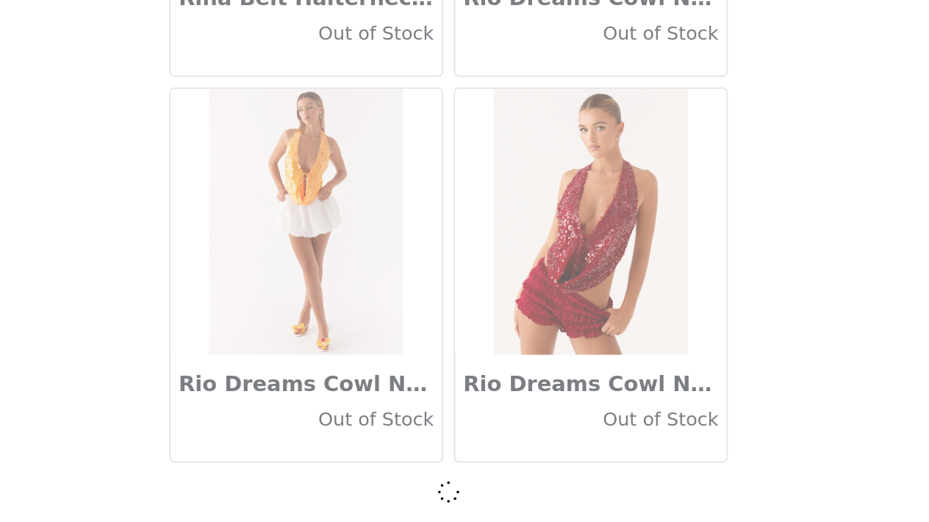
scroll to position [72033, 0]
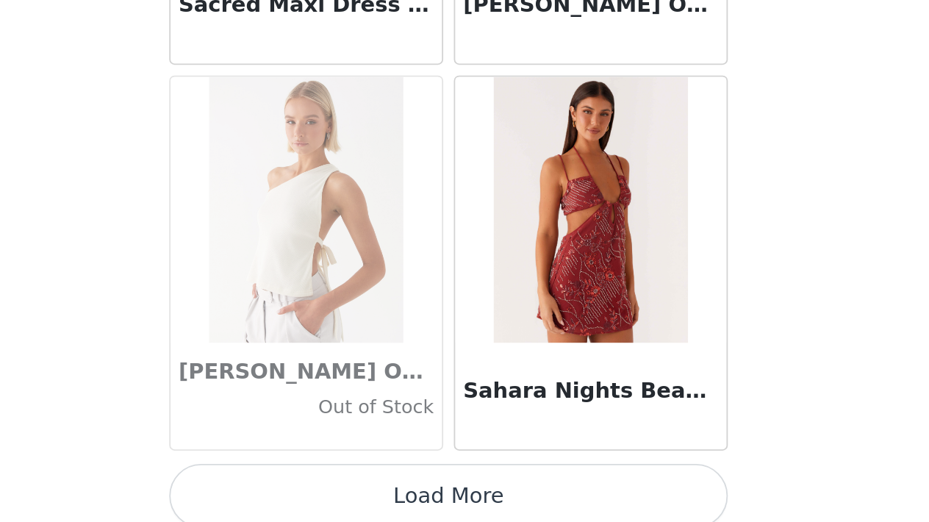
click at [310, 479] on button "Load More" at bounding box center [464, 496] width 309 height 35
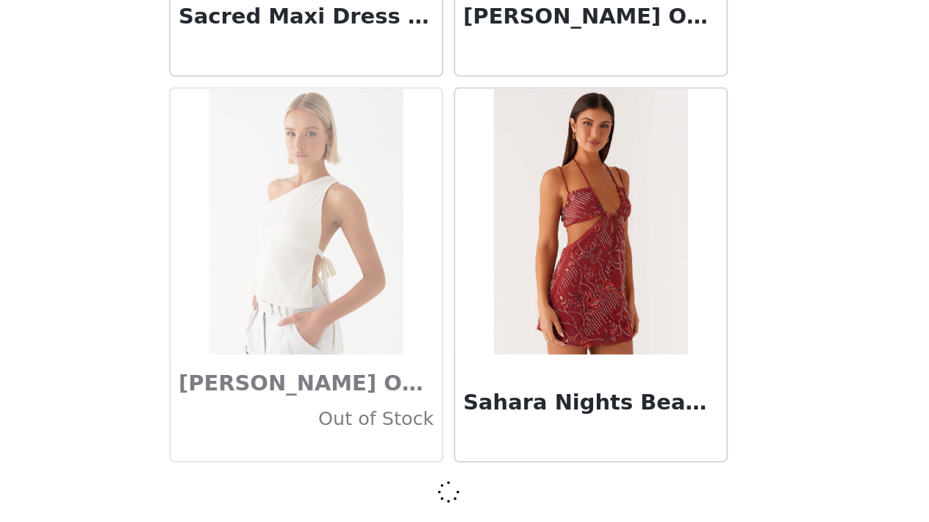
scroll to position [74164, 0]
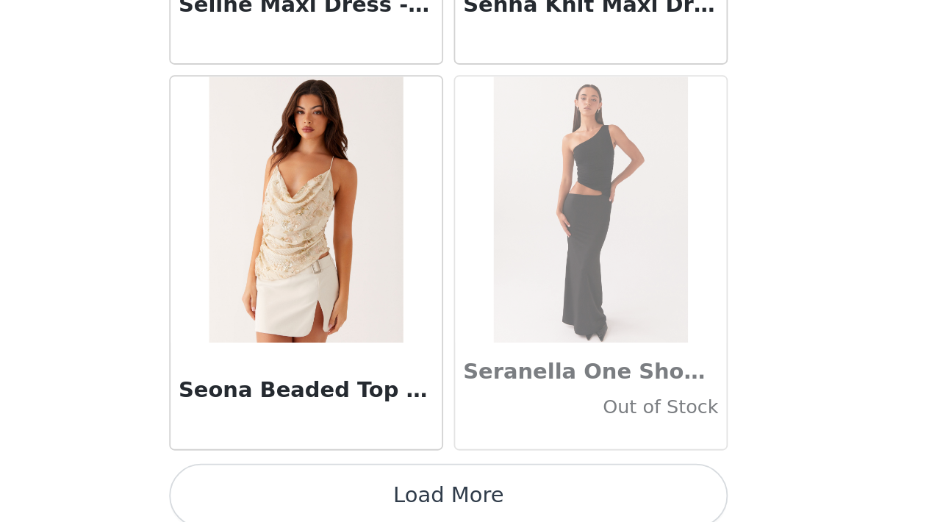
click at [310, 479] on button "Load More" at bounding box center [464, 496] width 309 height 35
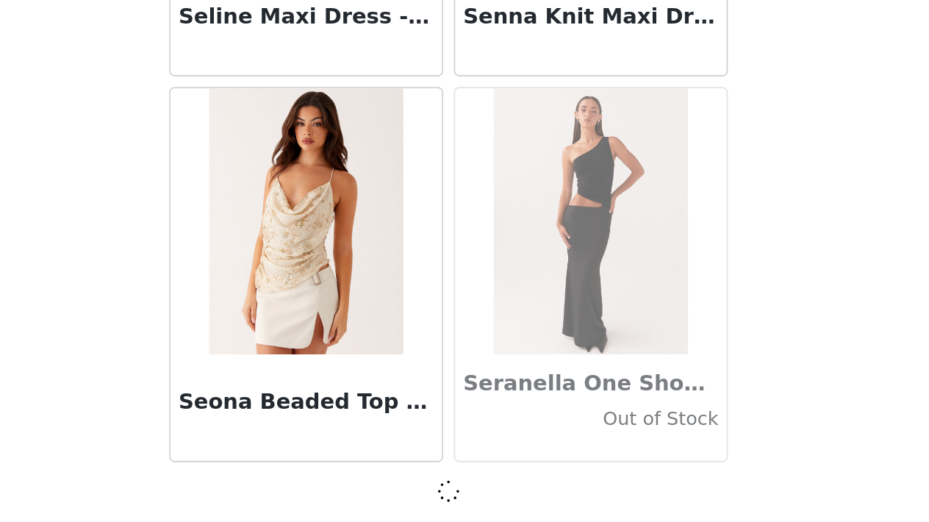
scroll to position [76295, 0]
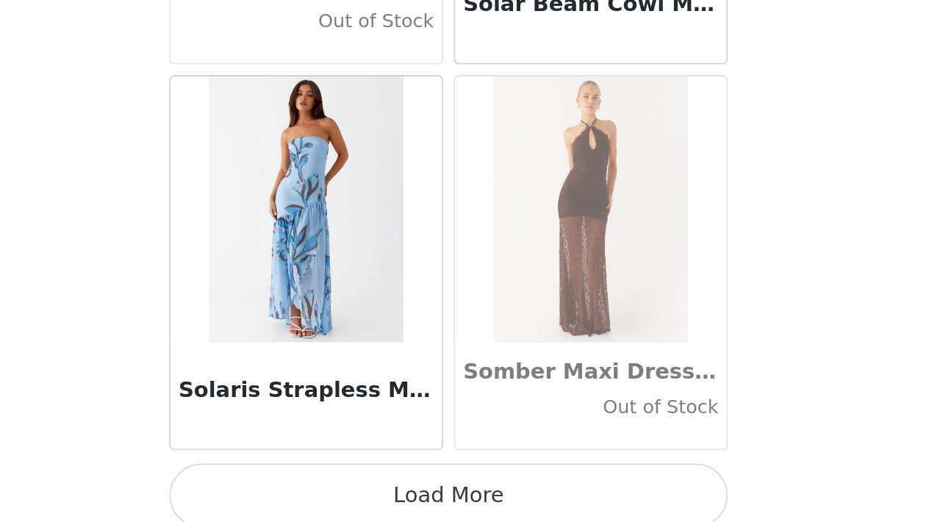
click at [310, 479] on button "Load More" at bounding box center [464, 496] width 309 height 35
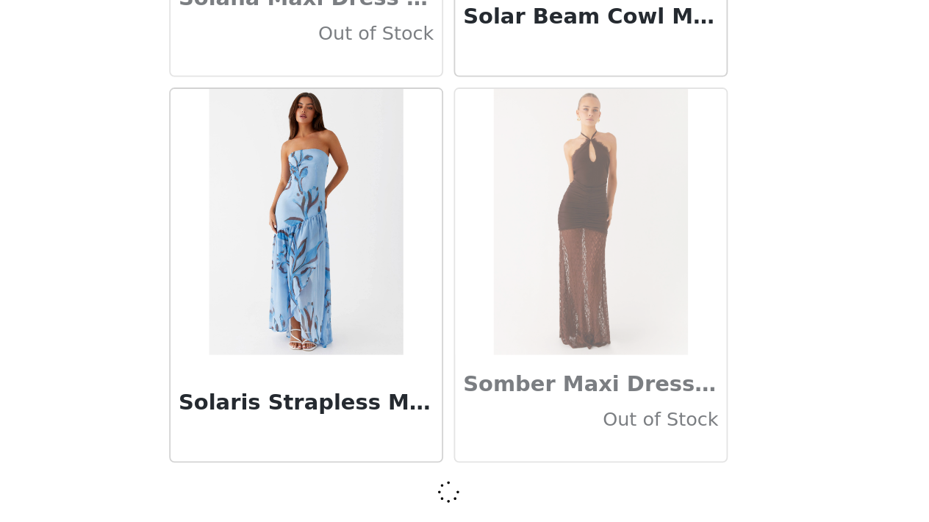
scroll to position [78425, 0]
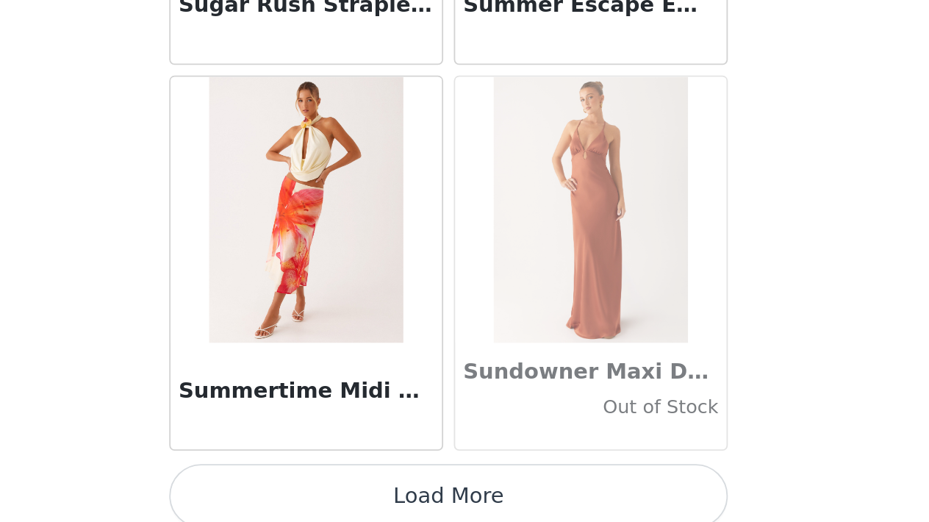
click at [310, 479] on button "Load More" at bounding box center [464, 496] width 309 height 35
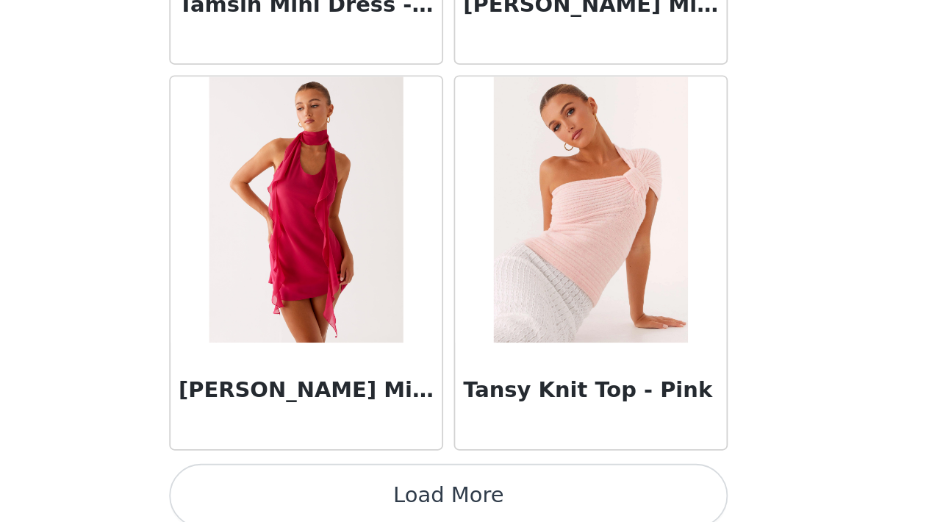
click at [310, 479] on button "Load More" at bounding box center [464, 496] width 309 height 35
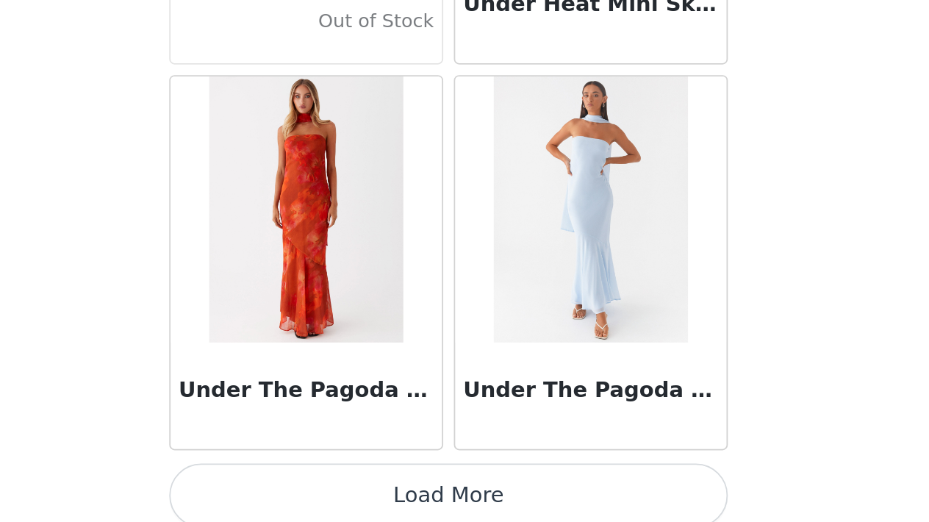
click at [310, 479] on button "Load More" at bounding box center [464, 496] width 309 height 35
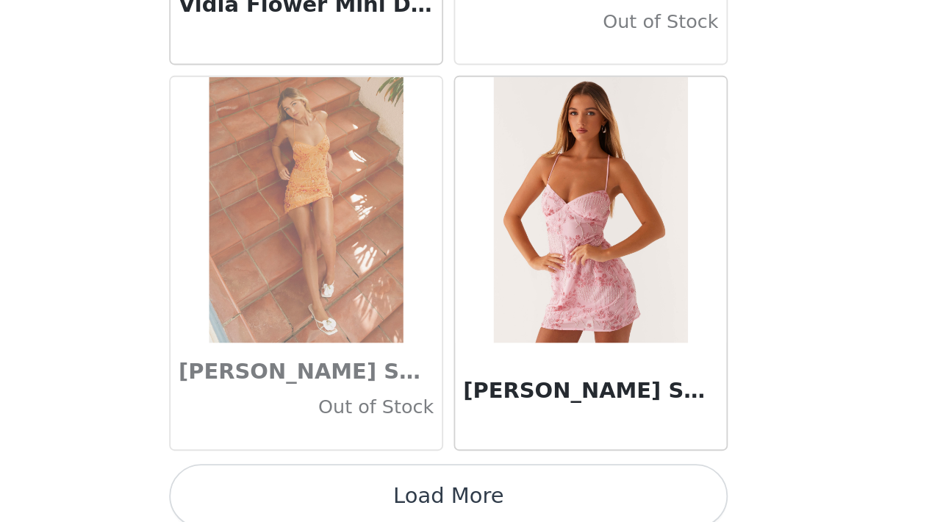
click at [310, 479] on button "Load More" at bounding box center [464, 496] width 309 height 35
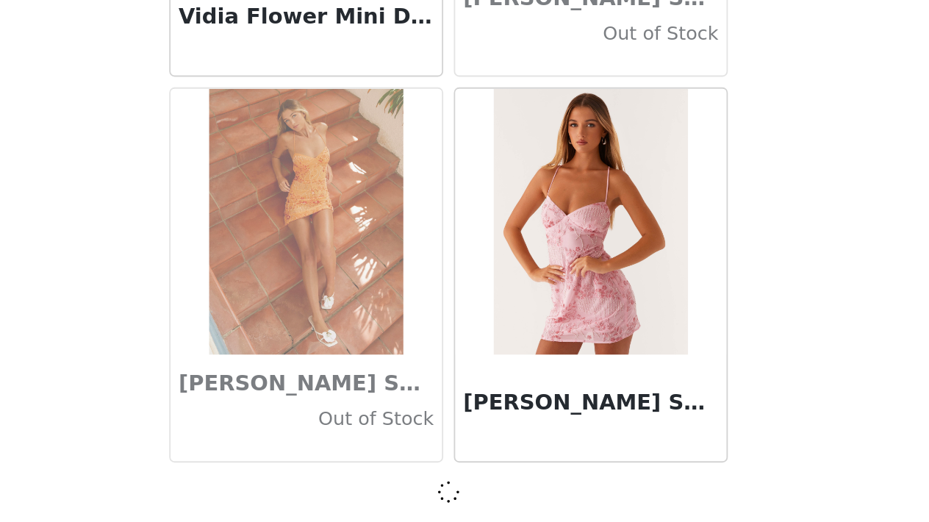
scroll to position [86948, 0]
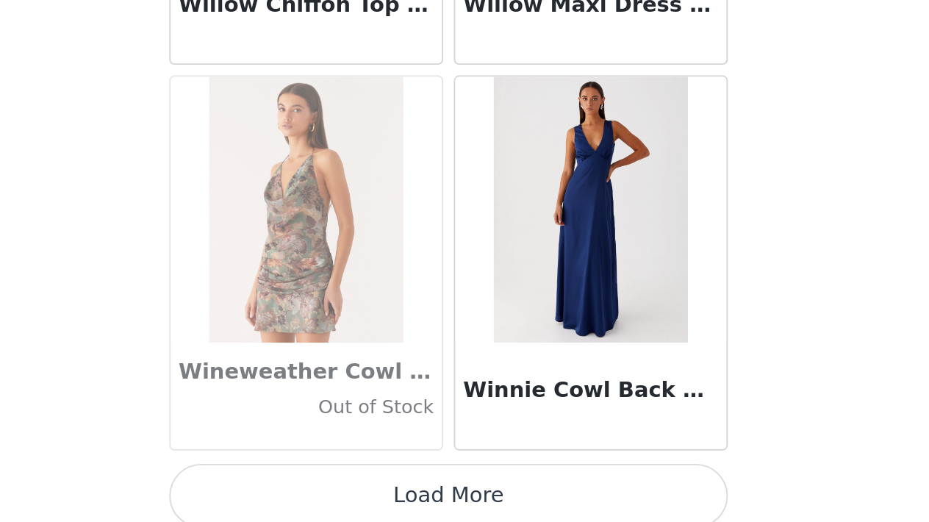
click at [310, 479] on button "Load More" at bounding box center [464, 496] width 309 height 35
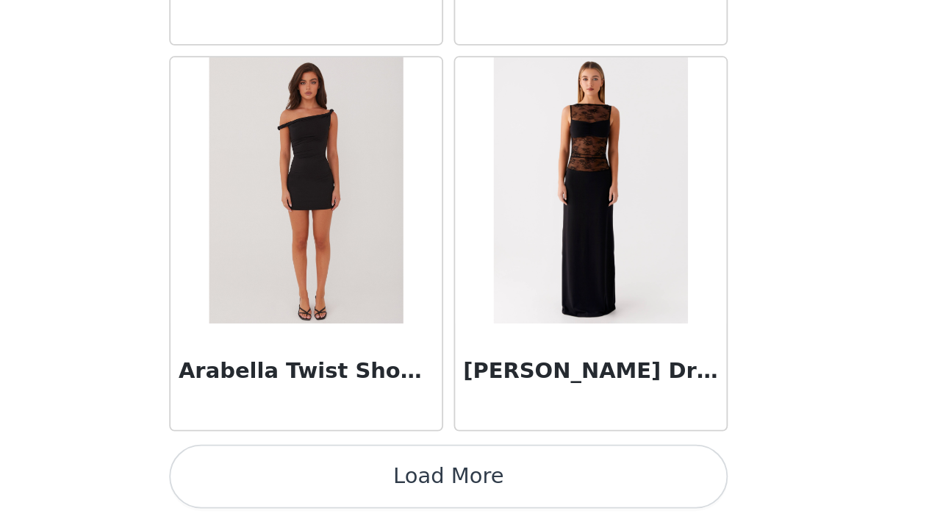
scroll to position [0, 0]
click at [310, 479] on button "Load More" at bounding box center [464, 496] width 309 height 35
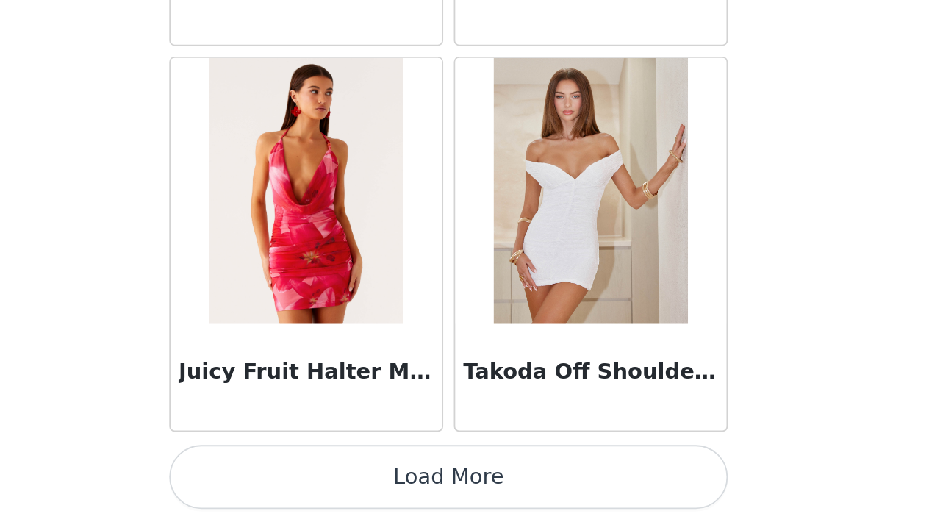
click at [310, 479] on button "Load More" at bounding box center [464, 496] width 309 height 35
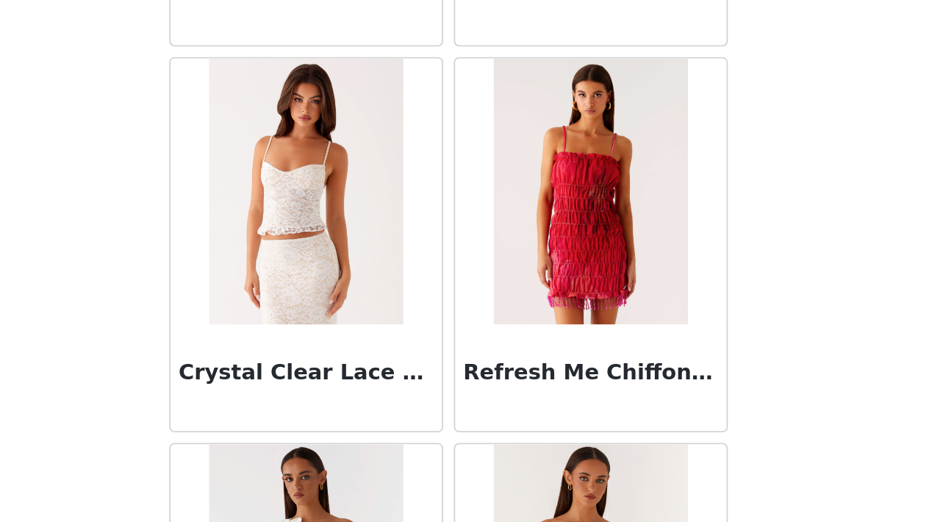
scroll to position [93559, 0]
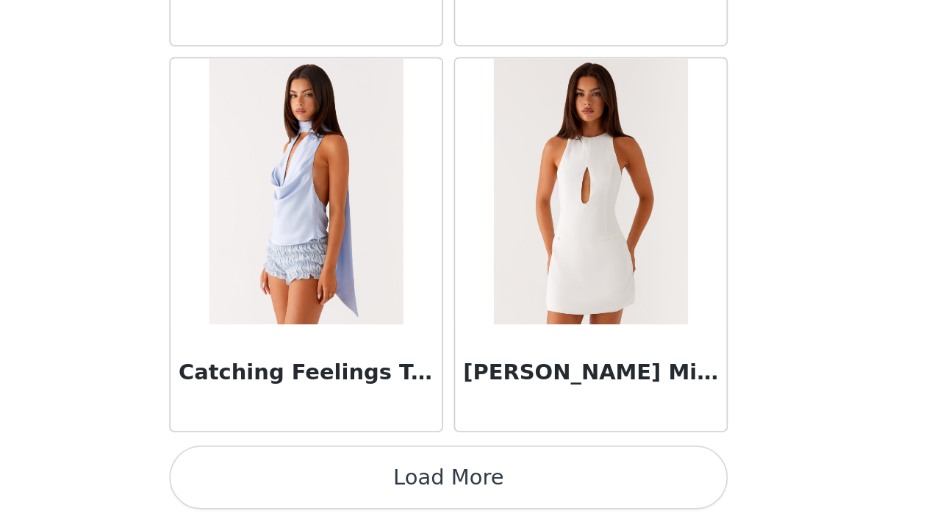
click at [310, 479] on button "Load More" at bounding box center [464, 496] width 309 height 35
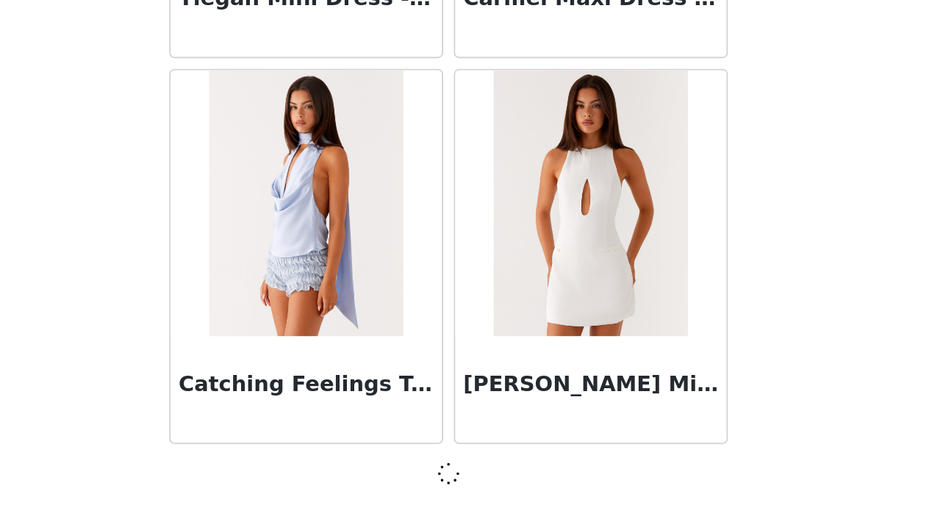
scroll to position [95471, 0]
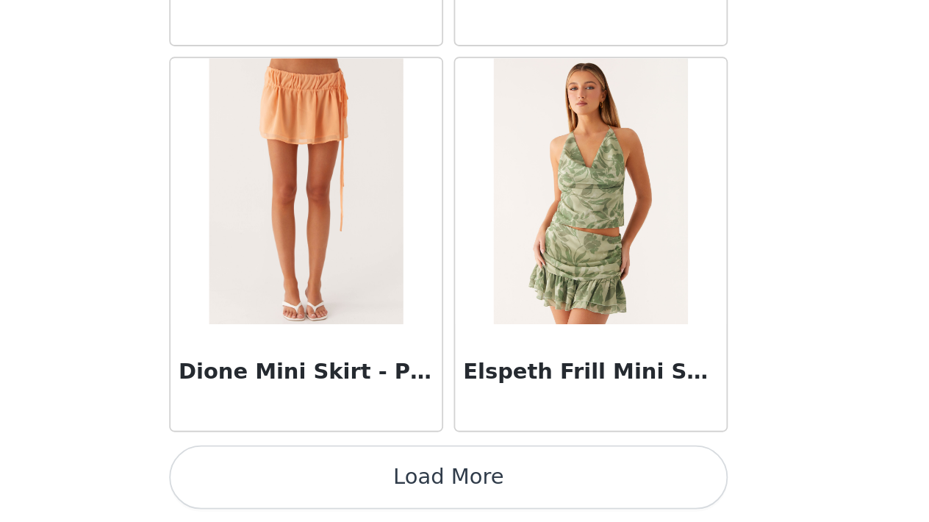
click at [310, 479] on button "Load More" at bounding box center [464, 496] width 309 height 35
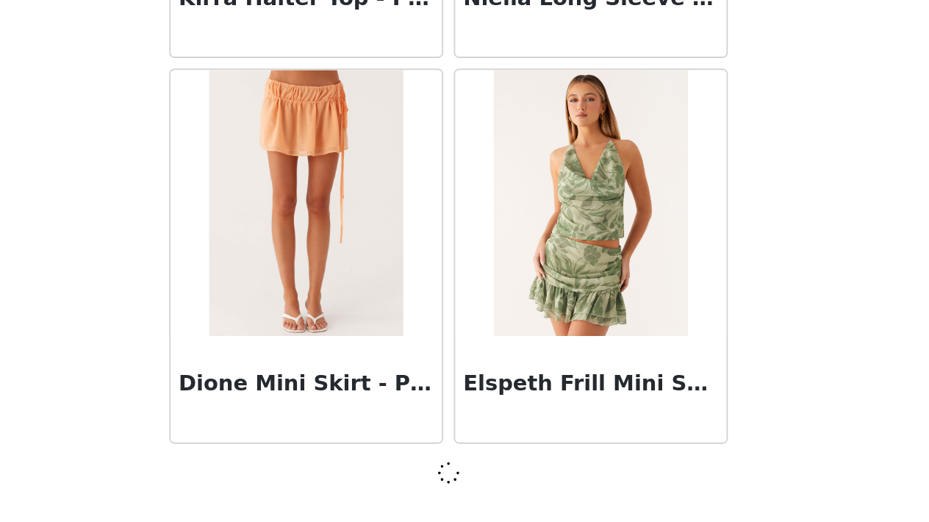
scroll to position [97602, 0]
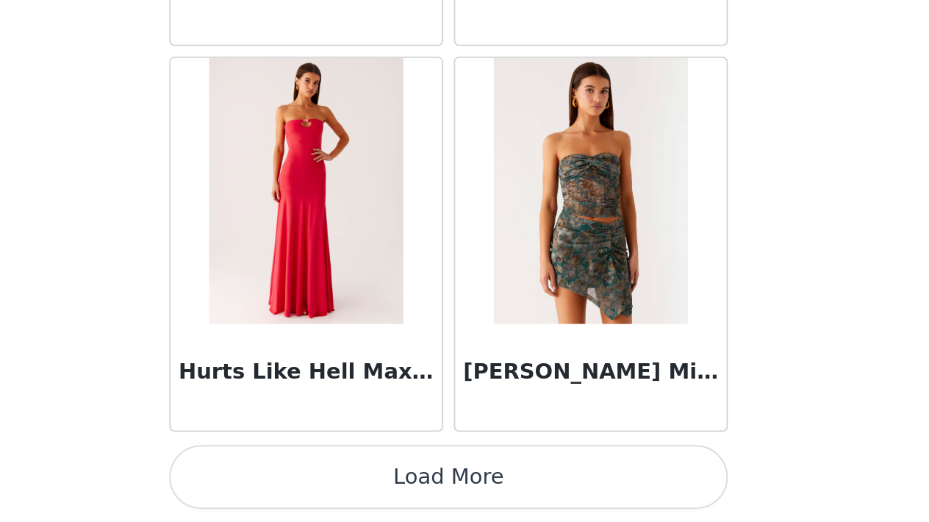
click at [310, 479] on button "Load More" at bounding box center [464, 496] width 309 height 35
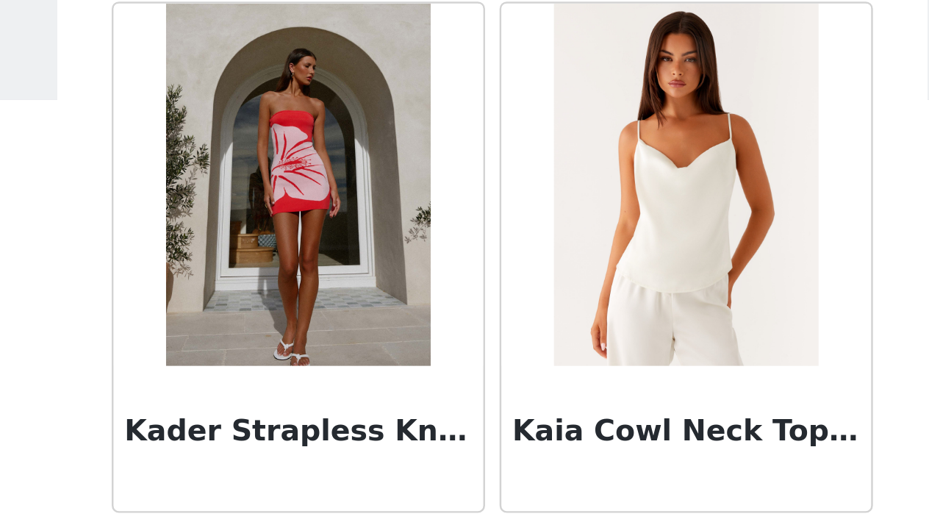
scroll to position [44311, 0]
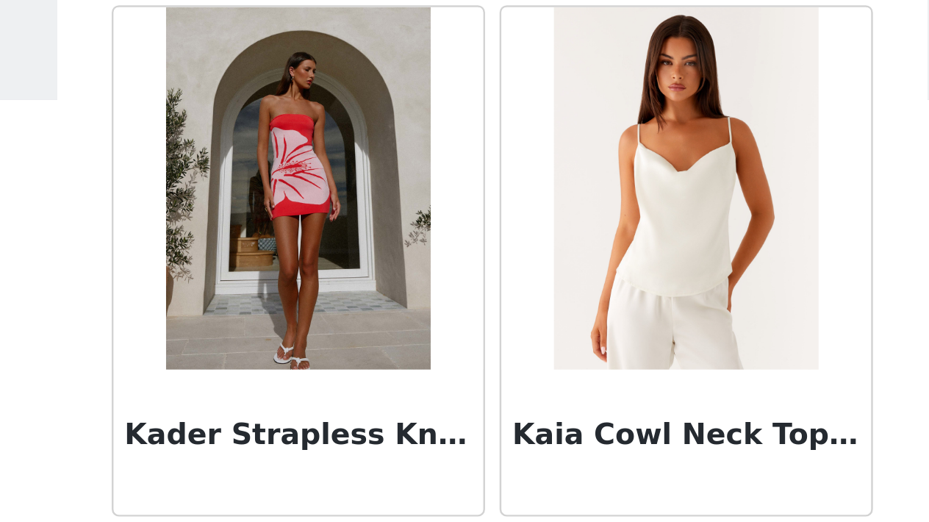
click at [332, 118] on img at bounding box center [385, 155] width 107 height 147
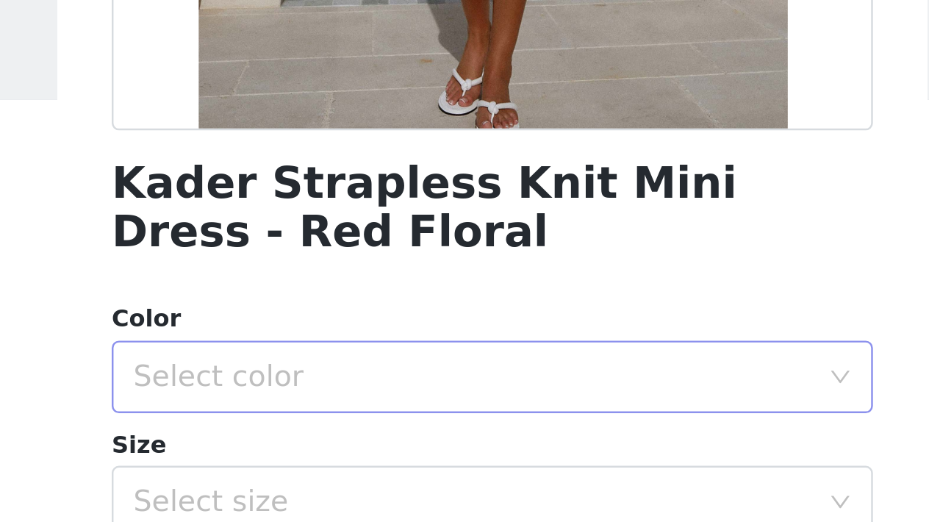
scroll to position [272, 0]
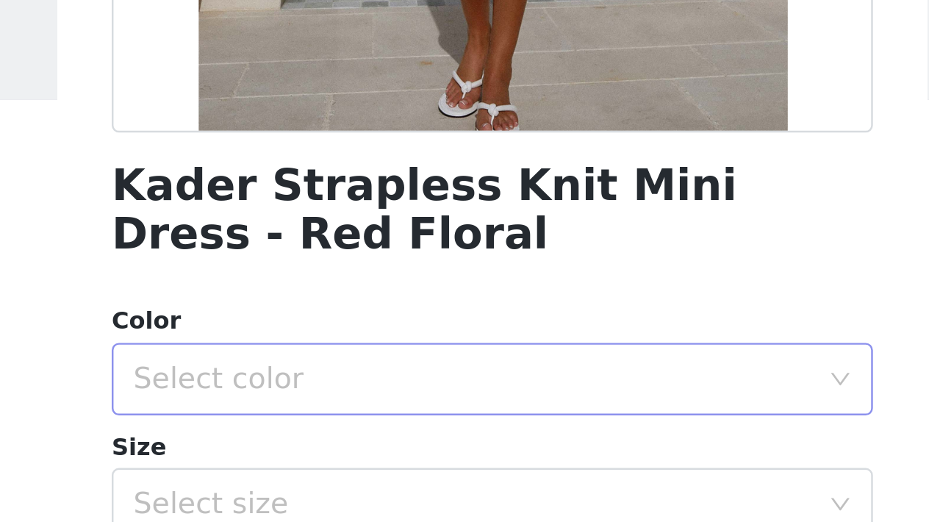
click at [319, 225] on div "Select color" at bounding box center [456, 232] width 275 height 15
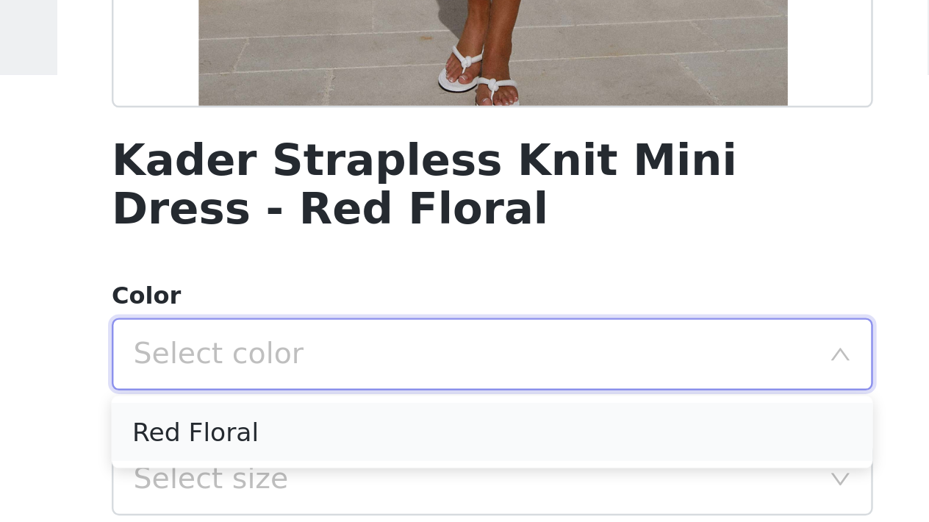
click at [310, 252] on li "Red Floral" at bounding box center [464, 264] width 309 height 24
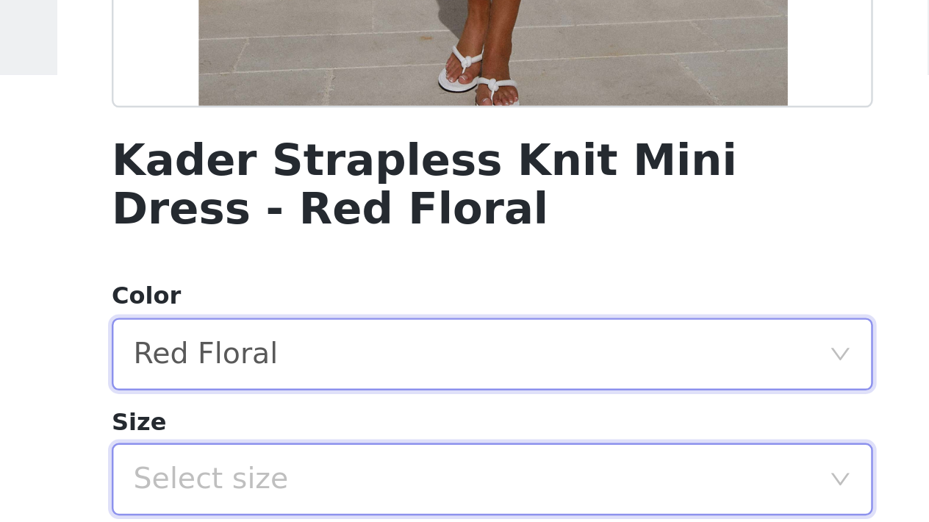
click at [319, 269] on div "Select size" at bounding box center [459, 283] width 281 height 28
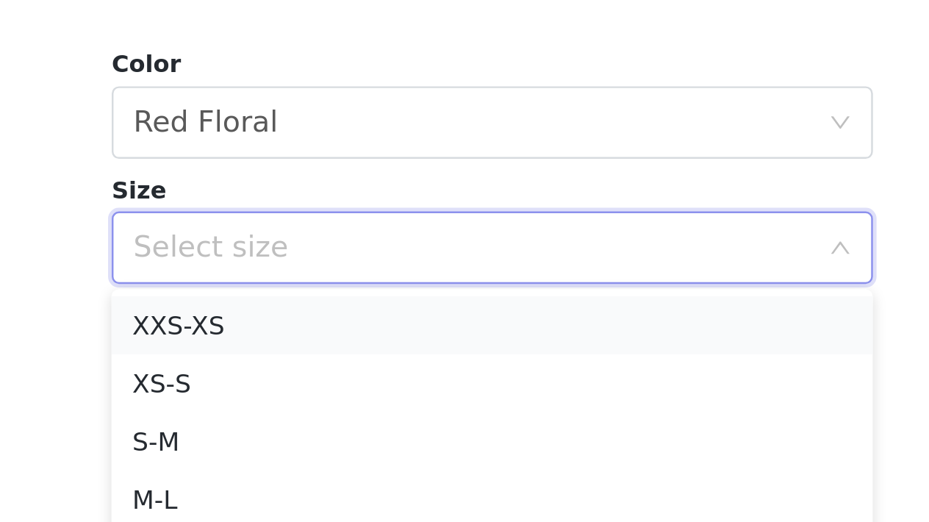
click at [310, 303] on li "XXS-XS" at bounding box center [464, 315] width 309 height 24
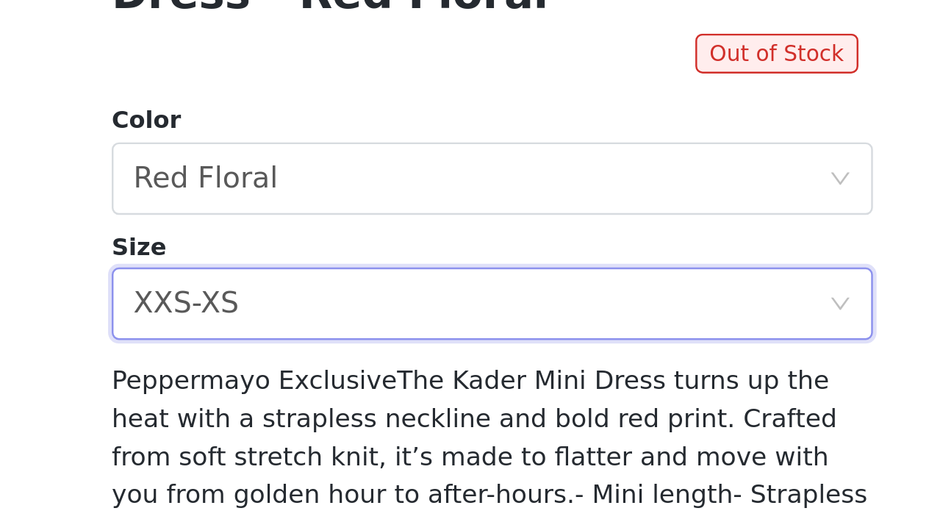
scroll to position [273, 0]
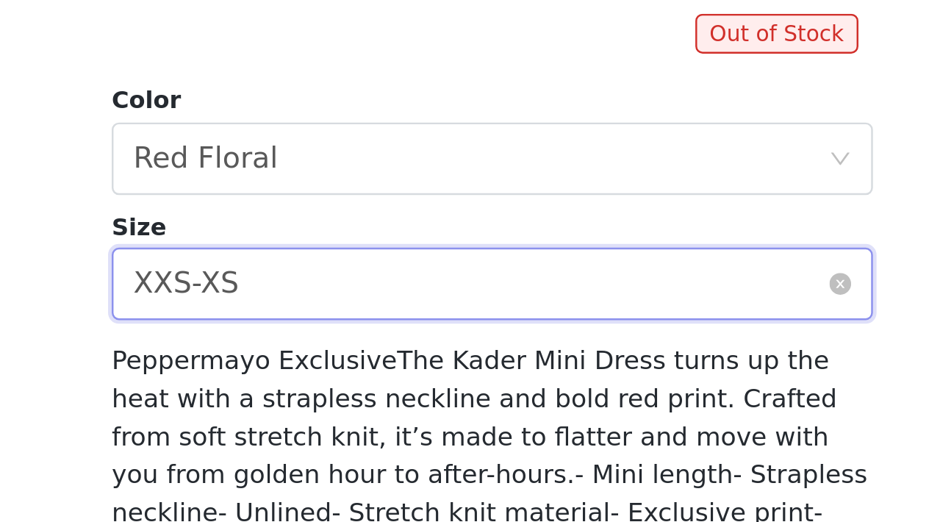
click at [319, 284] on div "Select size XXS-XS" at bounding box center [459, 298] width 281 height 28
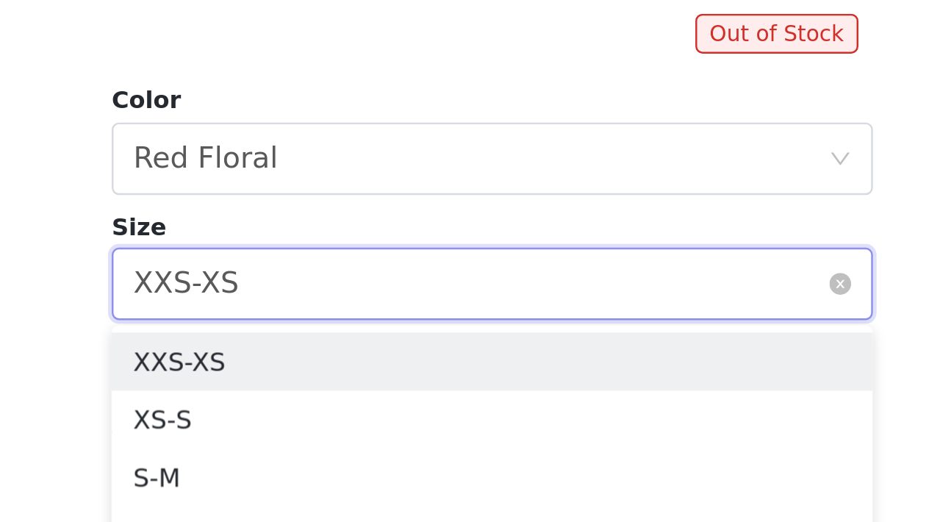
click at [319, 284] on div "Select size XXS-XS" at bounding box center [459, 298] width 281 height 28
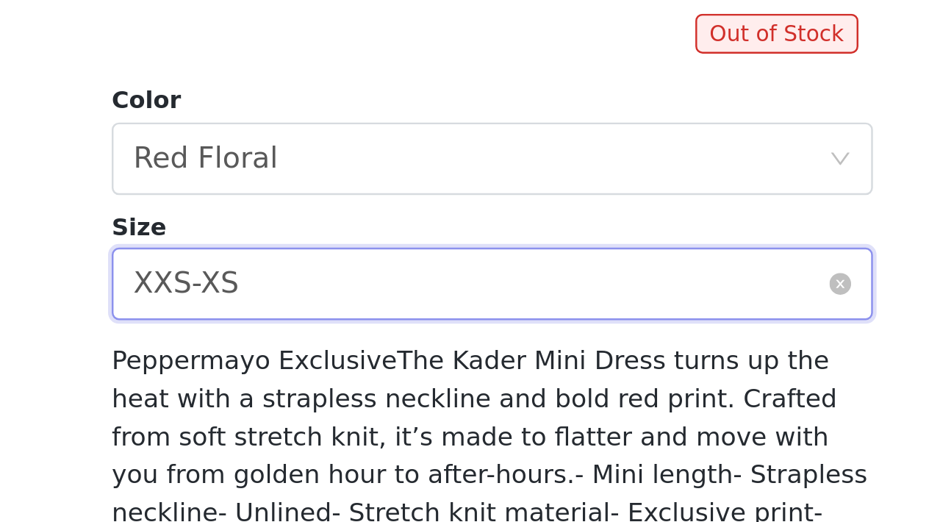
click at [319, 284] on div "XXS-XS" at bounding box center [340, 298] width 43 height 28
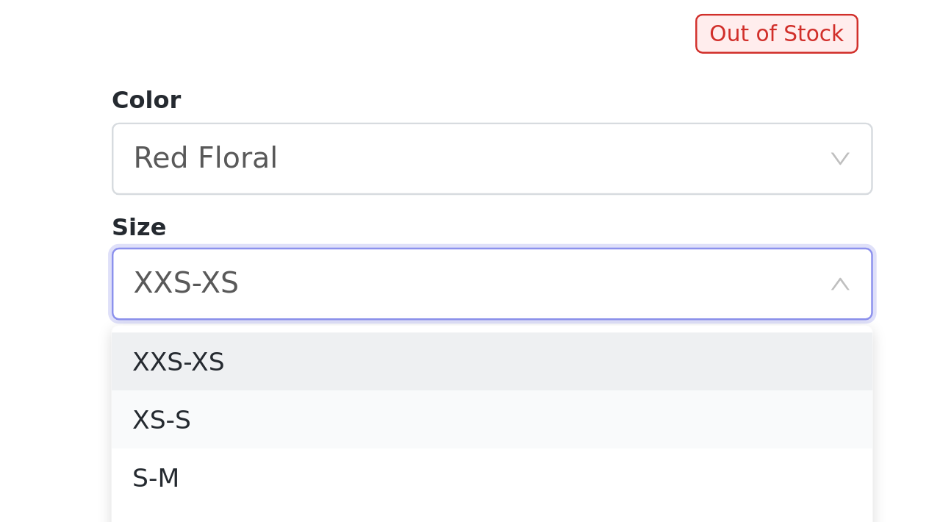
click at [310, 341] on li "XS-S" at bounding box center [464, 353] width 309 height 24
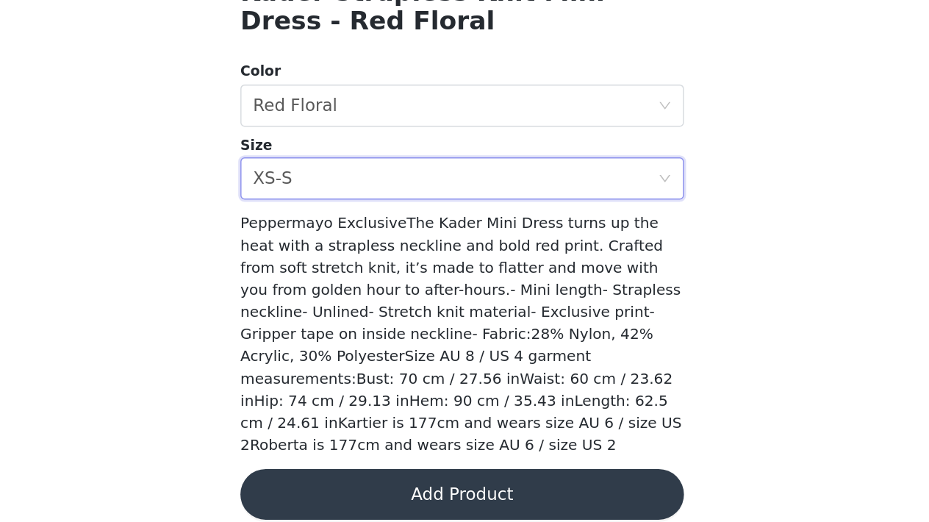
scroll to position [0, 0]
click at [316, 485] on button "Add Product" at bounding box center [464, 502] width 309 height 35
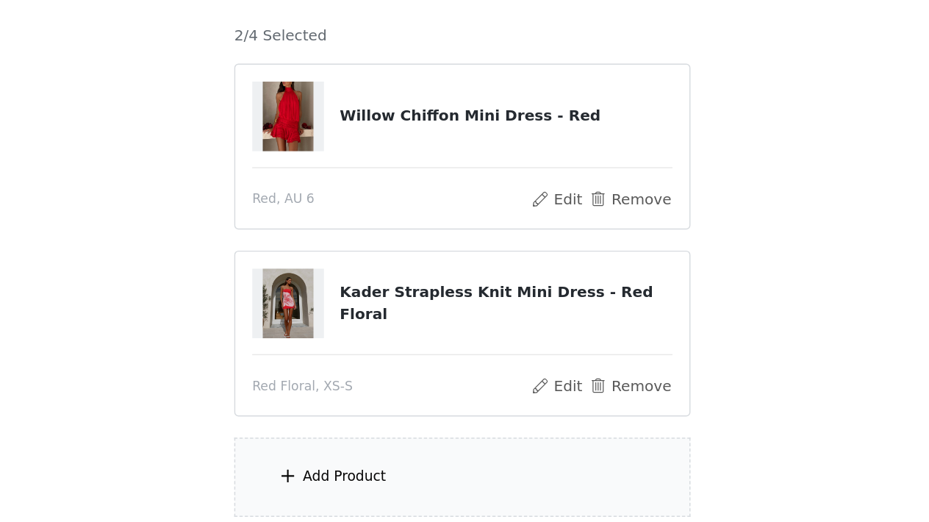
click at [306, 463] on div "Add Product" at bounding box center [464, 490] width 317 height 55
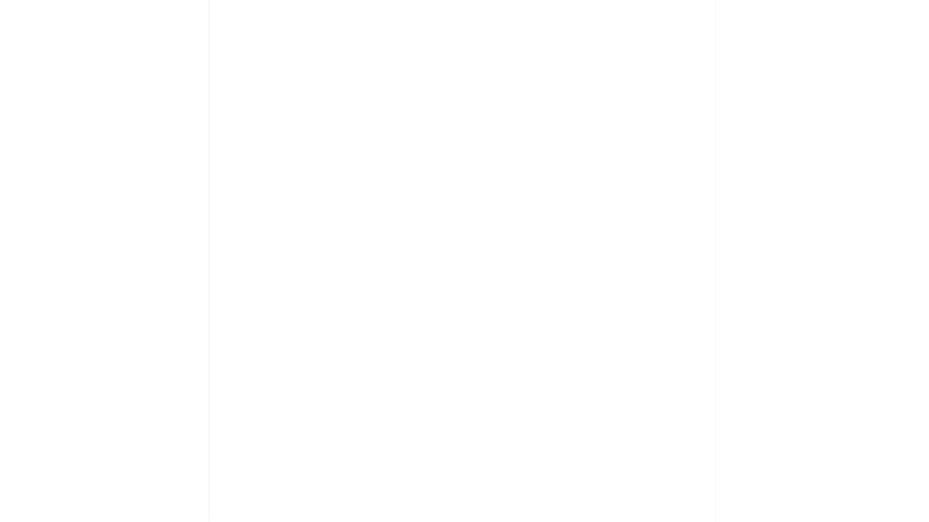
click at [288, 325] on div "Back September Gifting" at bounding box center [464, 261] width 353 height 522
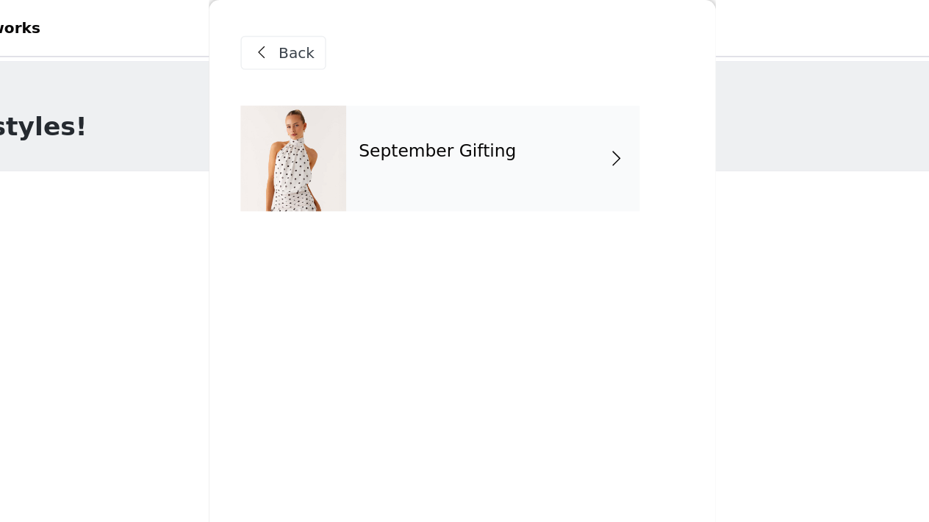
click at [392, 105] on h4 "September Gifting" at bounding box center [446, 104] width 109 height 13
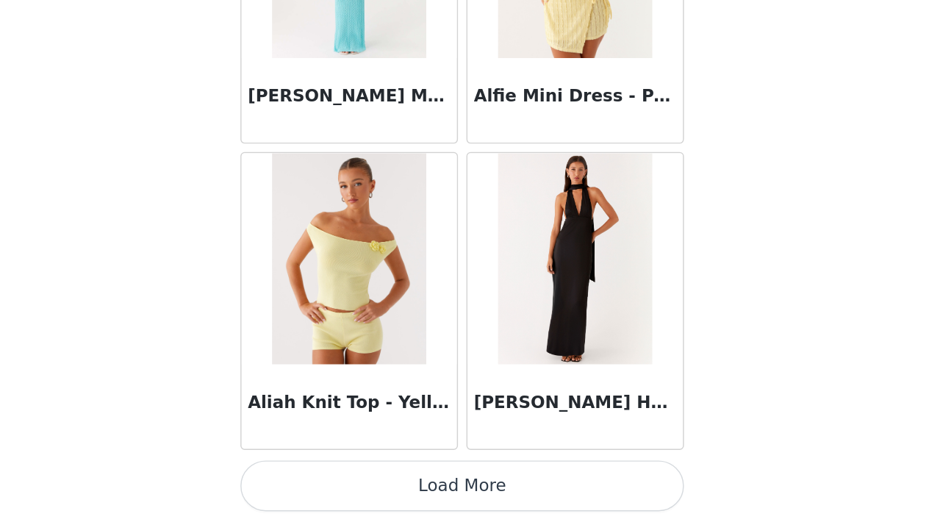
scroll to position [119, 0]
click at [319, 479] on button "Load More" at bounding box center [464, 496] width 309 height 35
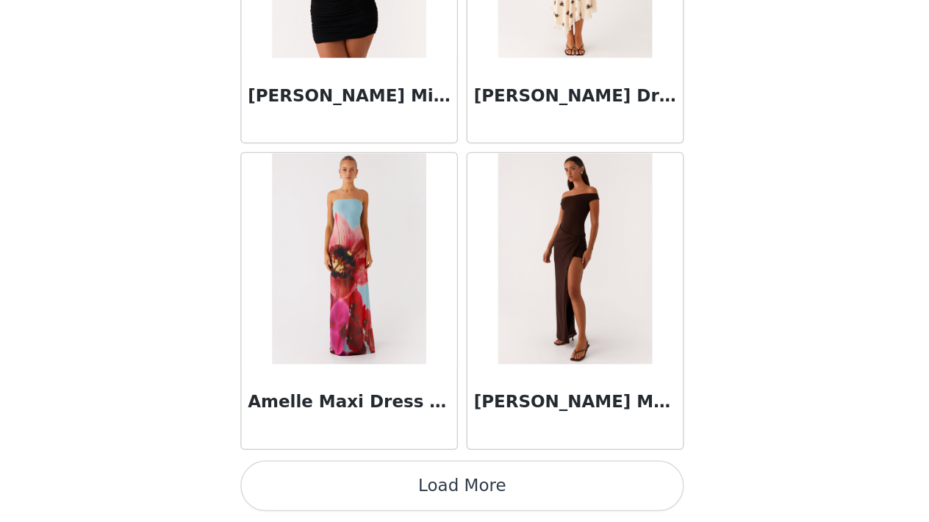
scroll to position [3857, 0]
click at [319, 479] on button "Load More" at bounding box center [464, 496] width 309 height 35
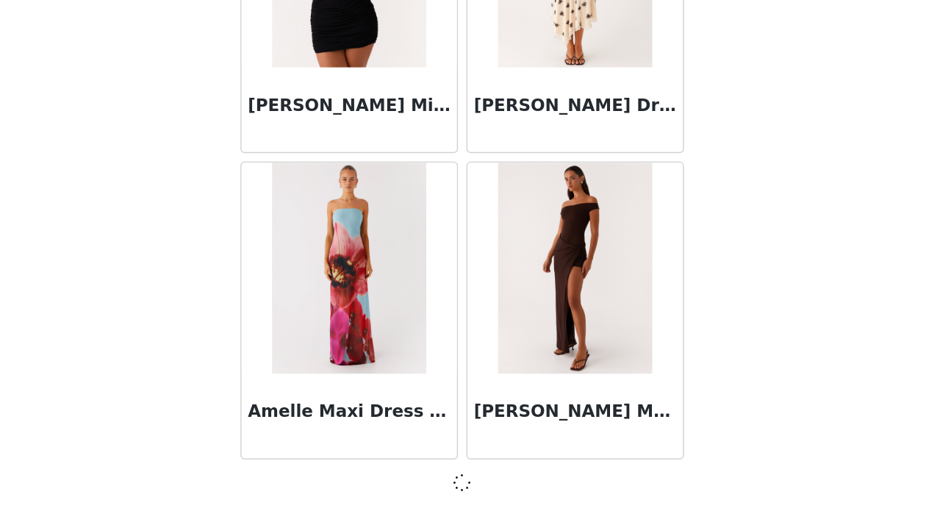
scroll to position [119, 0]
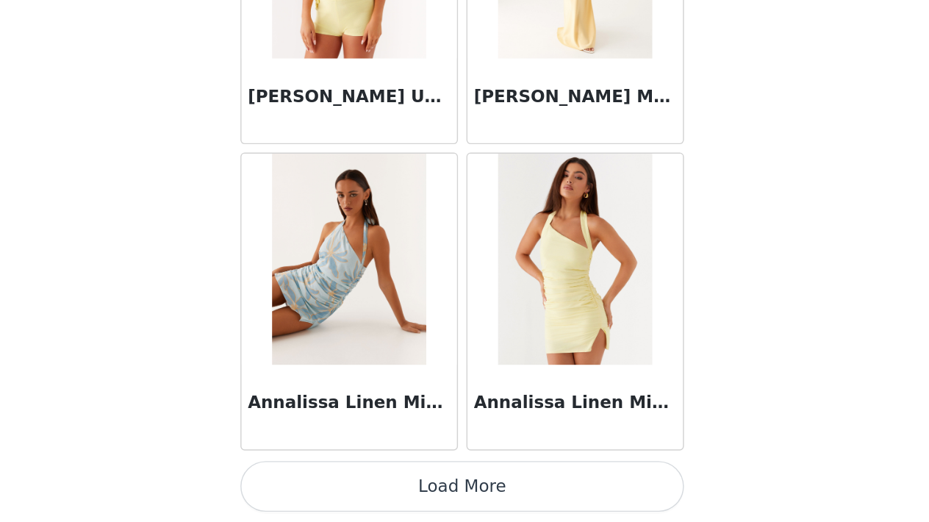
click at [319, 479] on button "Load More" at bounding box center [464, 496] width 309 height 35
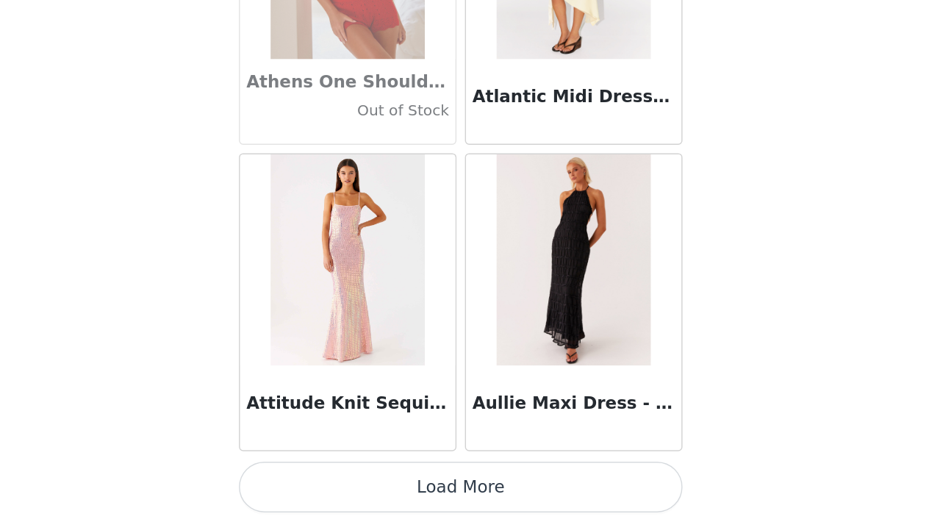
click at [319, 479] on button "Load More" at bounding box center [464, 496] width 309 height 35
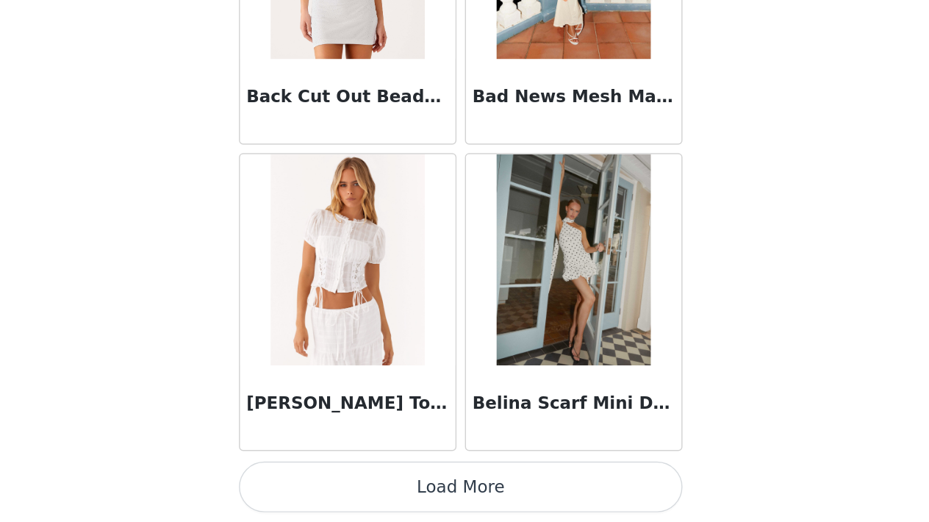
scroll to position [10249, 0]
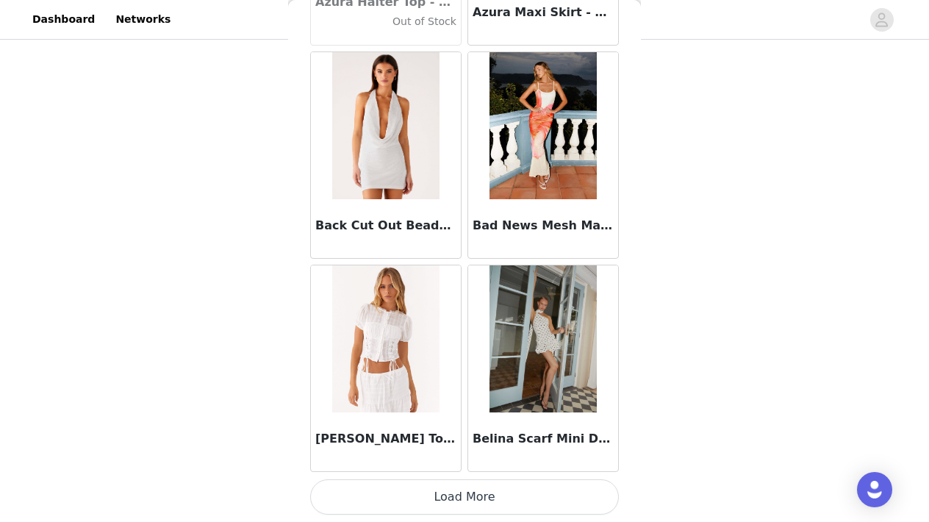
click at [469, 494] on button "Load More" at bounding box center [464, 496] width 309 height 35
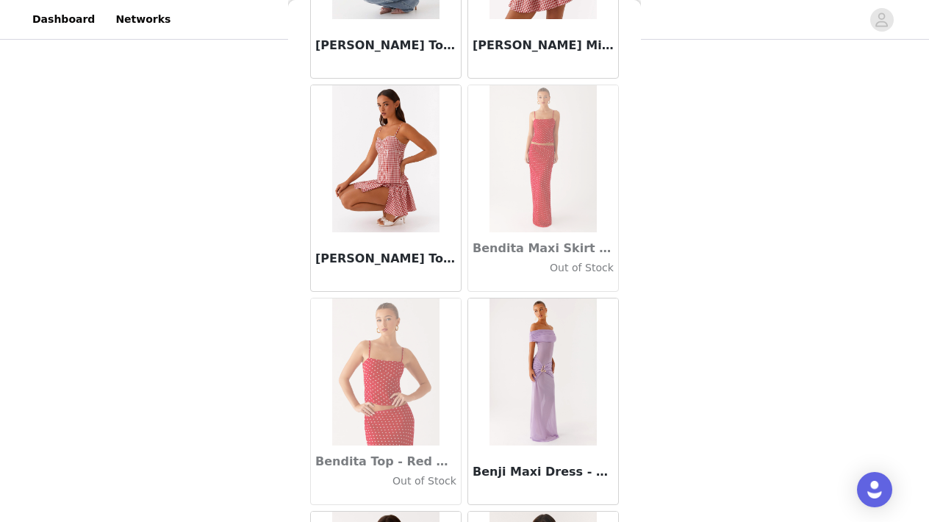
scroll to position [11069, 0]
click at [546, 400] on img at bounding box center [542, 371] width 107 height 147
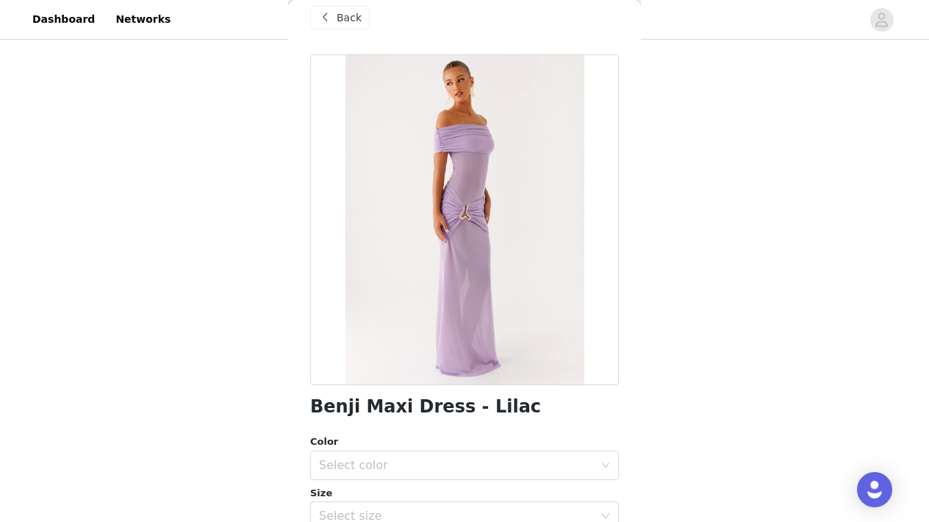
scroll to position [21, 0]
click at [325, 15] on span at bounding box center [325, 16] width 18 height 18
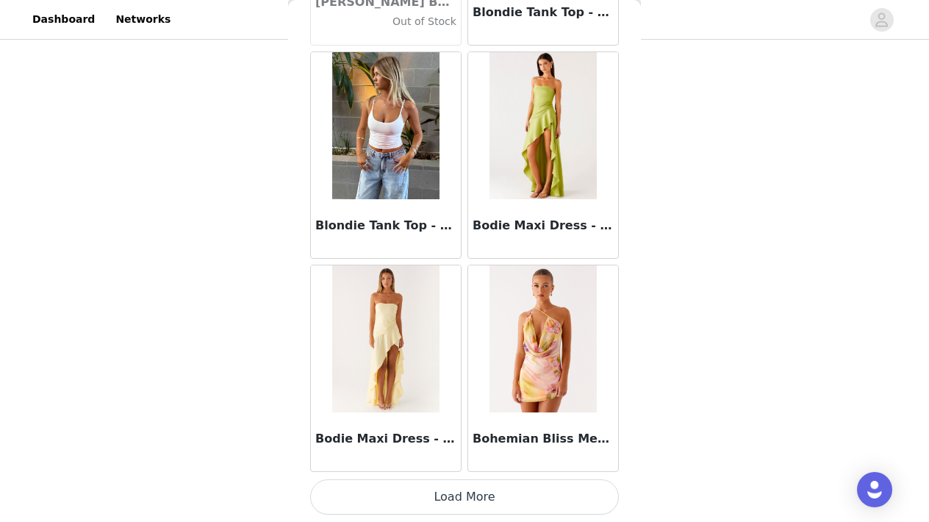
scroll to position [12380, 0]
click at [472, 506] on button "Load More" at bounding box center [464, 496] width 309 height 35
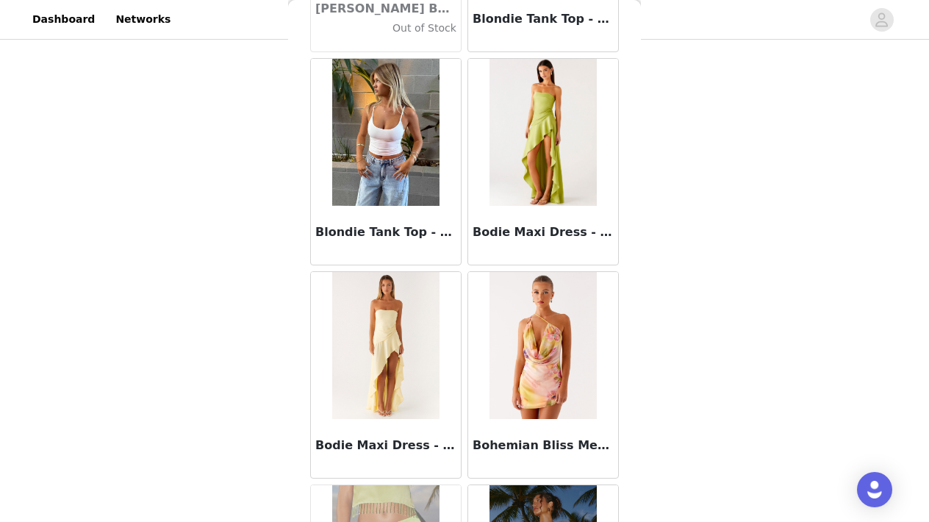
scroll to position [119, 0]
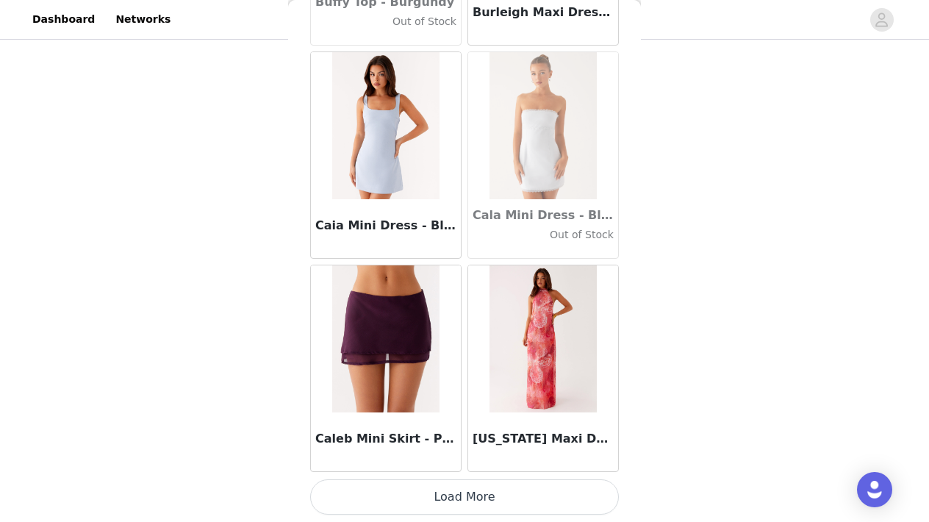
click at [458, 490] on button "Load More" at bounding box center [464, 496] width 309 height 35
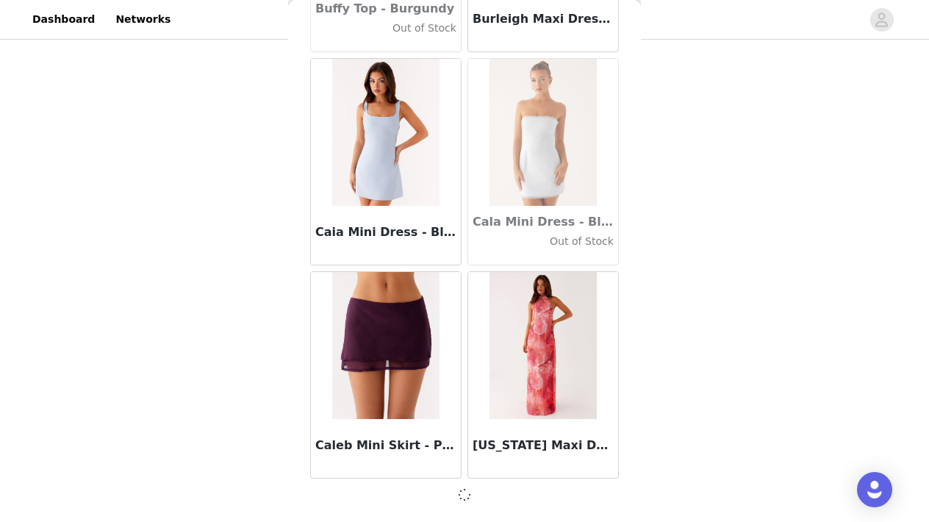
scroll to position [14504, 0]
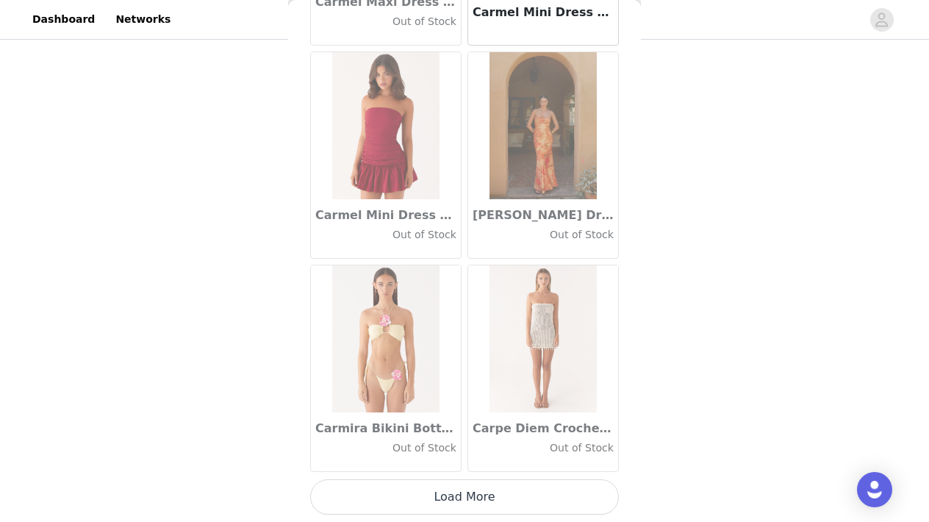
click at [457, 501] on button "Load More" at bounding box center [464, 496] width 309 height 35
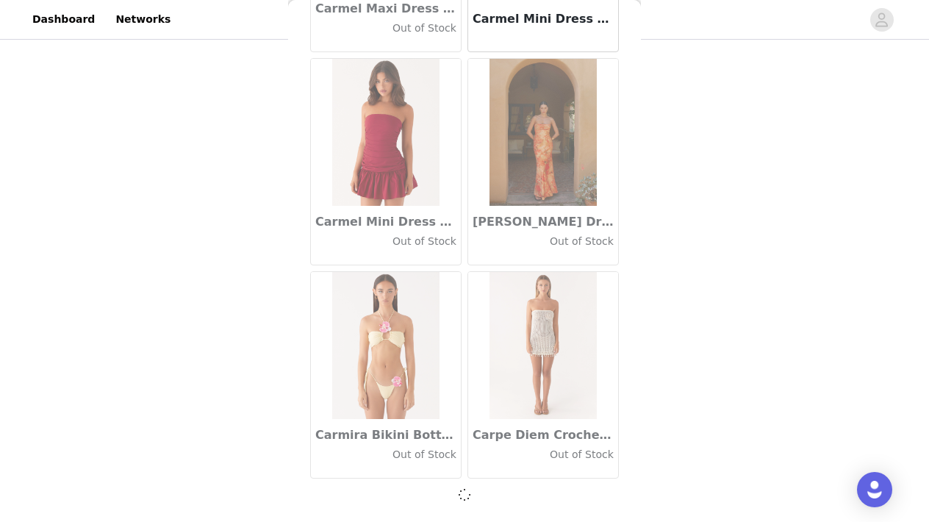
scroll to position [16635, 0]
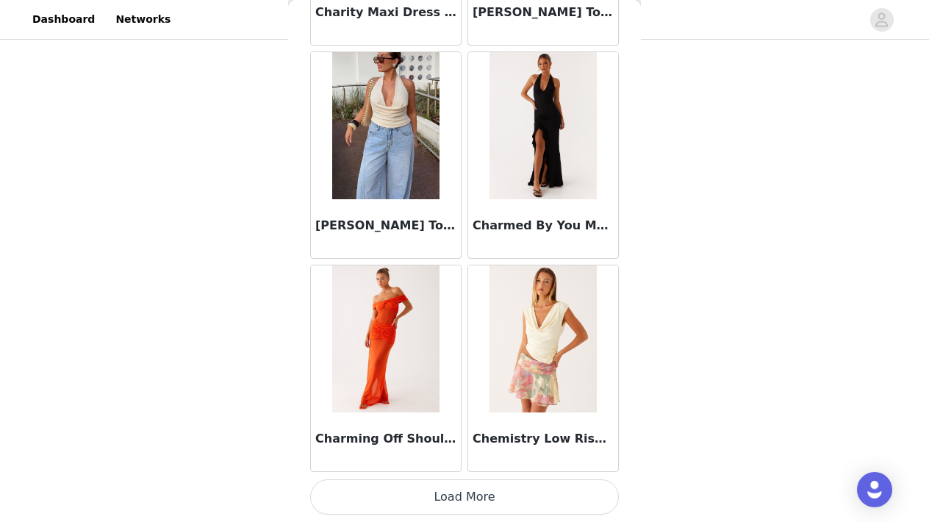
click at [457, 501] on button "Load More" at bounding box center [464, 496] width 309 height 35
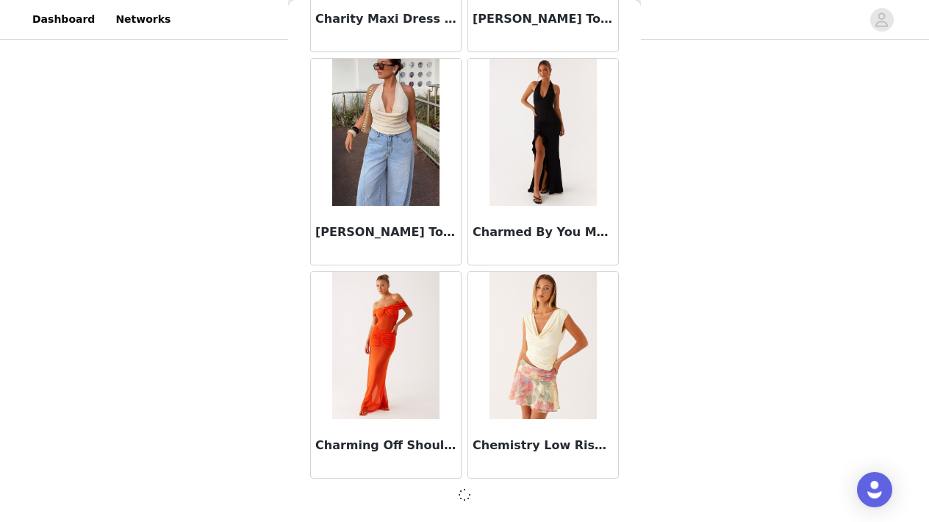
scroll to position [18766, 0]
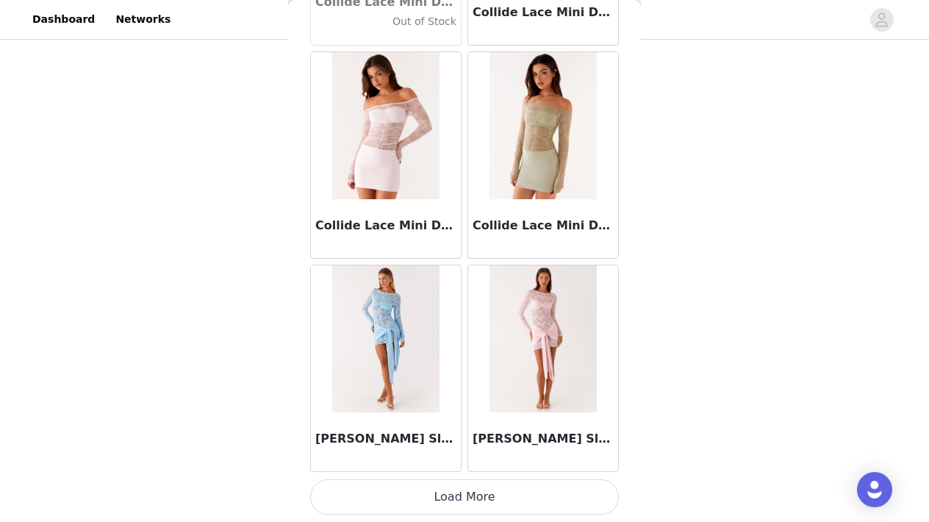
click at [457, 500] on button "Load More" at bounding box center [464, 496] width 309 height 35
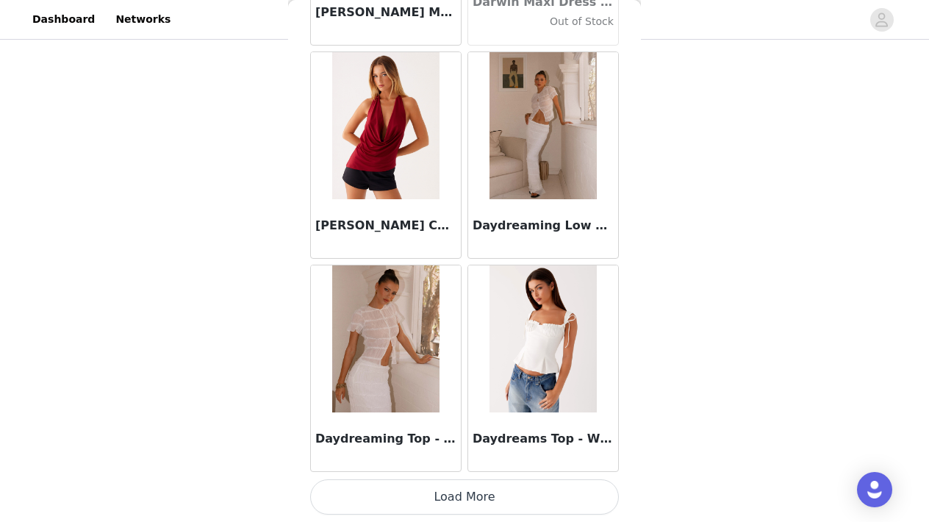
click at [461, 502] on button "Load More" at bounding box center [464, 496] width 309 height 35
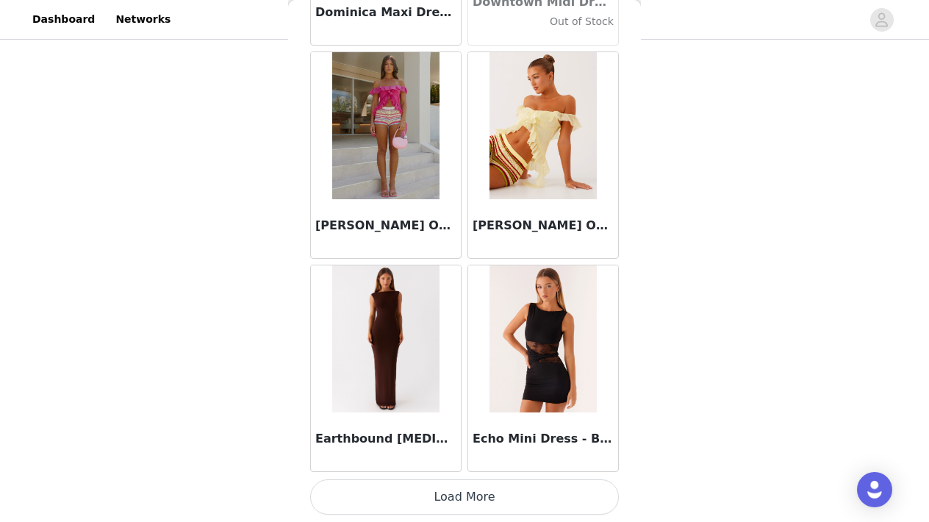
scroll to position [25164, 0]
click at [461, 502] on button "Load More" at bounding box center [464, 496] width 309 height 35
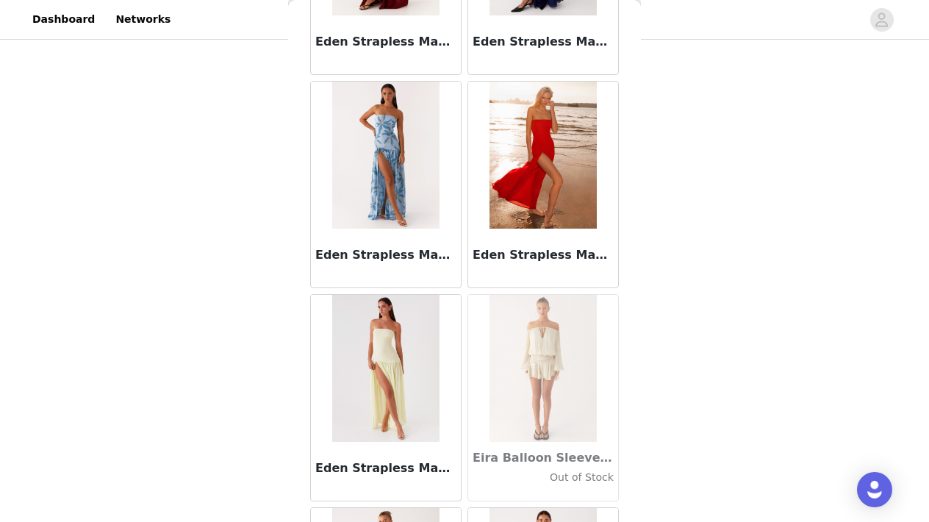
scroll to position [26198, 0]
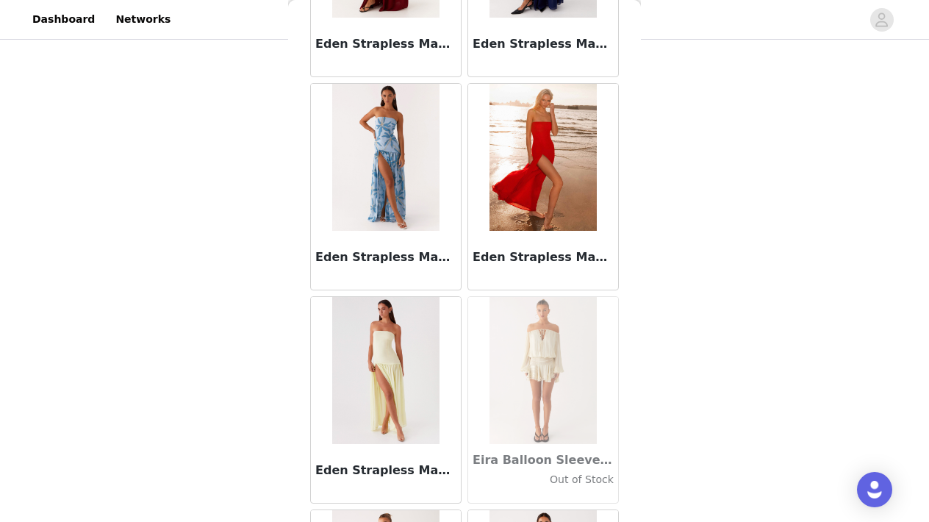
click at [390, 371] on img at bounding box center [385, 370] width 107 height 147
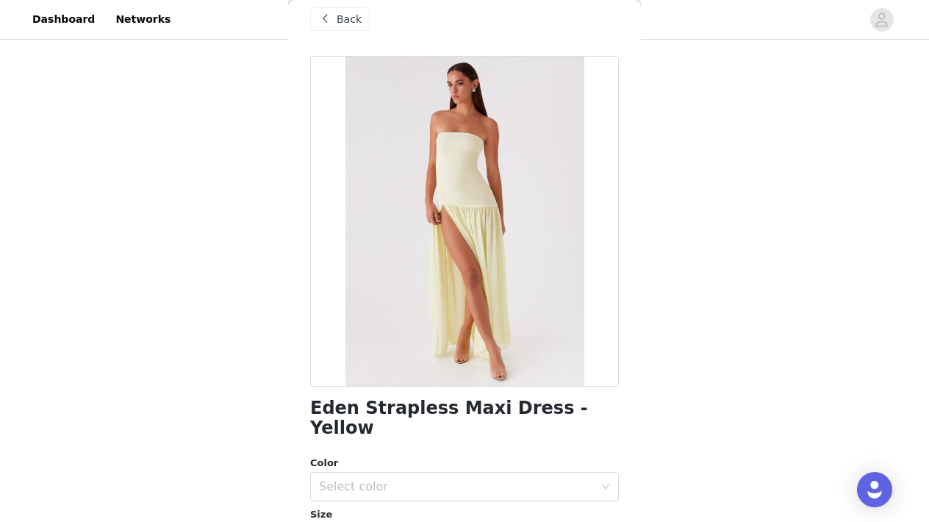
scroll to position [19, 0]
click at [375, 478] on div "Select color" at bounding box center [456, 485] width 275 height 15
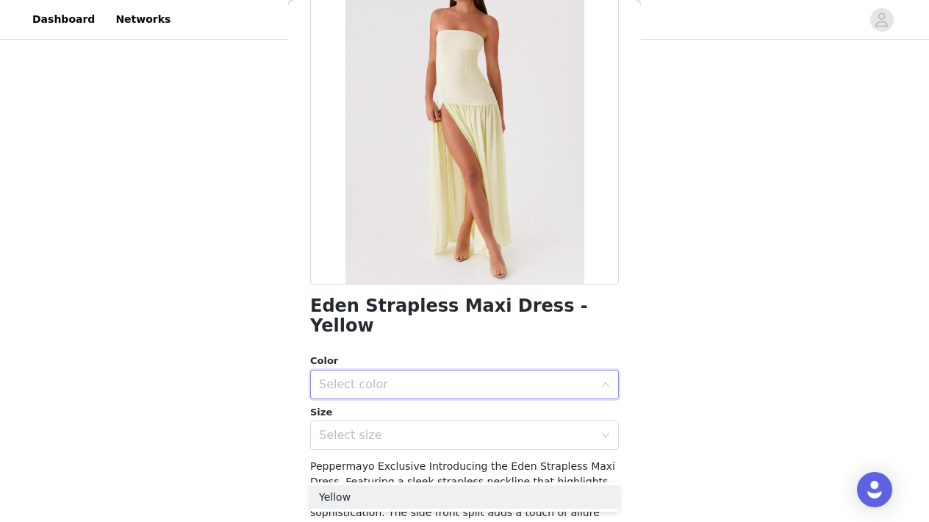
scroll to position [120, 0]
click at [337, 492] on li "Yellow" at bounding box center [464, 497] width 309 height 24
click at [364, 428] on div "Select size" at bounding box center [456, 435] width 275 height 15
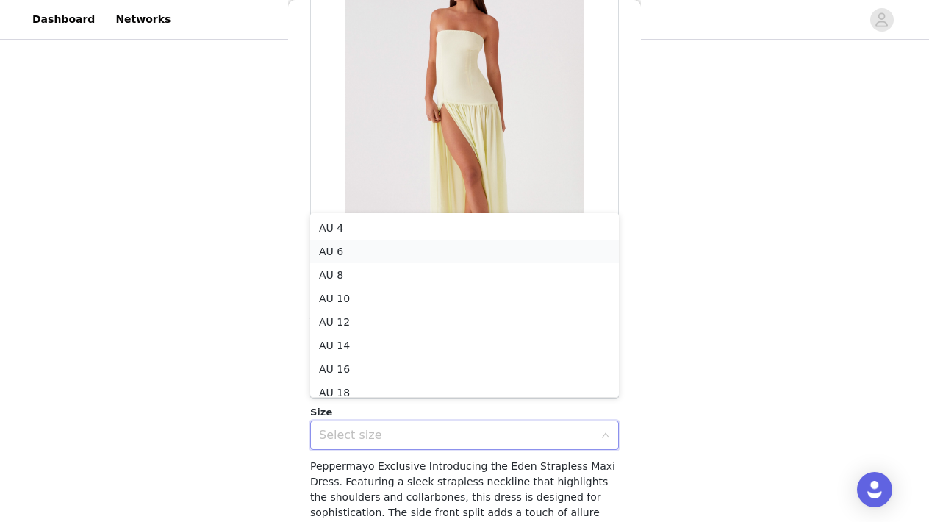
click at [337, 249] on li "AU 6" at bounding box center [464, 252] width 309 height 24
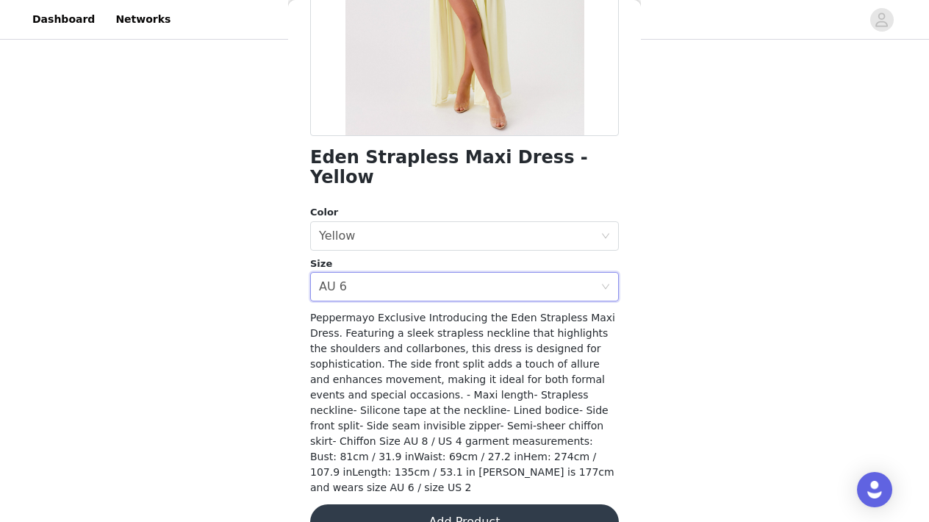
scroll to position [267, 0]
click at [461, 505] on button "Add Product" at bounding box center [464, 522] width 309 height 35
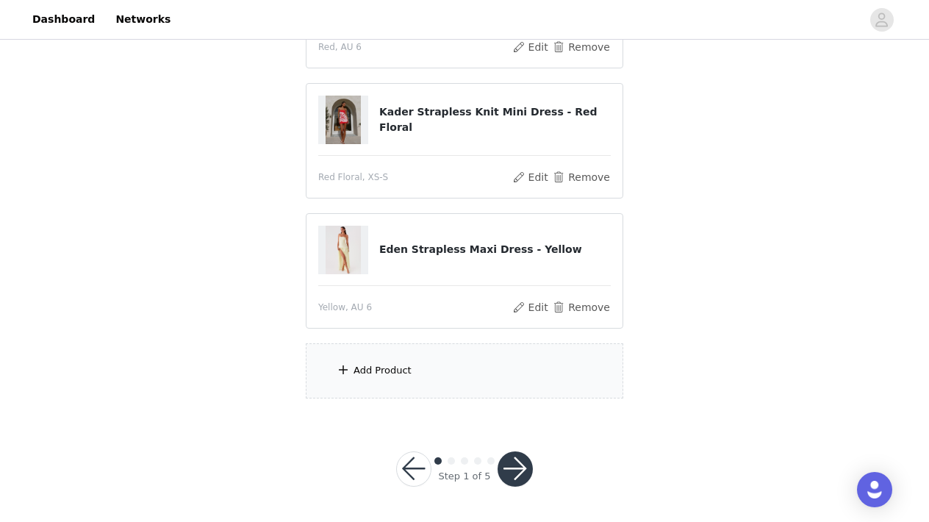
scroll to position [249, 0]
click at [397, 378] on div "Add Product" at bounding box center [464, 371] width 317 height 55
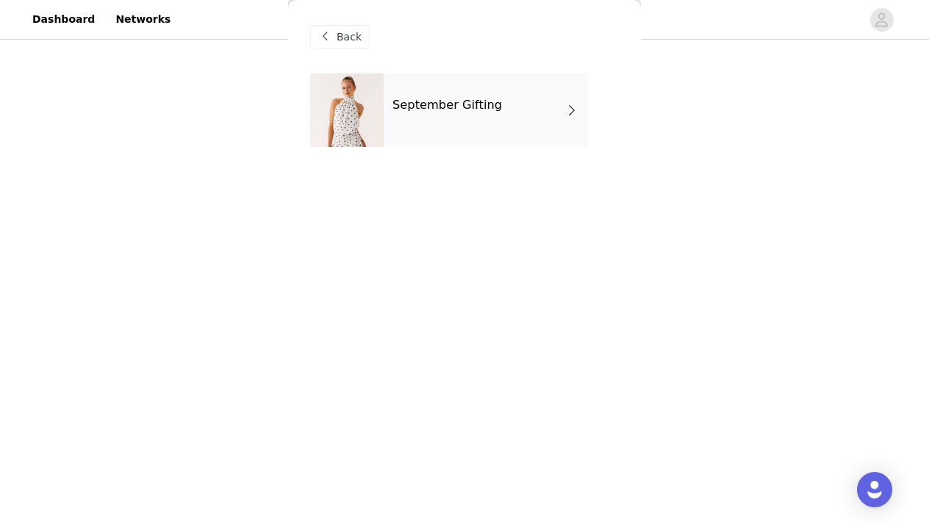
click at [459, 117] on div "September Gifting" at bounding box center [486, 109] width 204 height 73
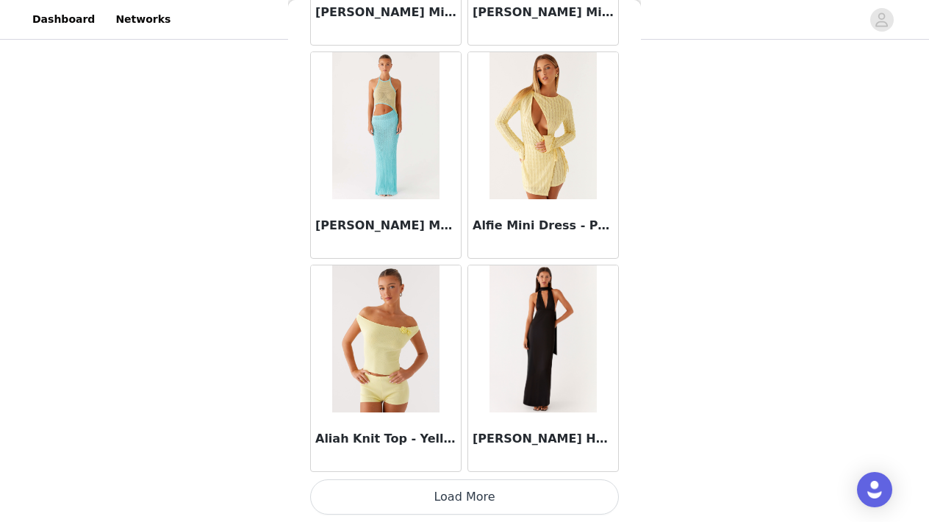
click at [459, 497] on button "Load More" at bounding box center [464, 496] width 309 height 35
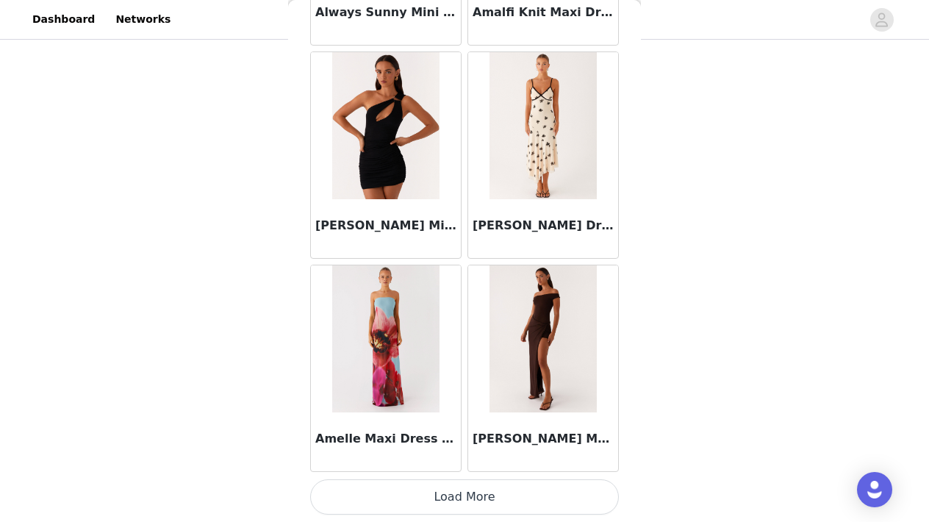
click at [463, 486] on button "Load More" at bounding box center [464, 496] width 309 height 35
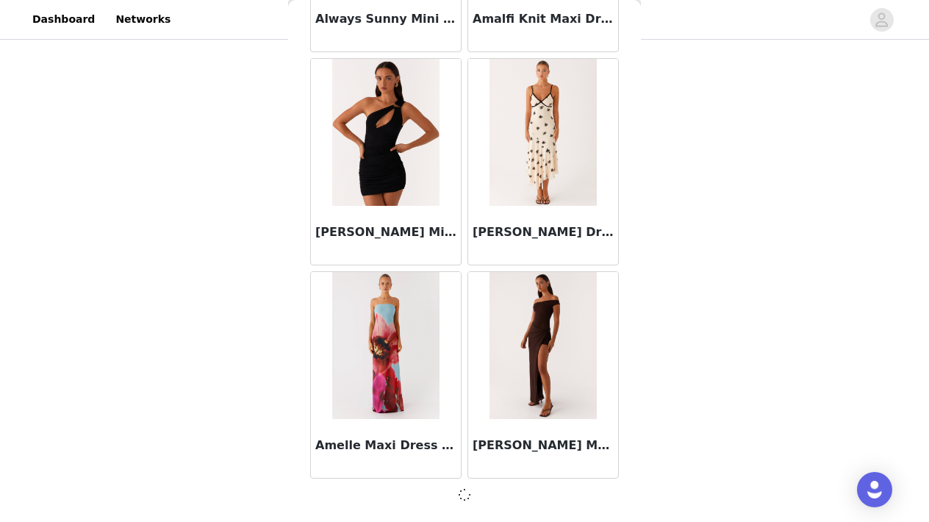
scroll to position [3851, 0]
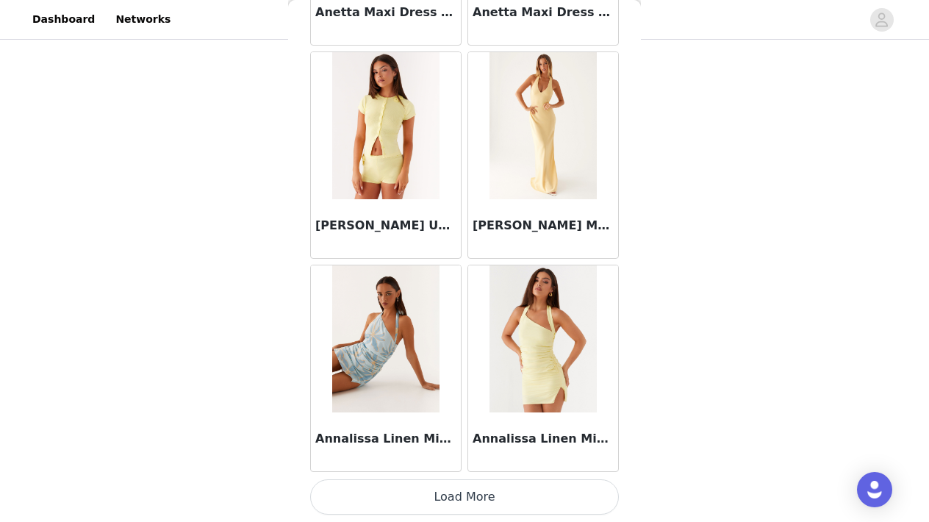
click at [461, 488] on button "Load More" at bounding box center [464, 496] width 309 height 35
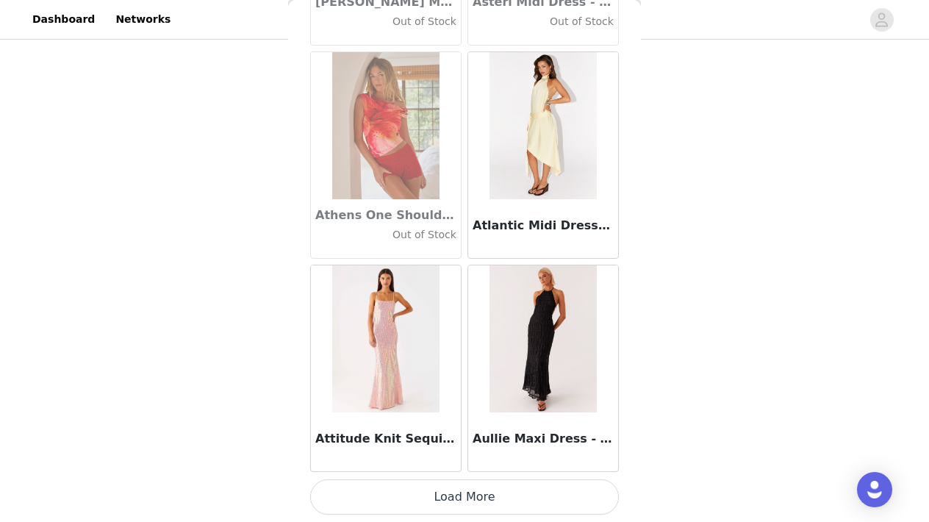
click at [459, 494] on button "Load More" at bounding box center [464, 496] width 309 height 35
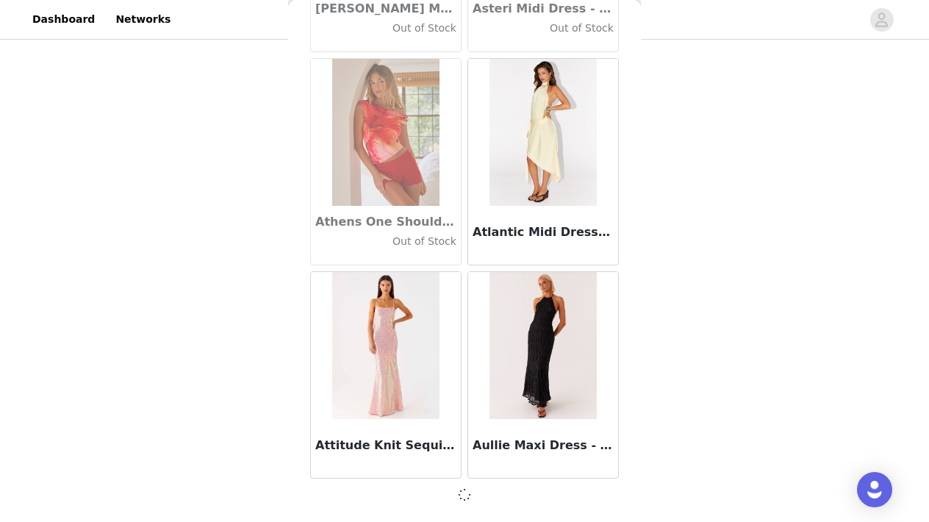
scroll to position [8112, 0]
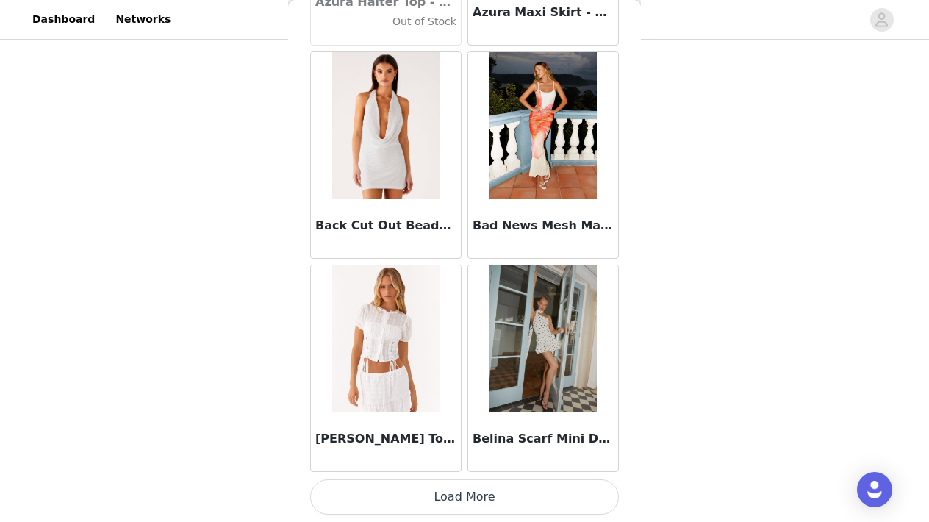
click at [460, 481] on button "Load More" at bounding box center [464, 496] width 309 height 35
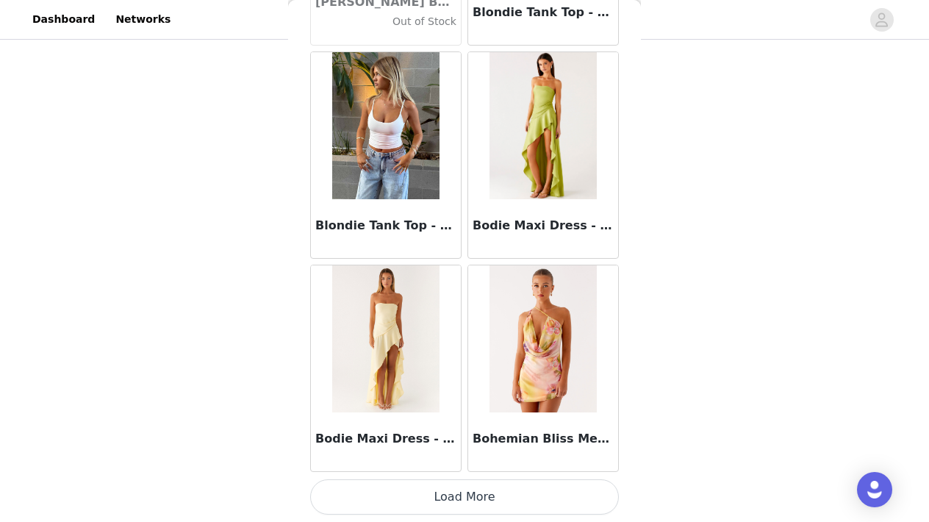
scroll to position [12380, 0]
click at [466, 494] on button "Load More" at bounding box center [464, 496] width 309 height 35
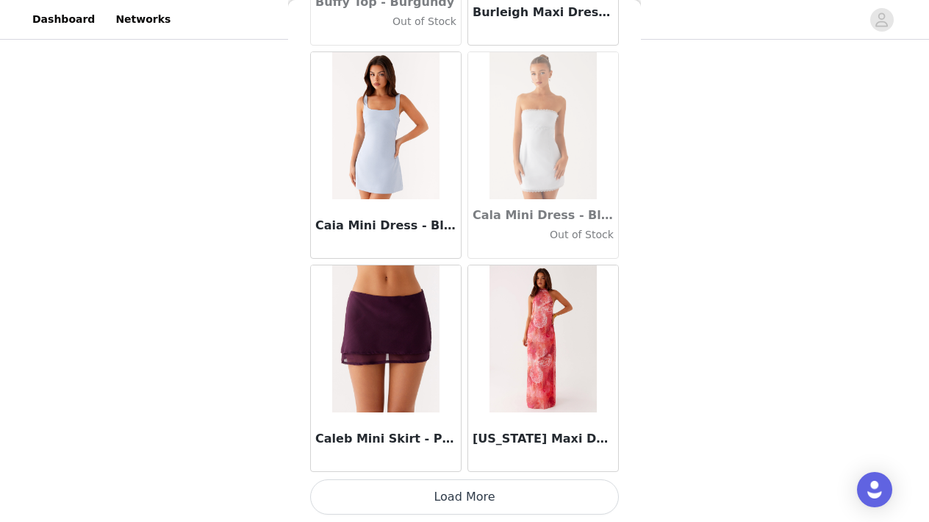
scroll to position [249, 0]
click at [464, 497] on button "Load More" at bounding box center [464, 496] width 309 height 35
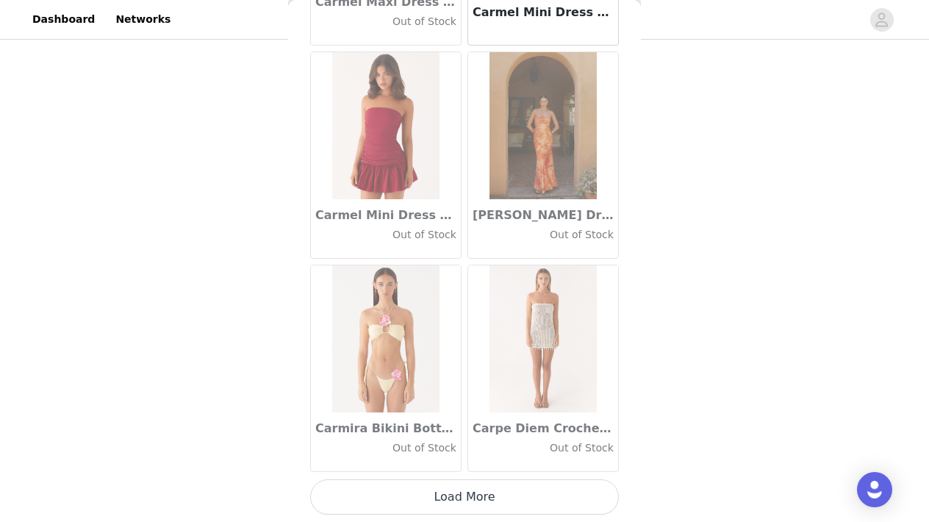
click at [464, 488] on button "Load More" at bounding box center [464, 496] width 309 height 35
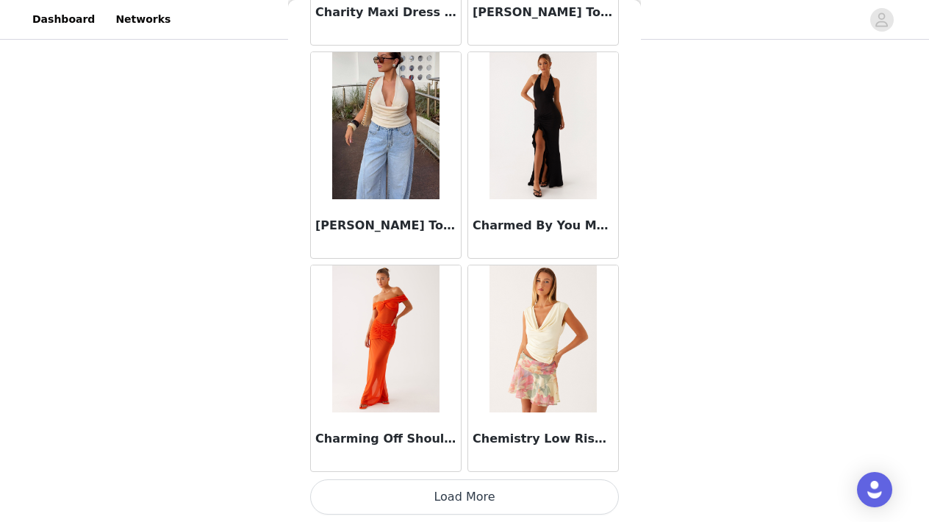
scroll to position [18772, 0]
click at [467, 492] on button "Load More" at bounding box center [464, 496] width 309 height 35
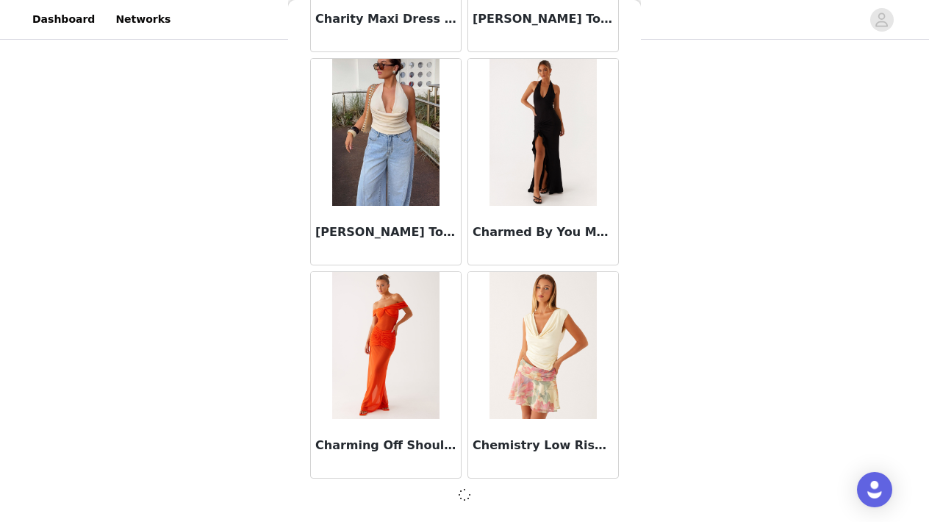
scroll to position [18766, 0]
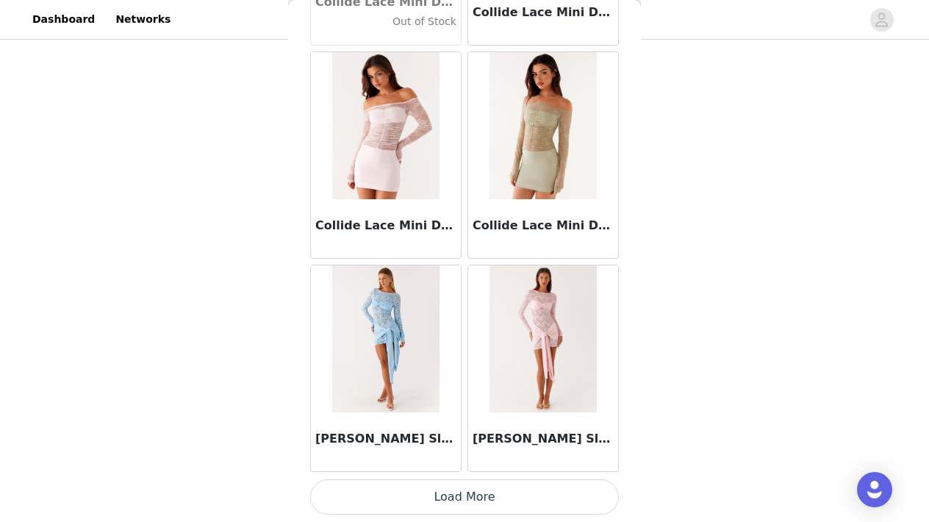
click at [467, 492] on button "Load More" at bounding box center [464, 496] width 309 height 35
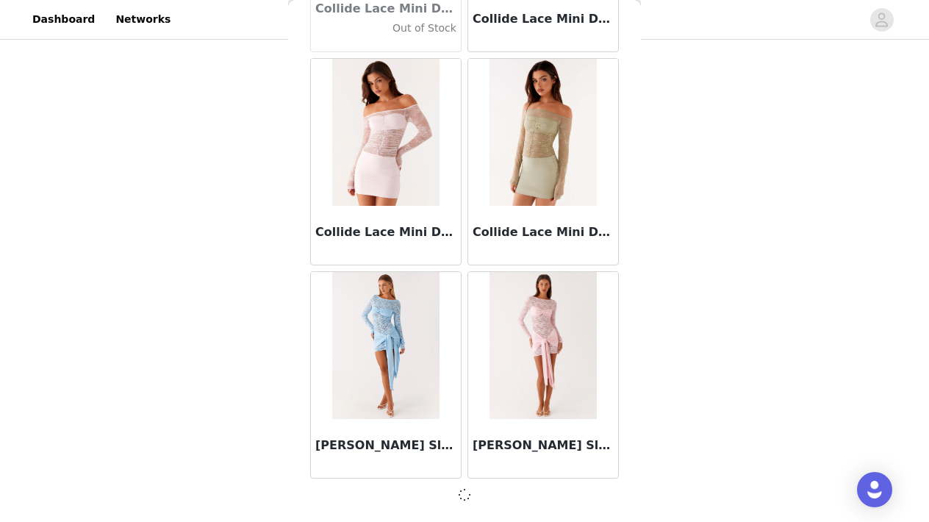
scroll to position [20896, 0]
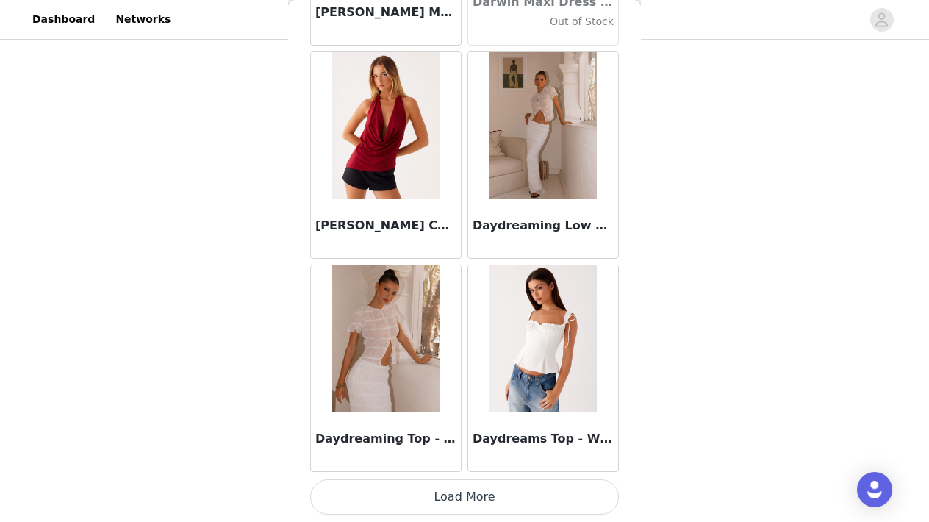
click at [464, 494] on button "Load More" at bounding box center [464, 496] width 309 height 35
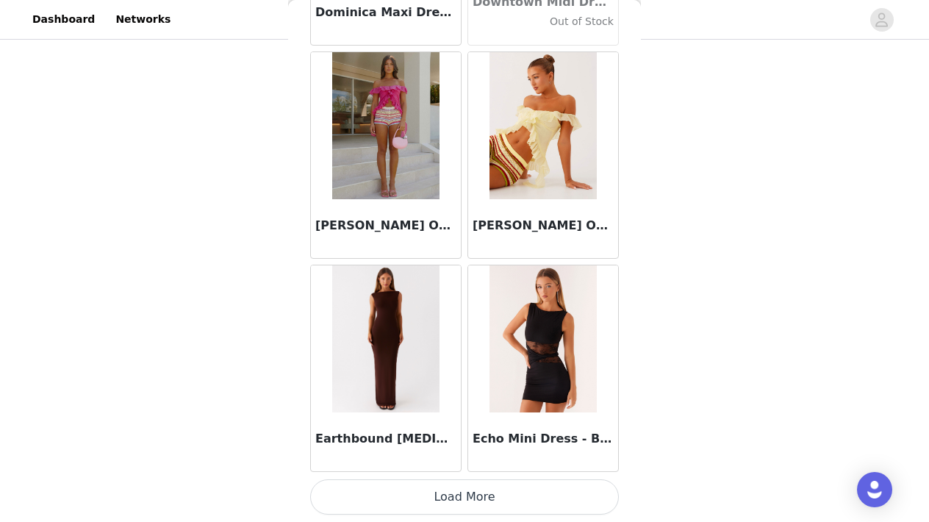
click at [464, 494] on button "Load More" at bounding box center [464, 496] width 309 height 35
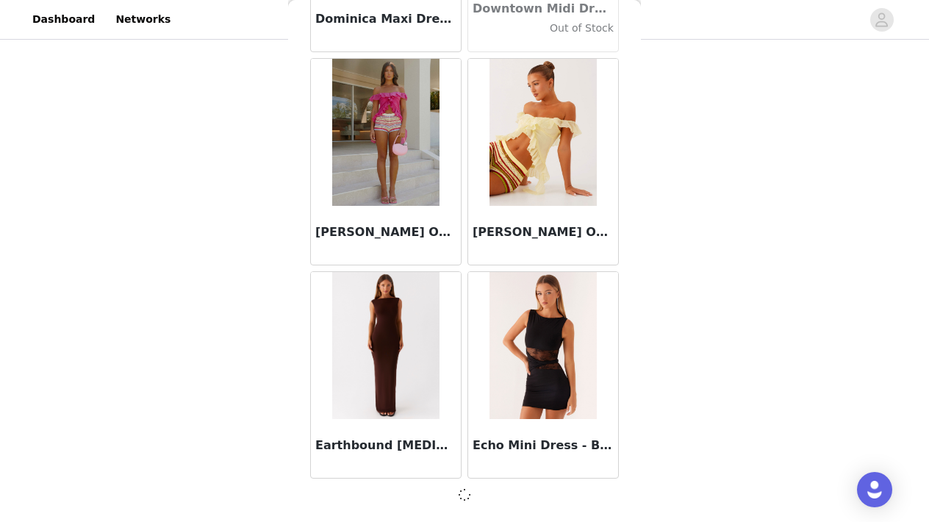
scroll to position [25158, 0]
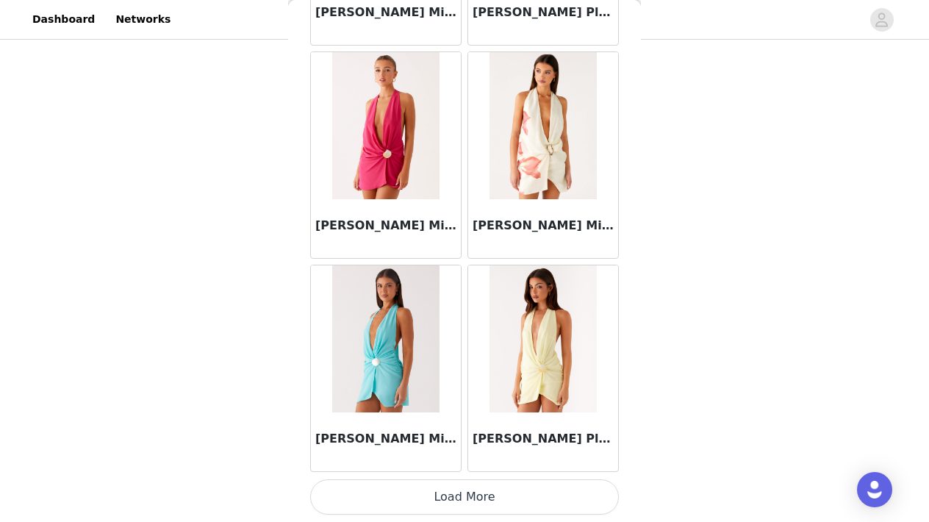
click at [471, 487] on button "Load More" at bounding box center [464, 496] width 309 height 35
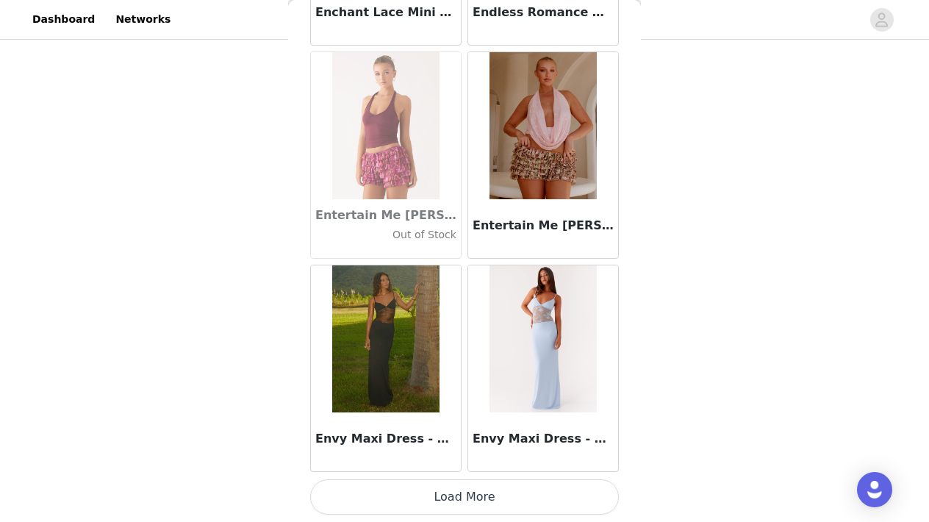
click at [465, 489] on button "Load More" at bounding box center [464, 496] width 309 height 35
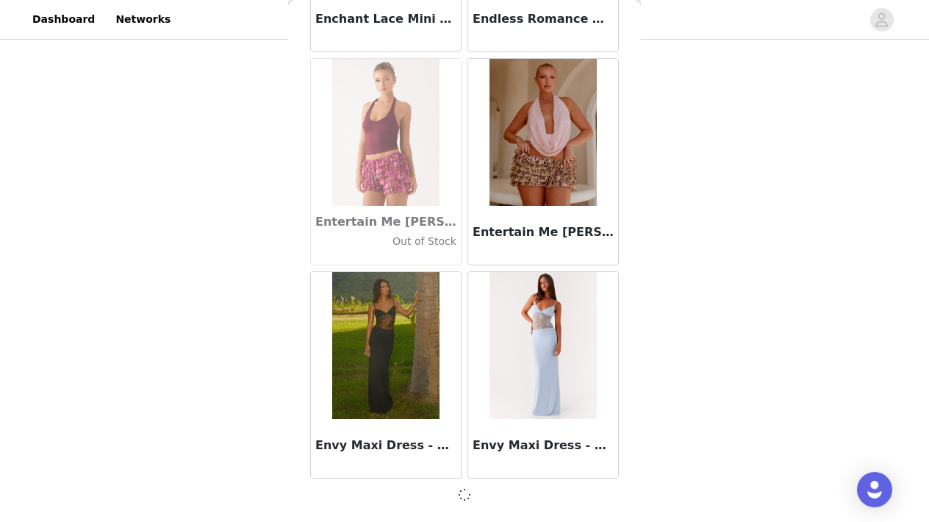
scroll to position [29419, 0]
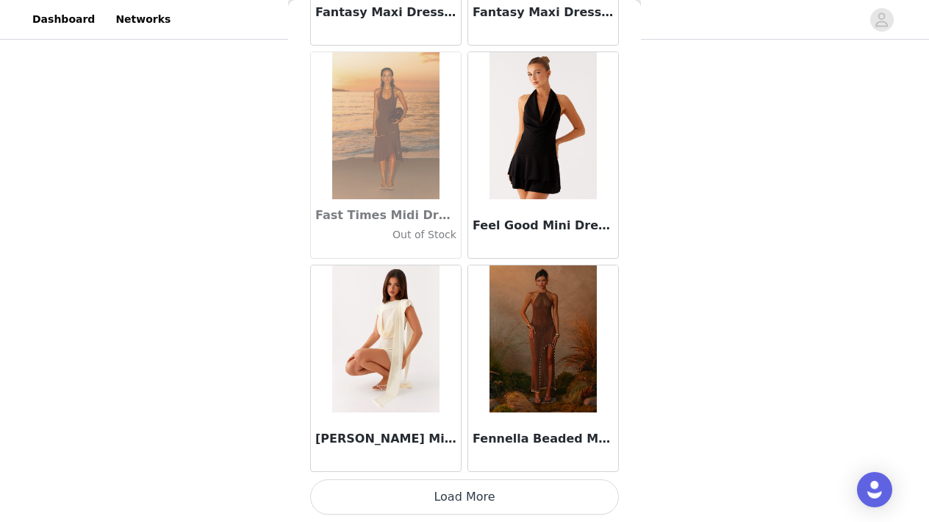
click at [465, 489] on button "Load More" at bounding box center [464, 496] width 309 height 35
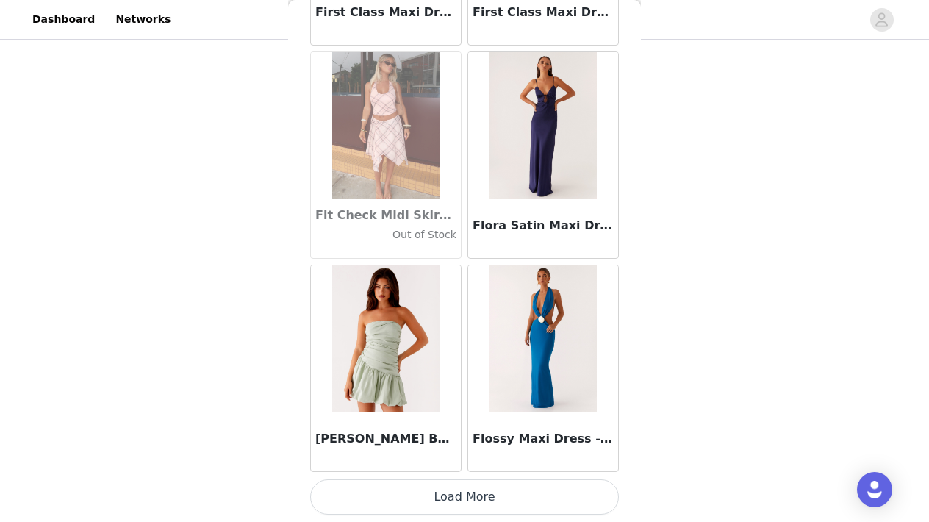
click at [464, 502] on button "Load More" at bounding box center [464, 496] width 309 height 35
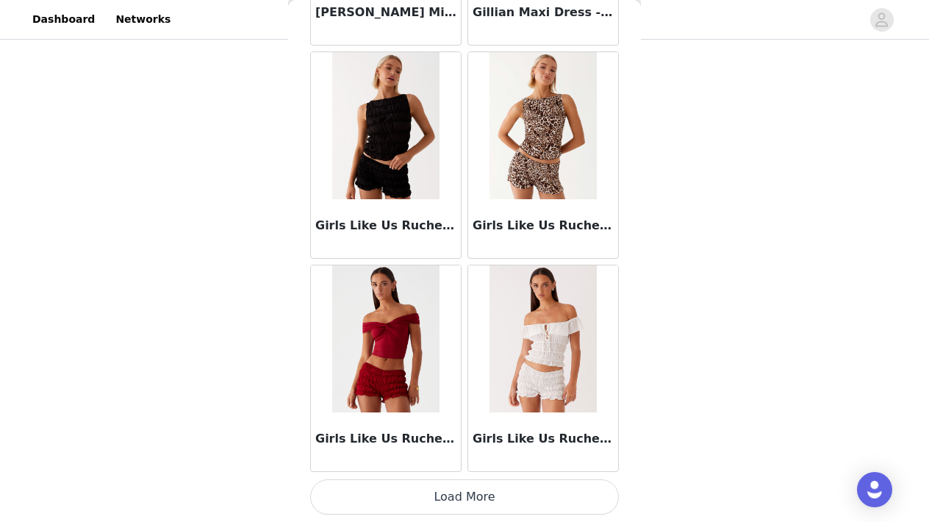
scroll to position [35818, 0]
click at [468, 497] on button "Load More" at bounding box center [464, 496] width 309 height 35
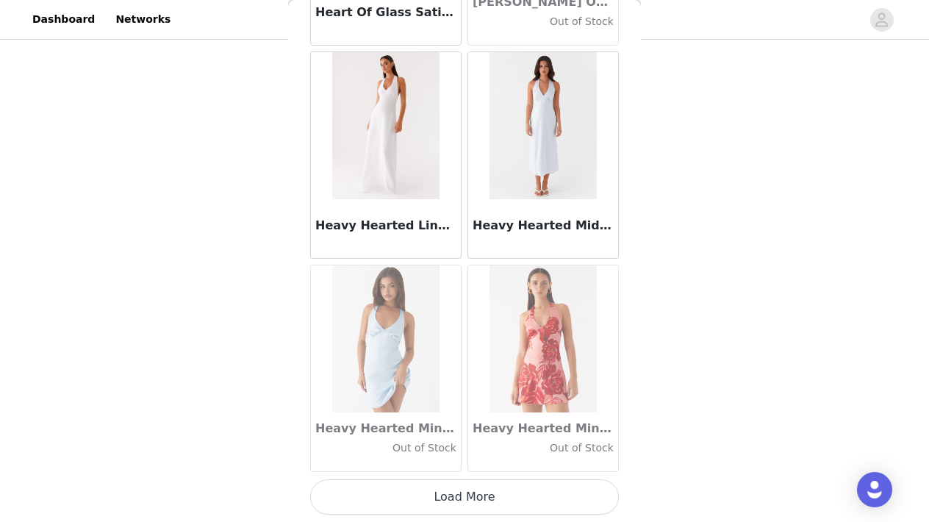
scroll to position [249, 0]
click at [468, 497] on button "Load More" at bounding box center [464, 496] width 309 height 35
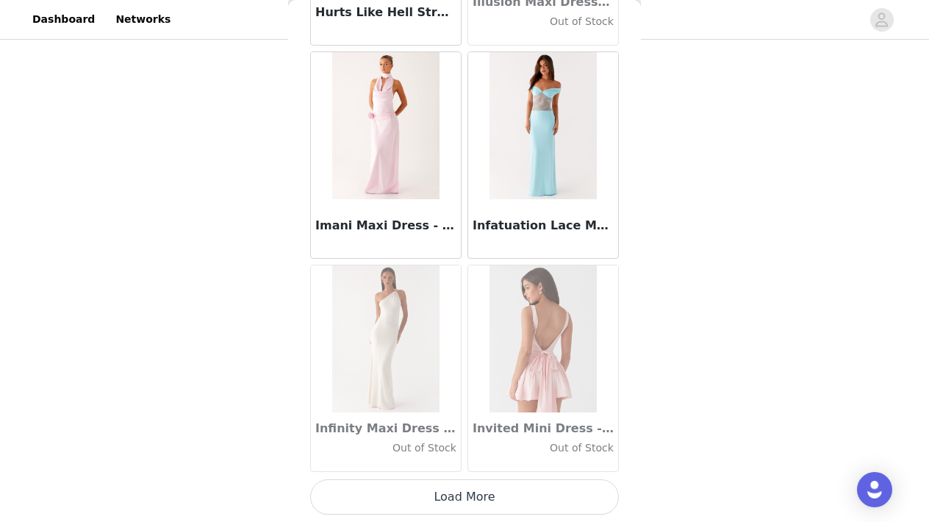
click at [468, 497] on button "Load More" at bounding box center [464, 496] width 309 height 35
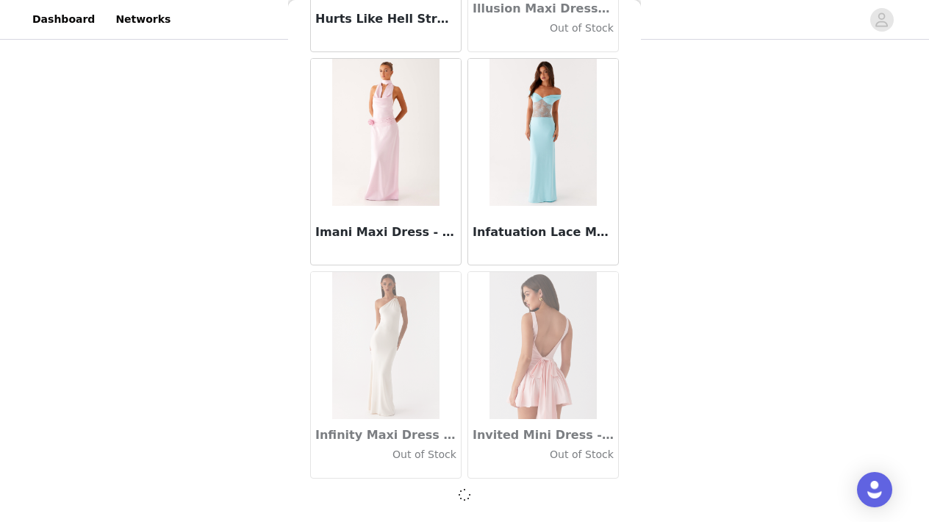
scroll to position [40073, 0]
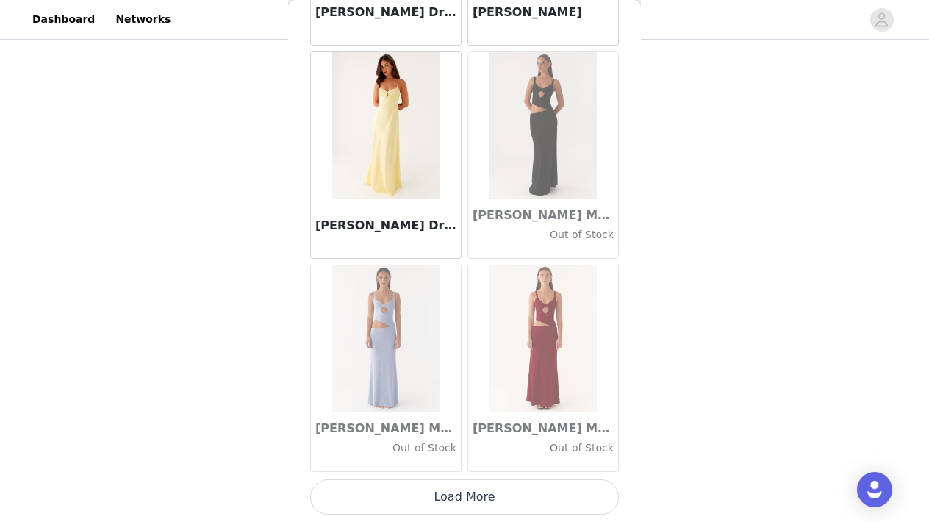
click at [468, 495] on button "Load More" at bounding box center [464, 496] width 309 height 35
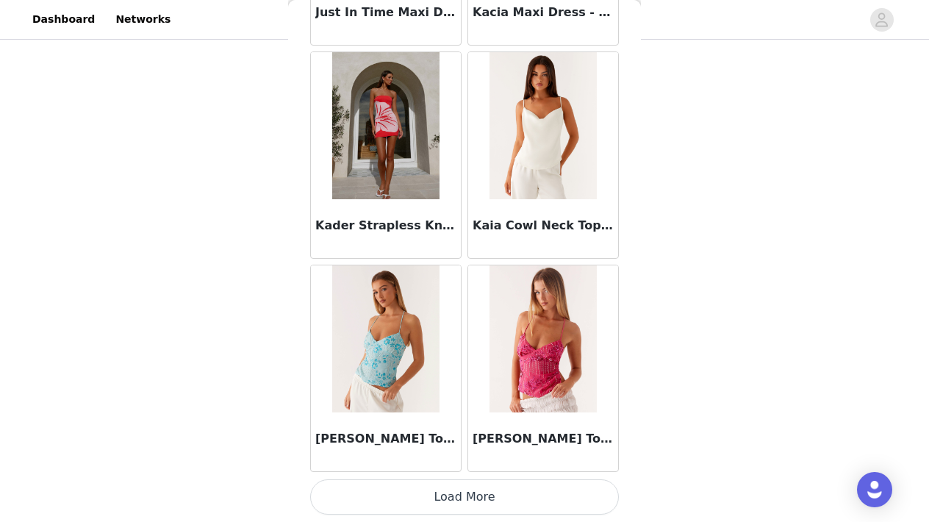
scroll to position [249, 0]
click at [464, 500] on button "Load More" at bounding box center [464, 496] width 309 height 35
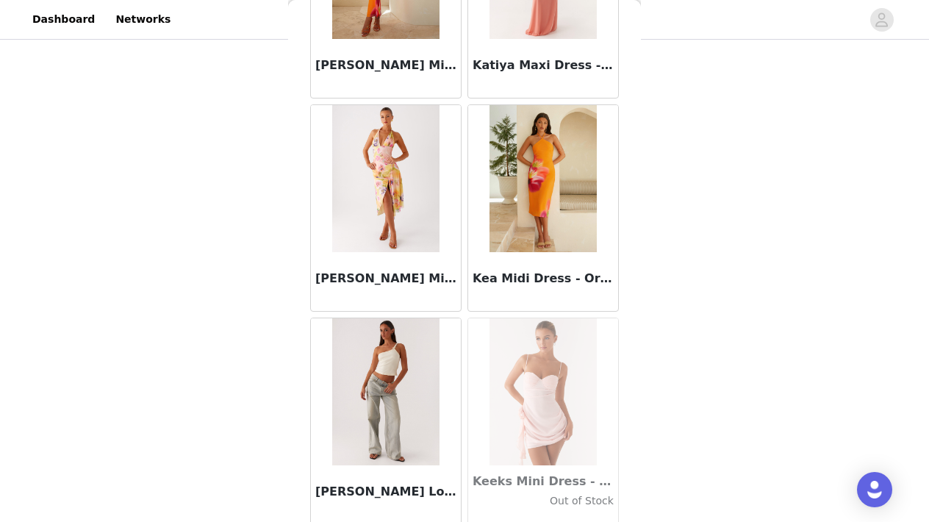
scroll to position [46471, 0]
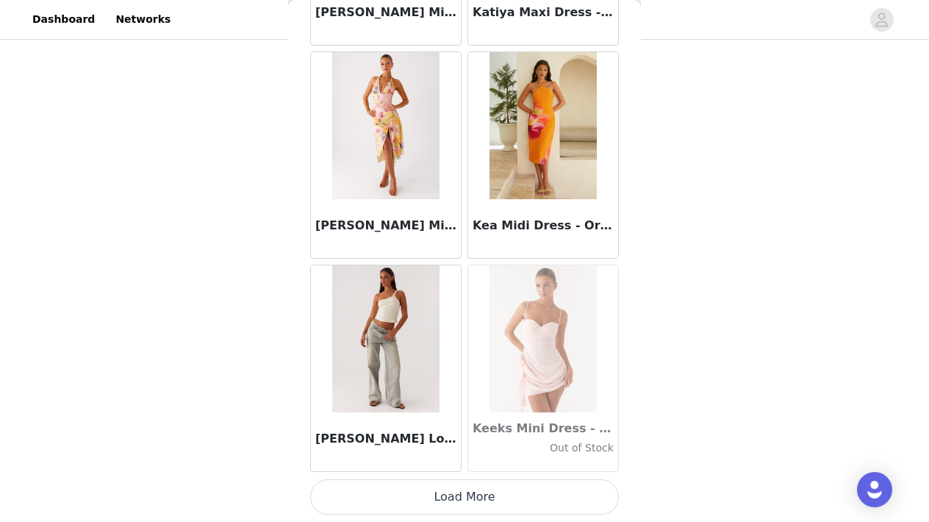
click at [464, 492] on button "Load More" at bounding box center [464, 496] width 309 height 35
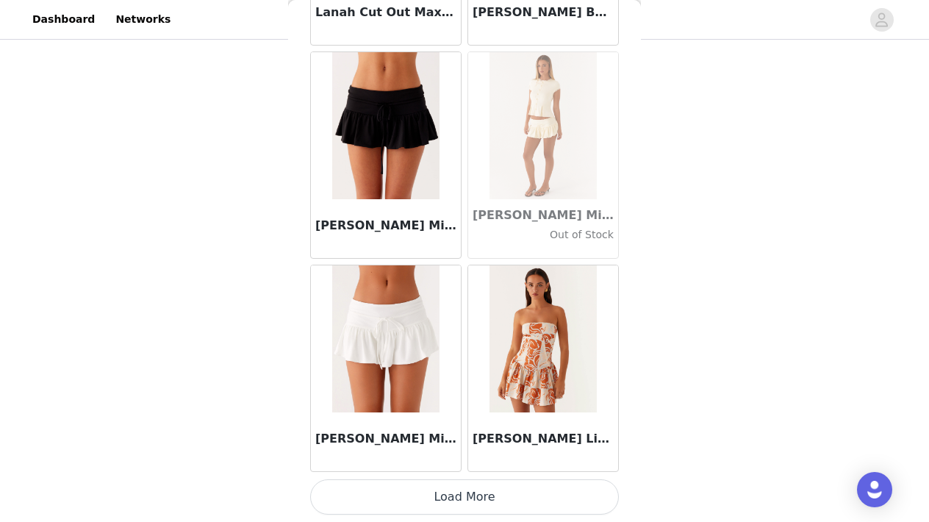
scroll to position [249, 0]
click at [467, 496] on button "Load More" at bounding box center [464, 496] width 309 height 35
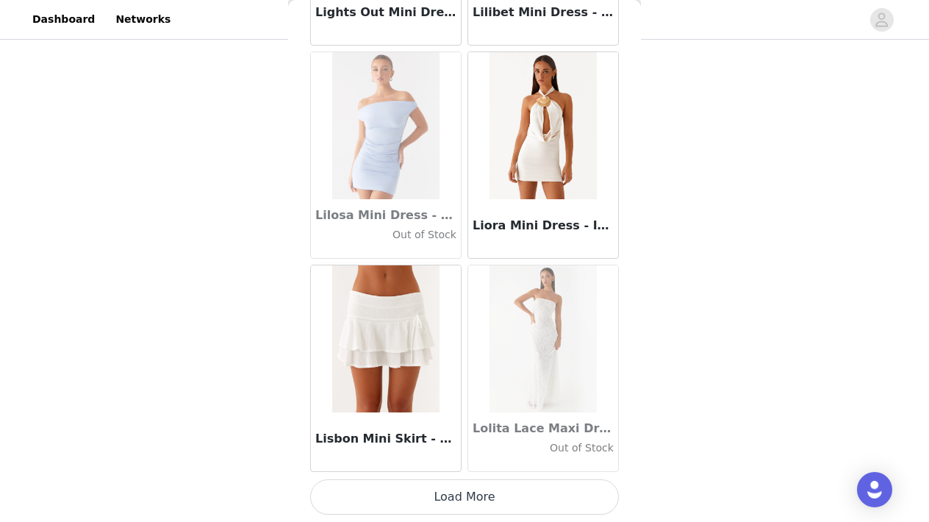
click at [461, 500] on button "Load More" at bounding box center [464, 496] width 309 height 35
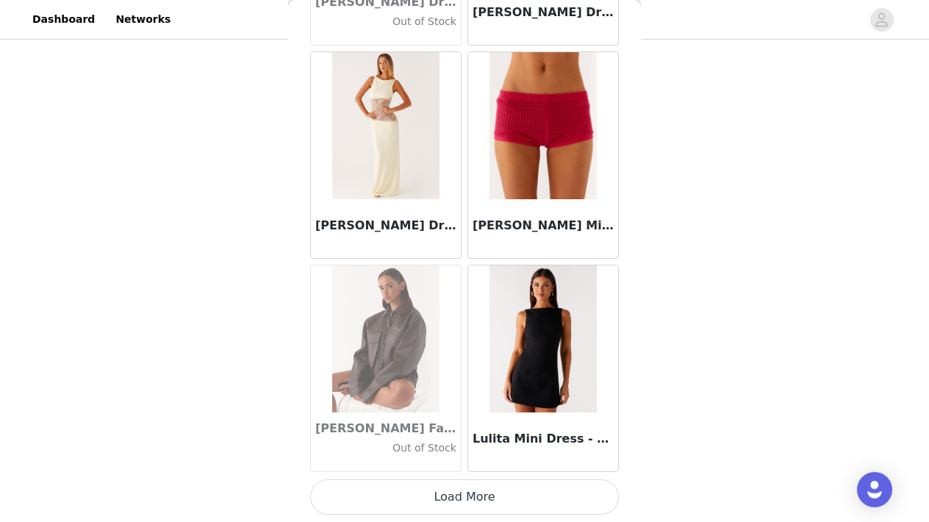
scroll to position [52864, 0]
click at [461, 499] on button "Load More" at bounding box center [464, 496] width 309 height 35
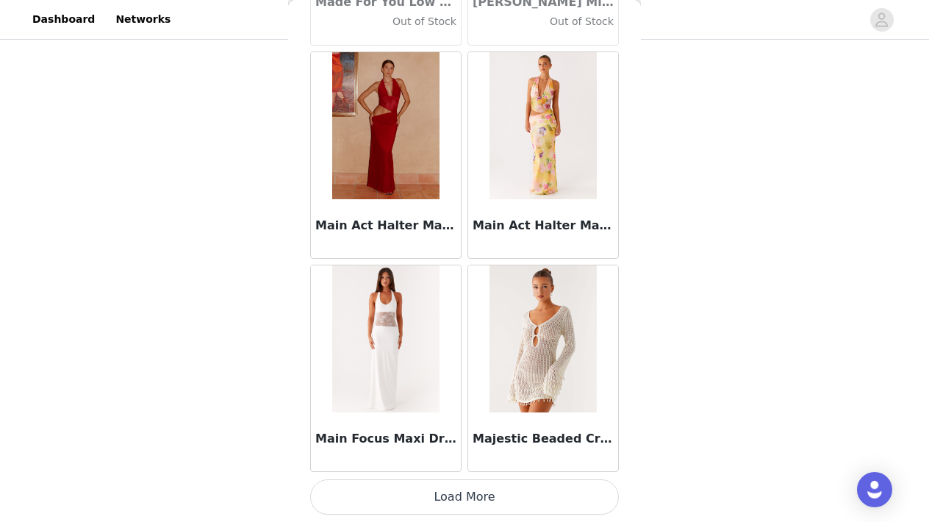
click at [462, 494] on button "Load More" at bounding box center [464, 496] width 309 height 35
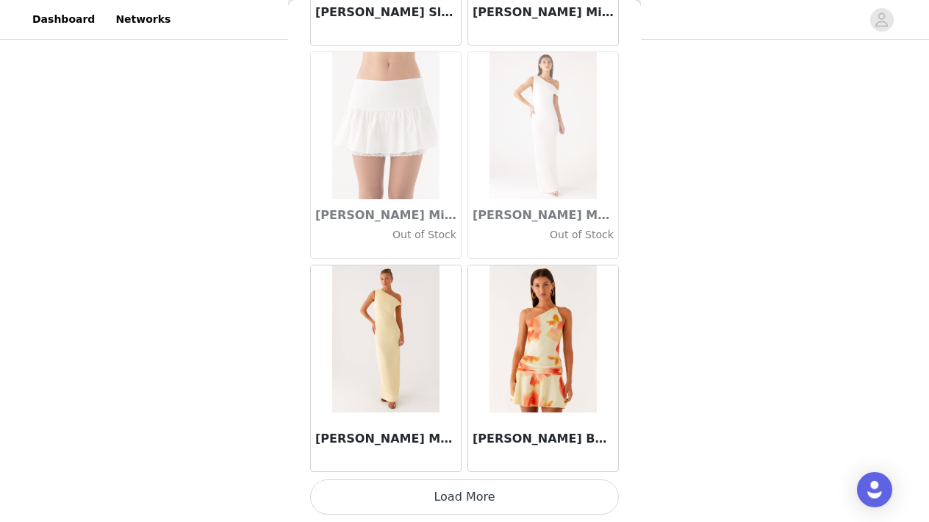
click at [464, 493] on button "Load More" at bounding box center [464, 496] width 309 height 35
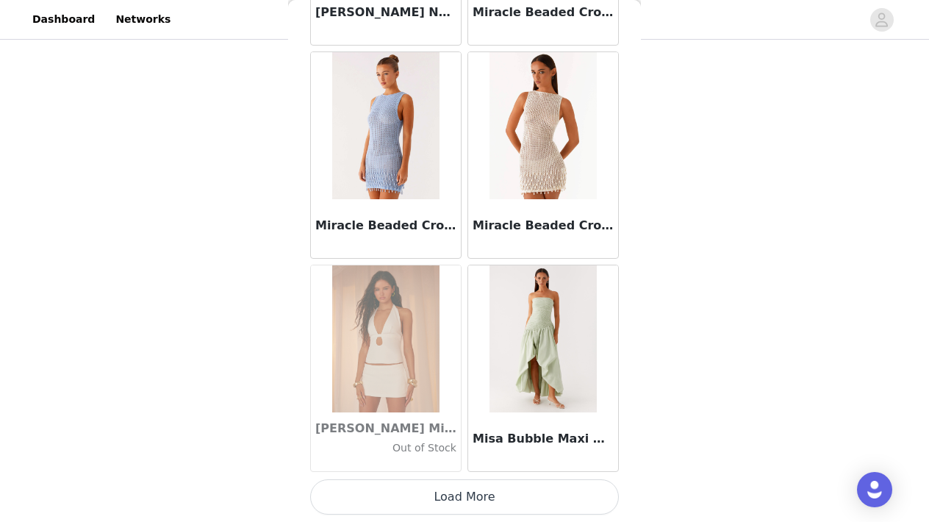
scroll to position [59256, 0]
click at [464, 497] on button "Load More" at bounding box center [464, 496] width 309 height 35
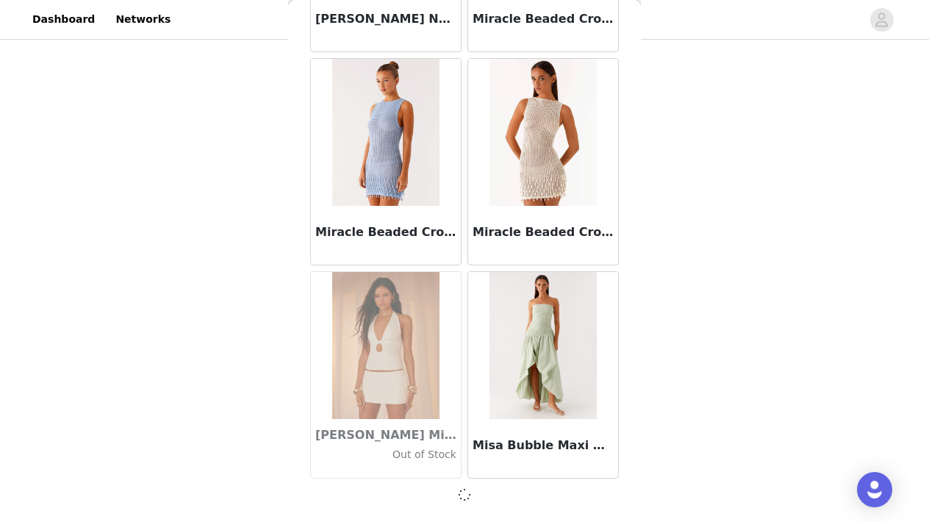
scroll to position [249, 0]
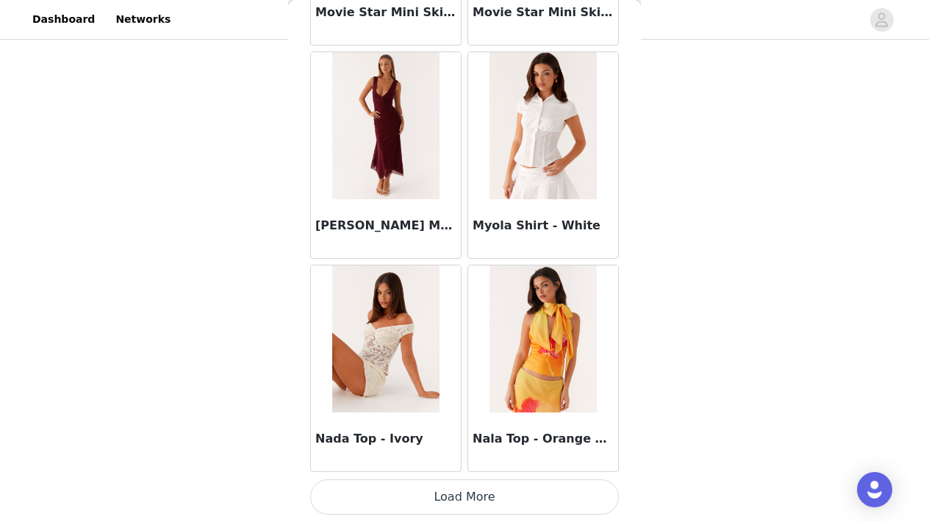
click at [464, 495] on button "Load More" at bounding box center [464, 496] width 309 height 35
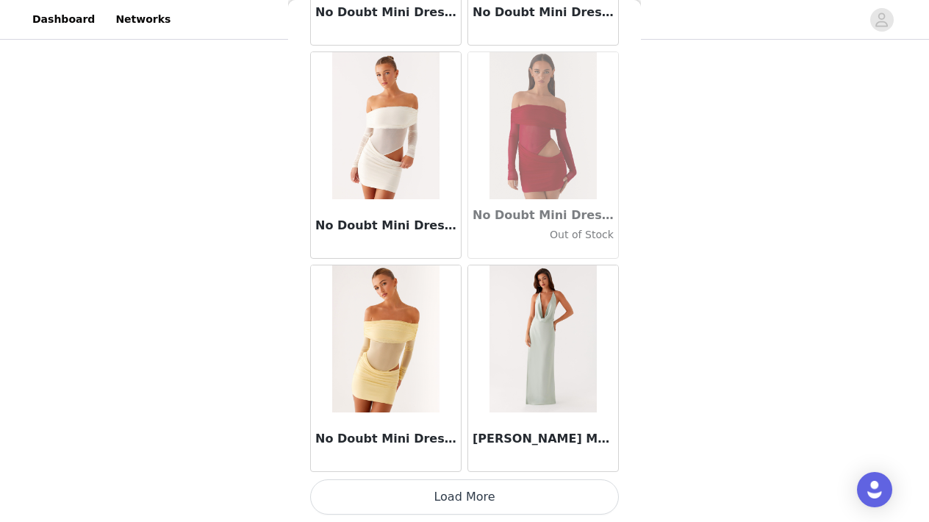
click at [460, 495] on button "Load More" at bounding box center [464, 496] width 309 height 35
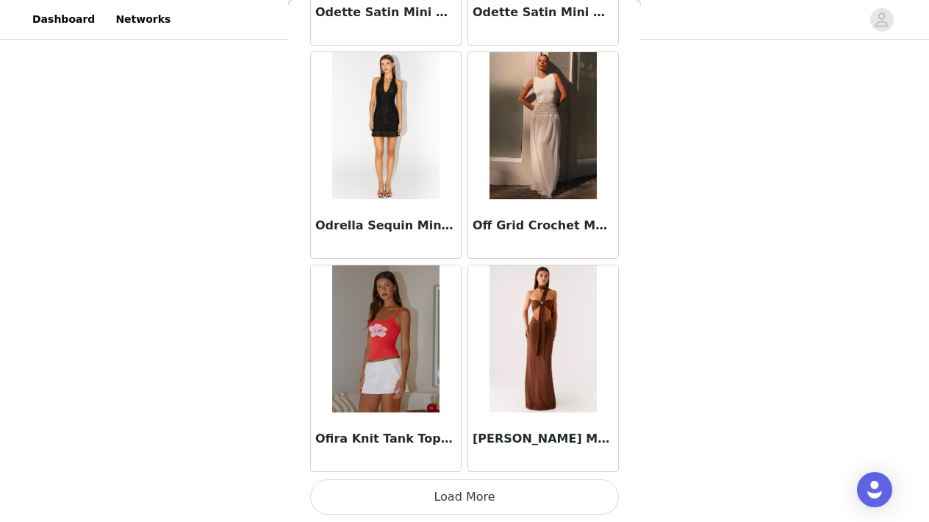
click at [459, 489] on button "Load More" at bounding box center [464, 496] width 309 height 35
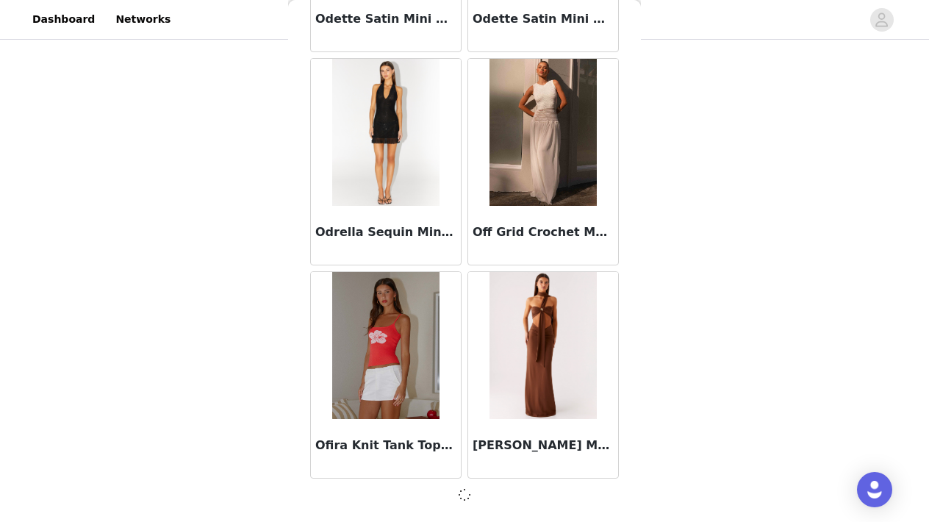
scroll to position [65641, 0]
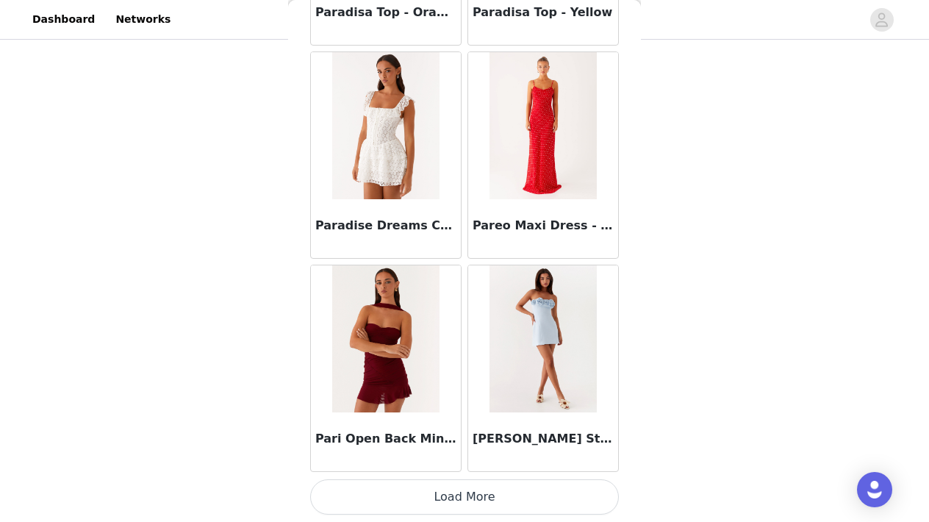
click at [456, 495] on button "Load More" at bounding box center [464, 496] width 309 height 35
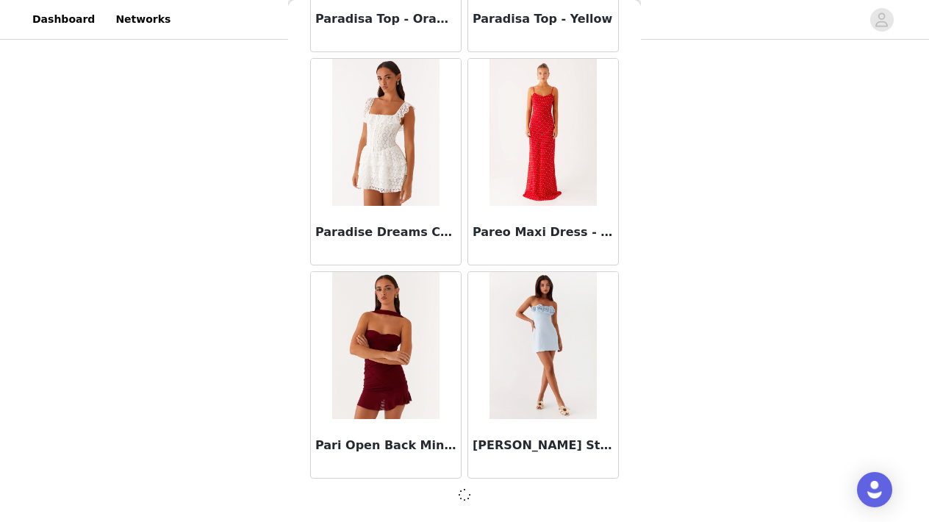
scroll to position [67772, 0]
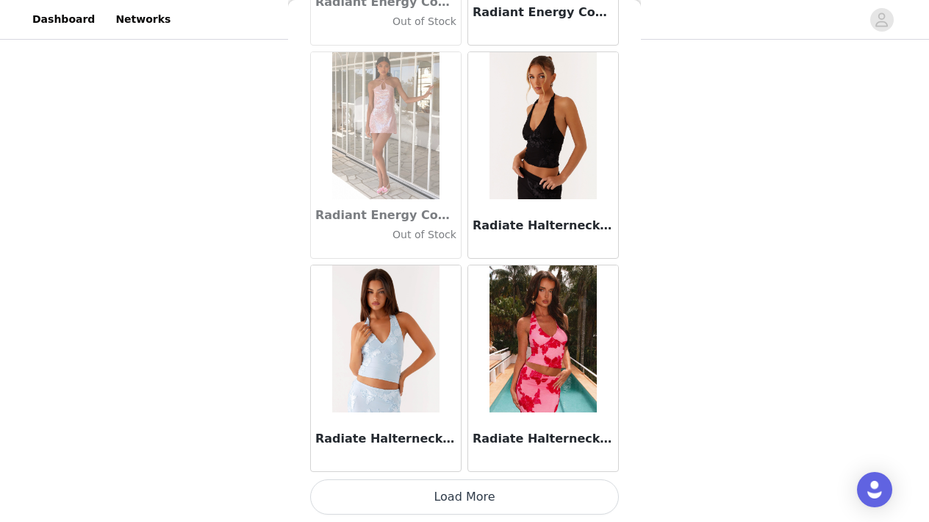
click at [456, 495] on button "Load More" at bounding box center [464, 496] width 309 height 35
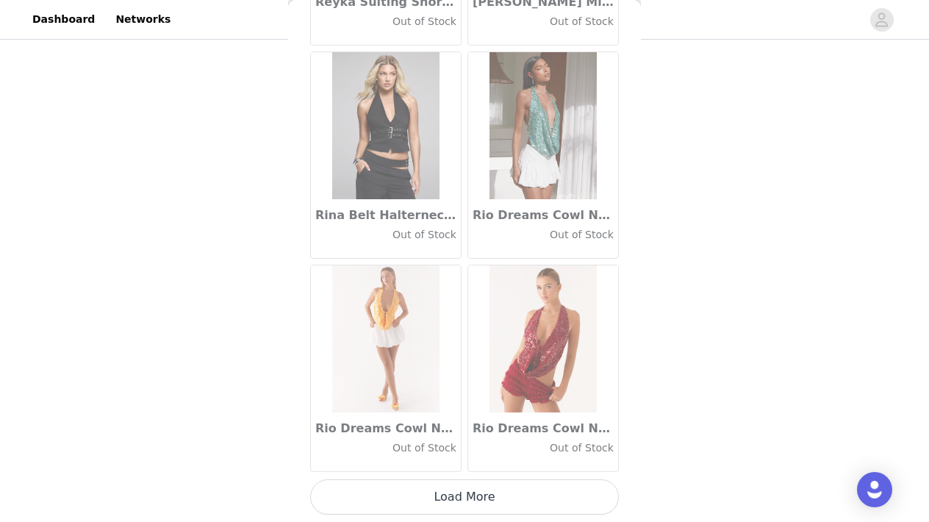
click at [456, 495] on button "Load More" at bounding box center [464, 496] width 309 height 35
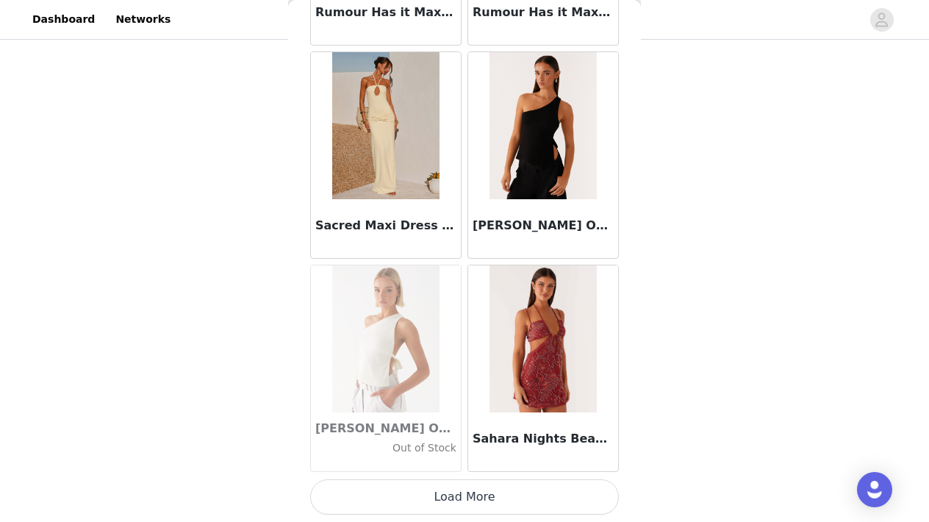
scroll to position [249, 0]
click at [465, 492] on button "Load More" at bounding box center [464, 496] width 309 height 35
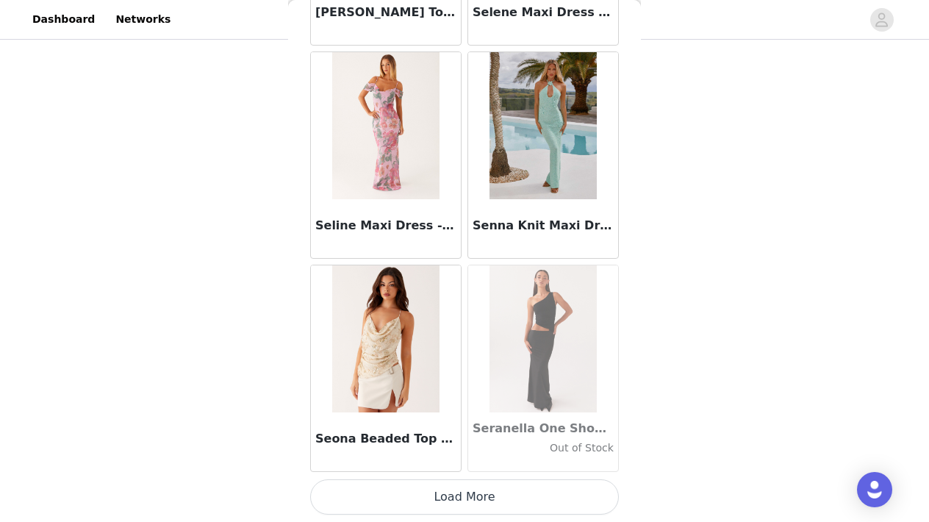
click at [464, 493] on button "Load More" at bounding box center [464, 496] width 309 height 35
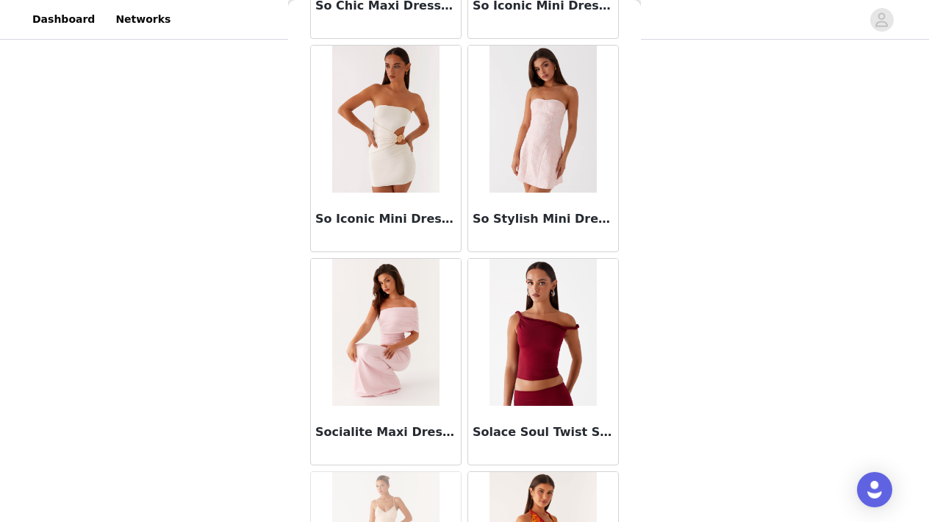
scroll to position [226, 0]
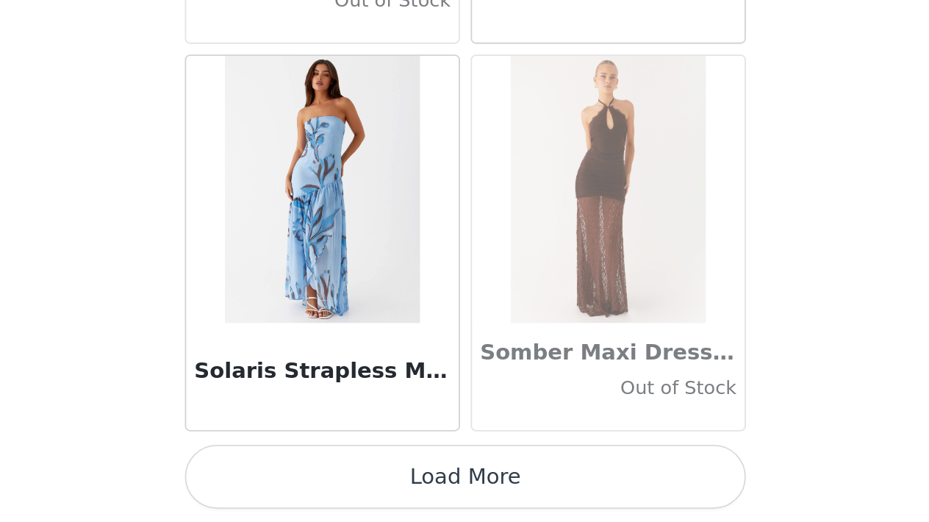
click at [310, 479] on button "Load More" at bounding box center [464, 496] width 309 height 35
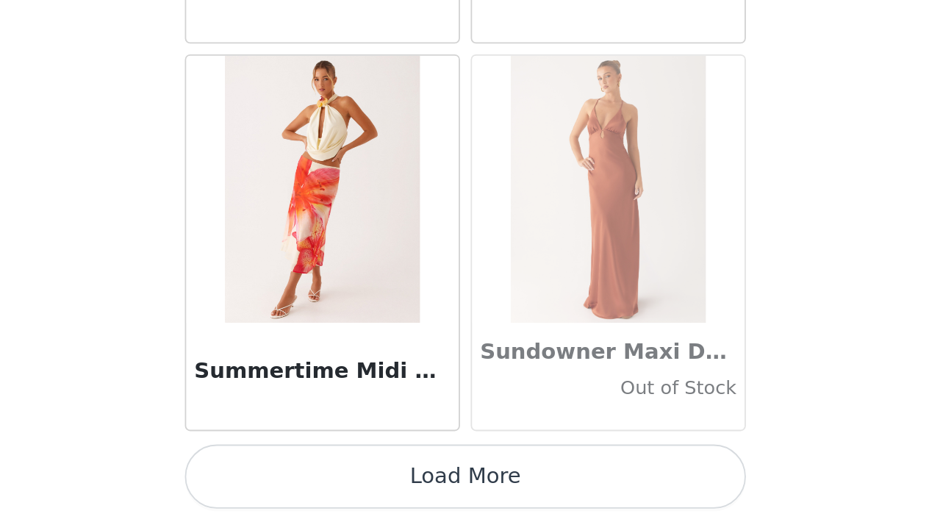
scroll to position [249, 0]
click at [310, 479] on button "Load More" at bounding box center [464, 496] width 309 height 35
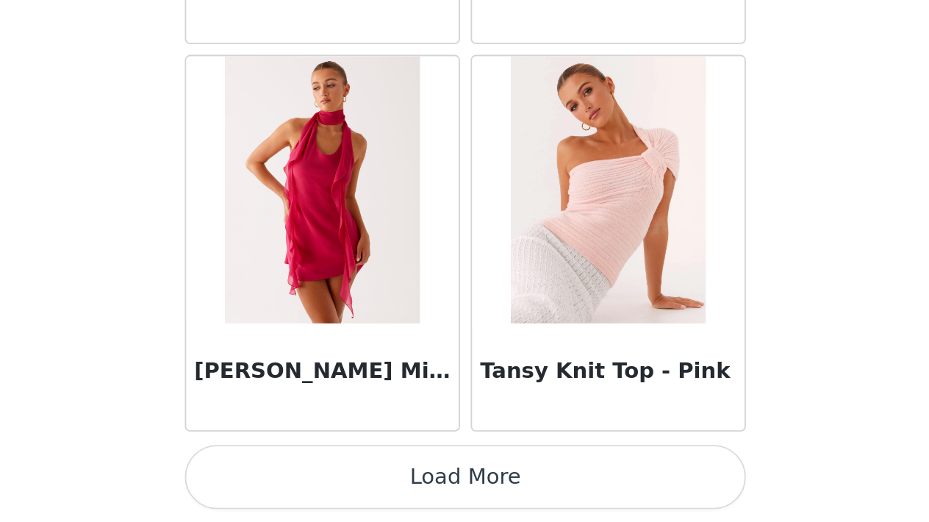
click at [310, 479] on button "Load More" at bounding box center [464, 496] width 309 height 35
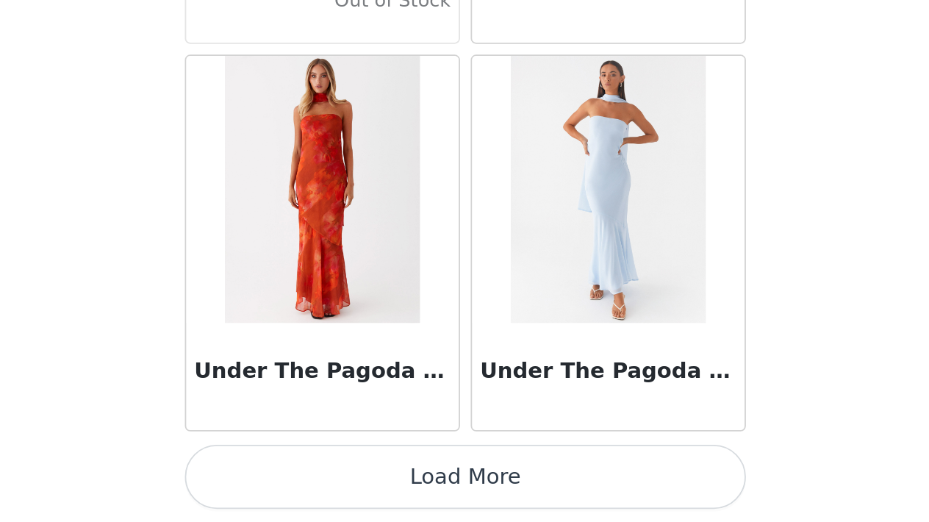
click at [310, 479] on button "Load More" at bounding box center [464, 496] width 309 height 35
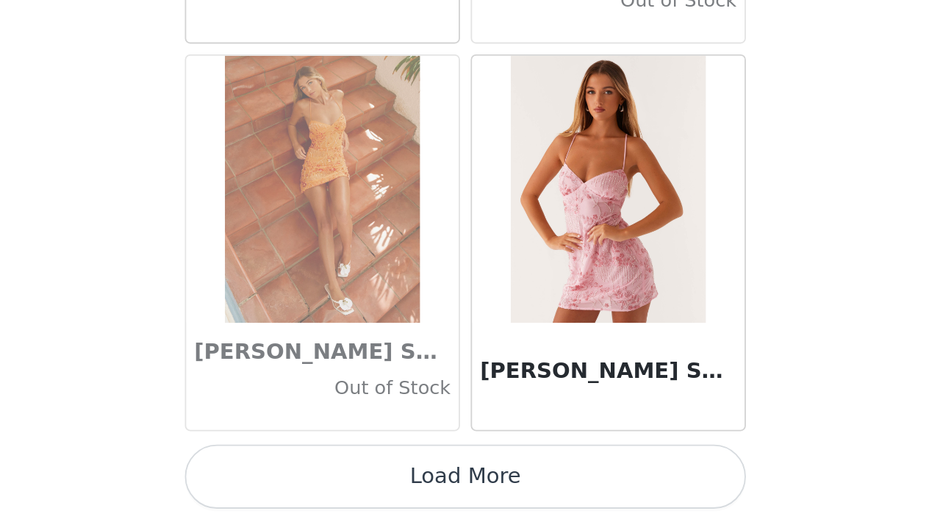
click at [310, 479] on button "Load More" at bounding box center [464, 496] width 309 height 35
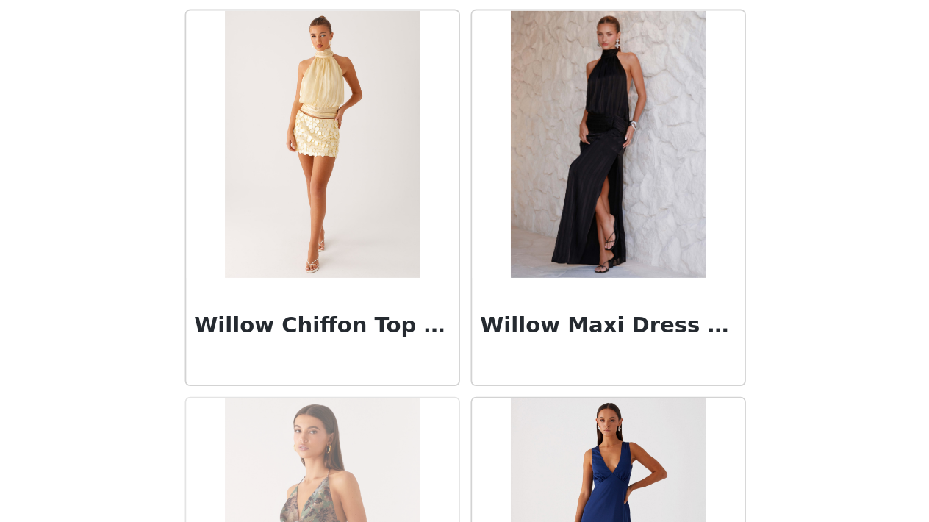
scroll to position [88914, 0]
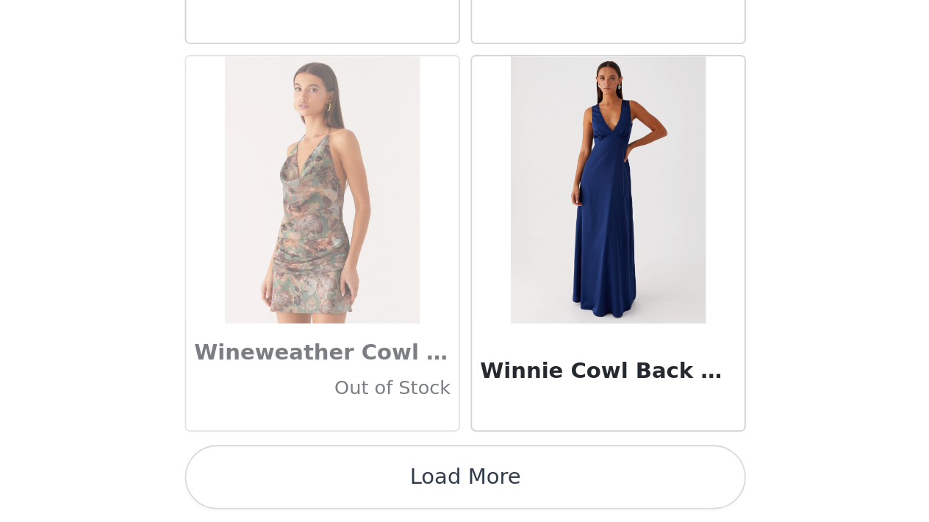
click at [310, 479] on button "Load More" at bounding box center [464, 496] width 309 height 35
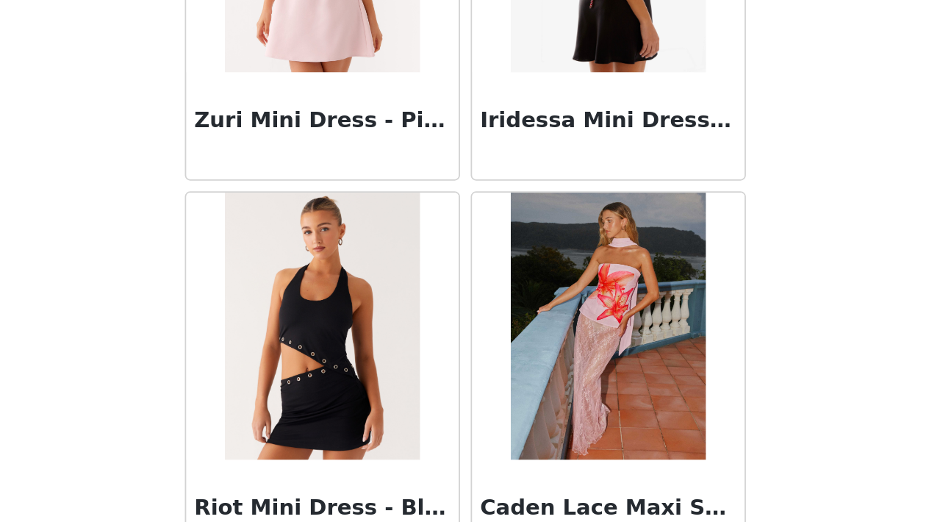
scroll to position [90998, 0]
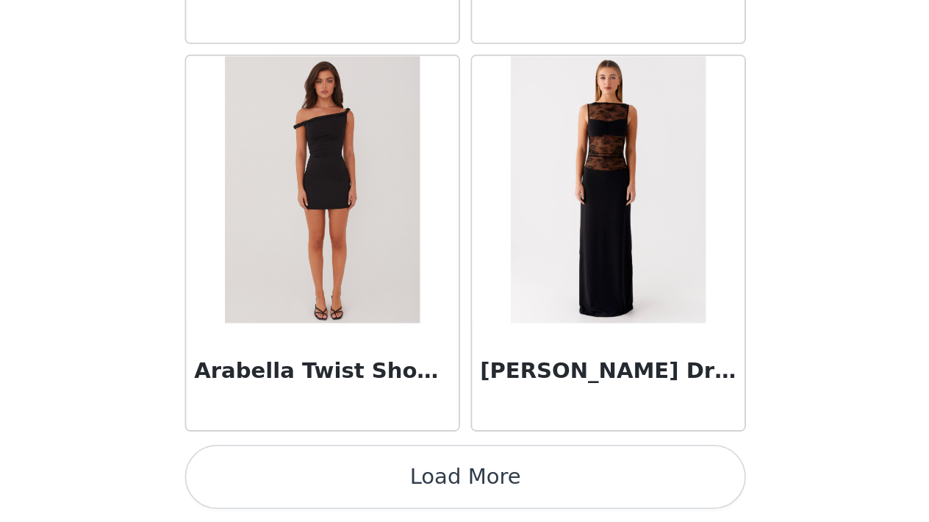
click at [310, 479] on button "Load More" at bounding box center [464, 496] width 309 height 35
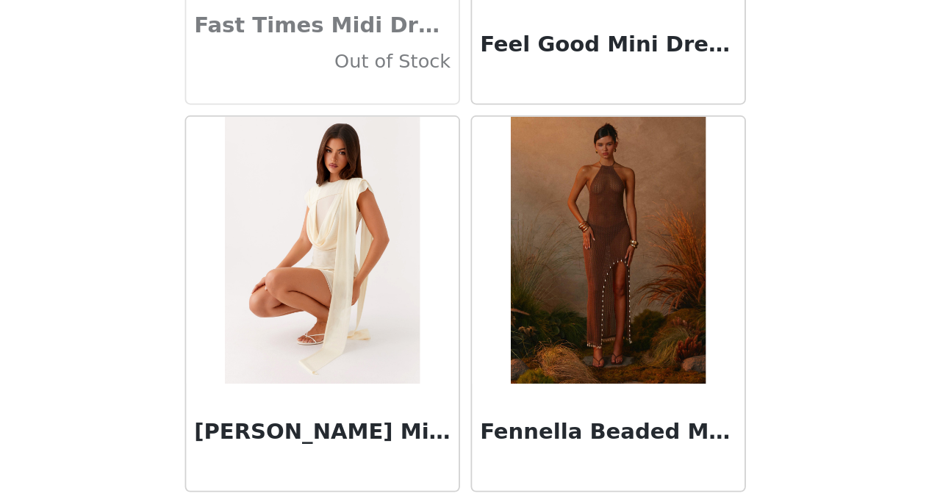
scroll to position [36434, 0]
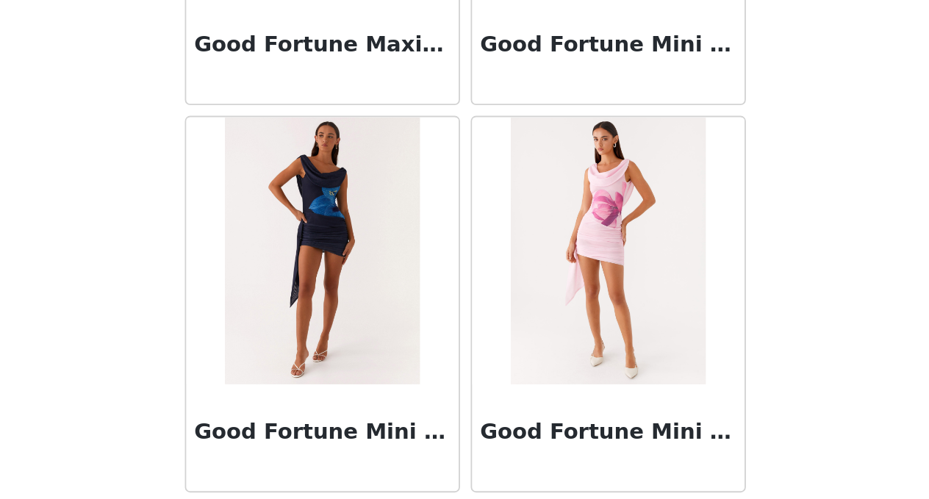
click at [478, 125] on div "STEP 1 OF 5 Select your styles! Please note that the sizes are in AU Sizes 3/4 …" at bounding box center [464, 95] width 929 height 623
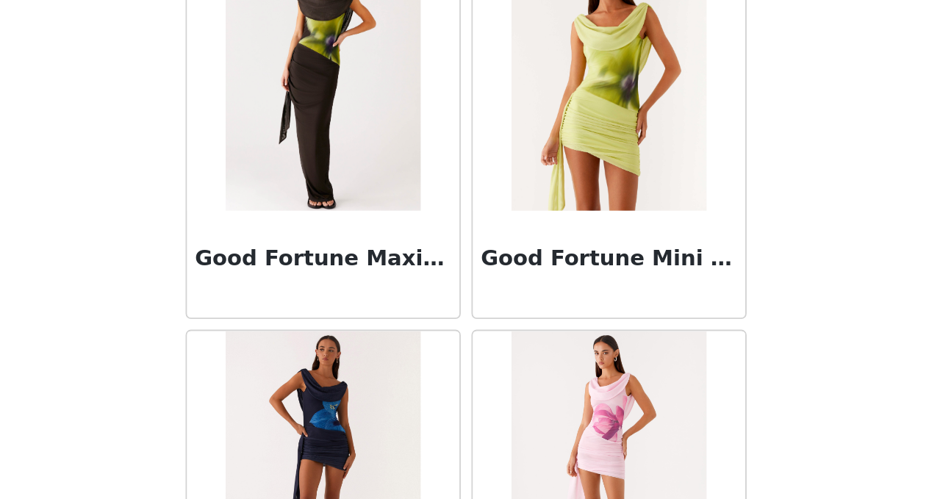
click at [489, 76] on img at bounding box center [542, 149] width 107 height 147
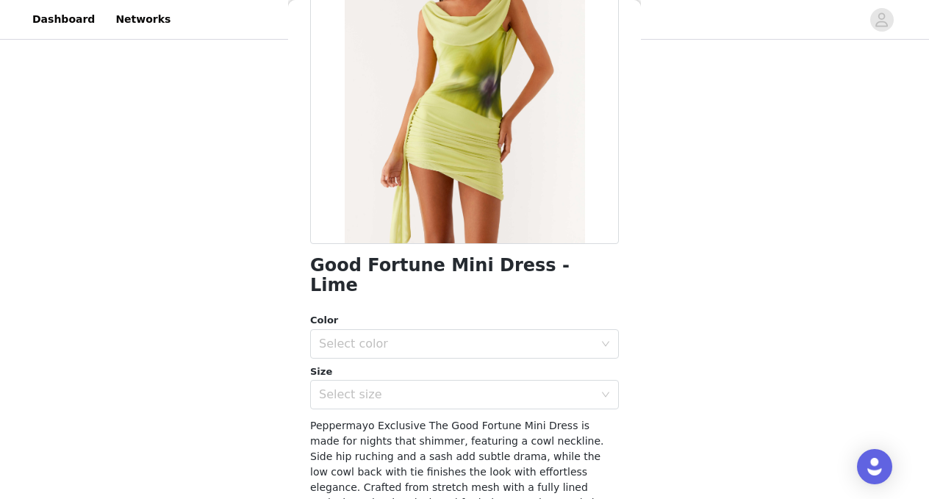
scroll to position [161, 0]
click at [430, 336] on div "Select color" at bounding box center [456, 343] width 275 height 15
click at [364, 356] on li "Lime" at bounding box center [464, 355] width 309 height 24
click at [364, 386] on div "Select size" at bounding box center [456, 393] width 275 height 15
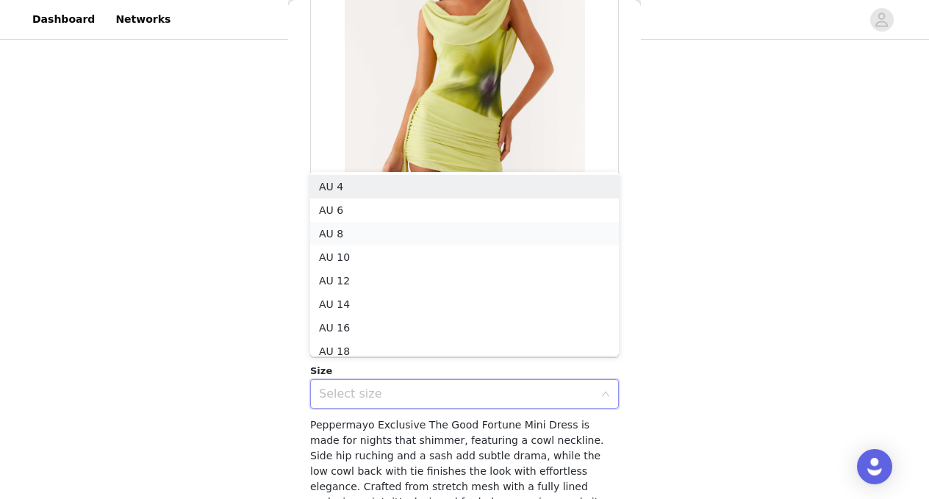
scroll to position [7, 0]
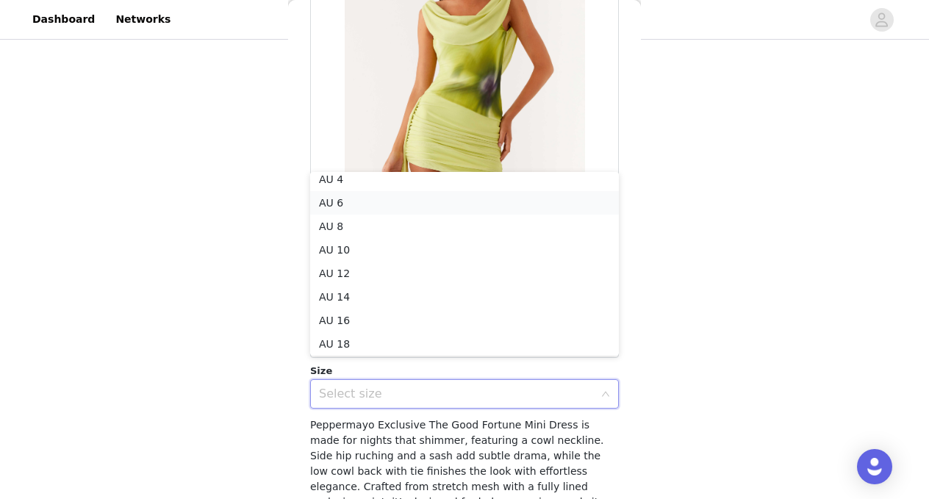
click at [403, 200] on li "AU 6" at bounding box center [464, 203] width 309 height 24
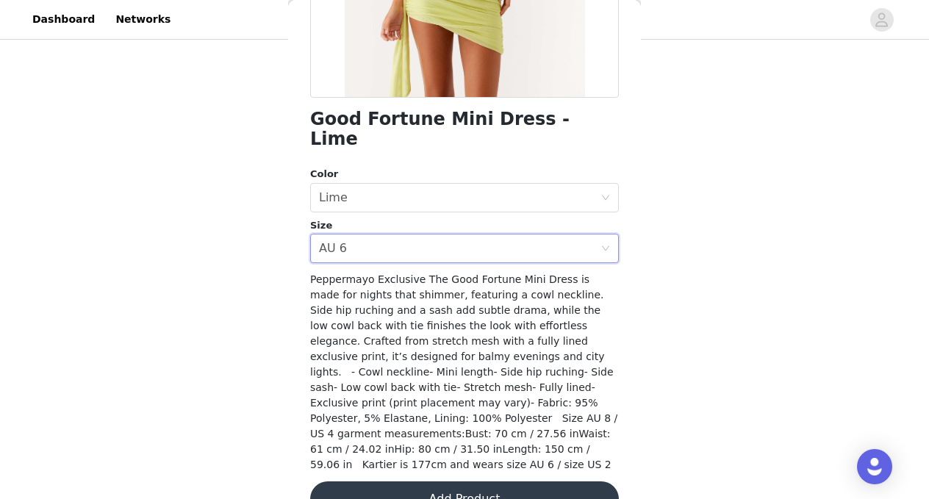
scroll to position [306, 0]
click at [461, 482] on button "Add Product" at bounding box center [464, 499] width 309 height 35
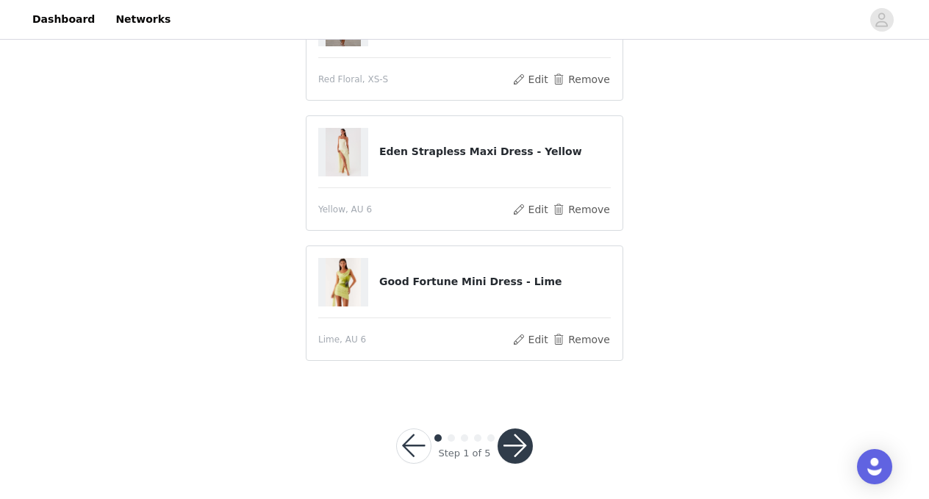
scroll to position [307, 0]
click at [513, 455] on button "button" at bounding box center [514, 446] width 35 height 35
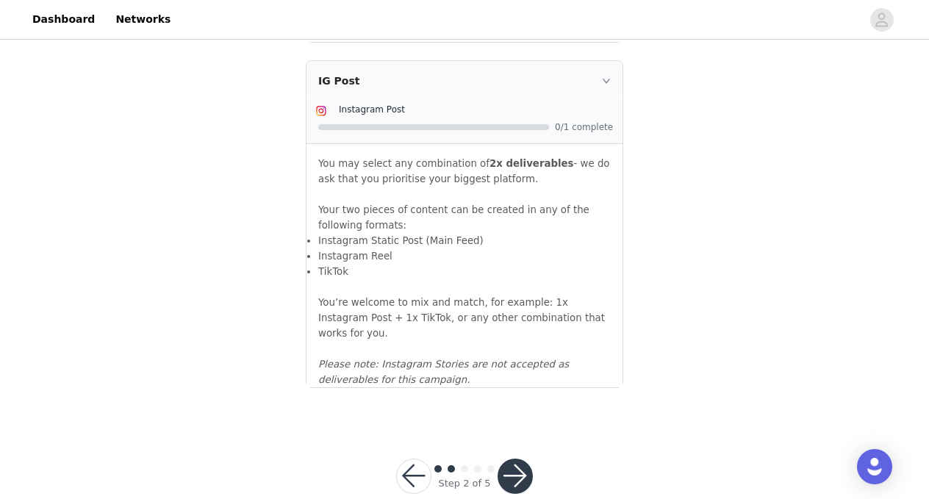
scroll to position [1670, 0]
click at [506, 460] on button "button" at bounding box center [514, 477] width 35 height 35
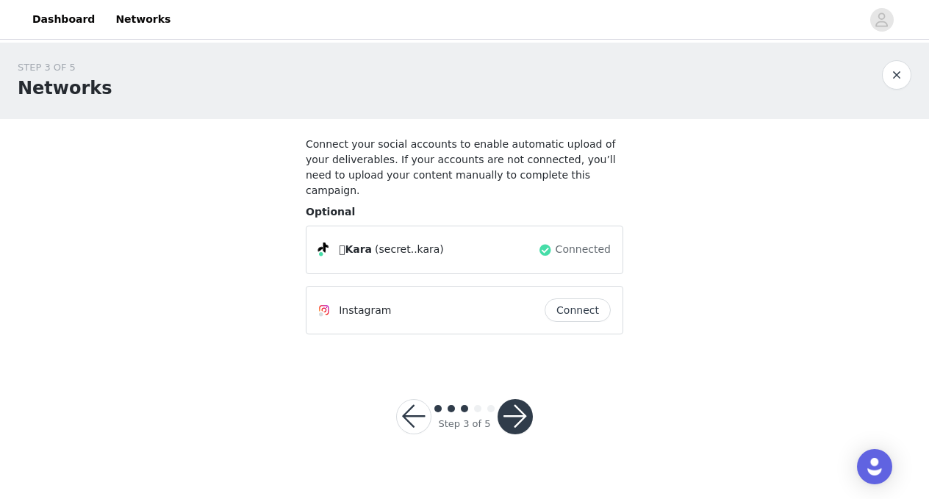
click at [516, 399] on button "button" at bounding box center [514, 416] width 35 height 35
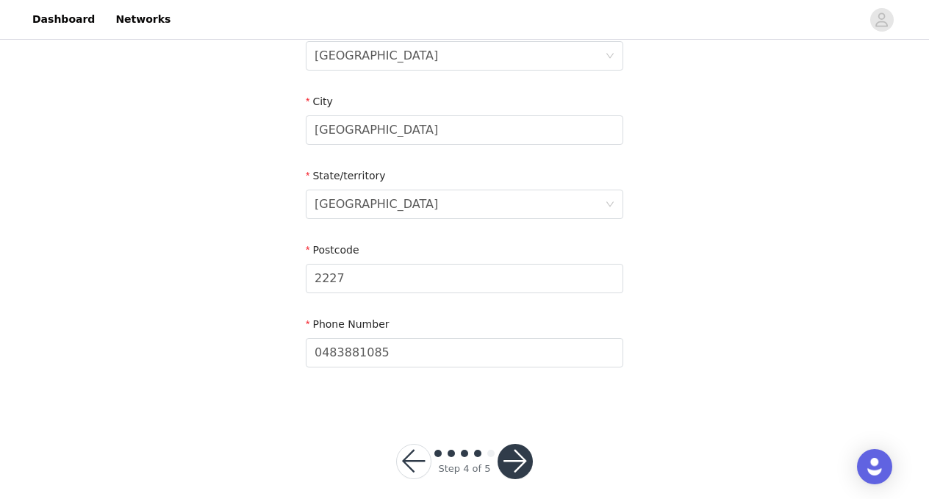
scroll to position [564, 0]
click at [516, 445] on button "button" at bounding box center [514, 462] width 35 height 35
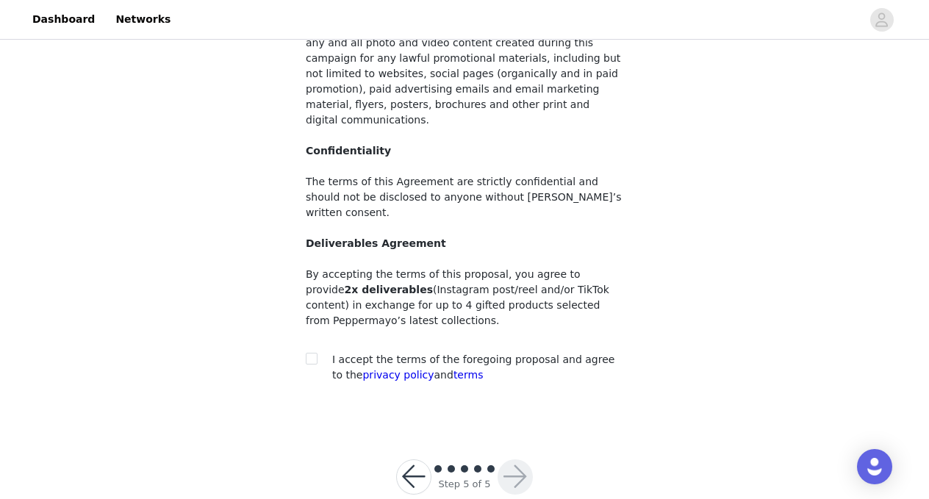
scroll to position [180, 0]
click at [309, 353] on input "checkbox" at bounding box center [311, 358] width 10 height 10
checkbox input "true"
click at [508, 460] on button "button" at bounding box center [514, 477] width 35 height 35
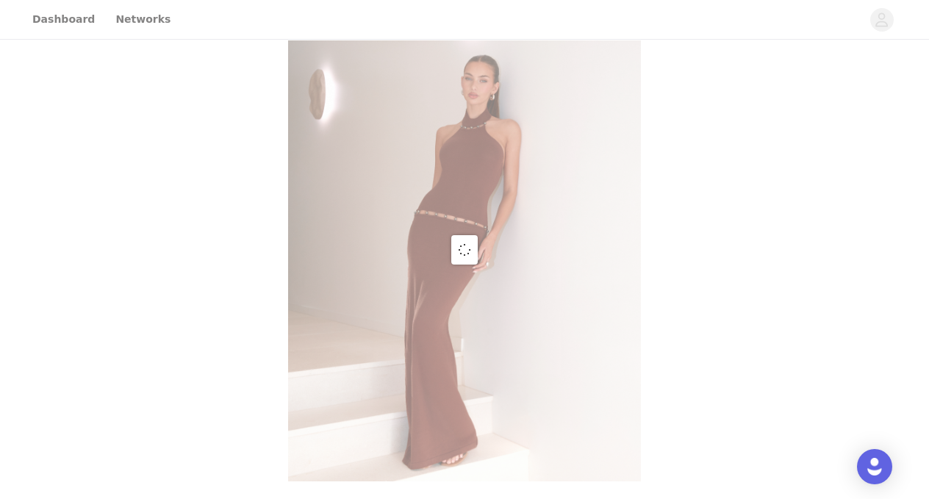
scroll to position [2, 0]
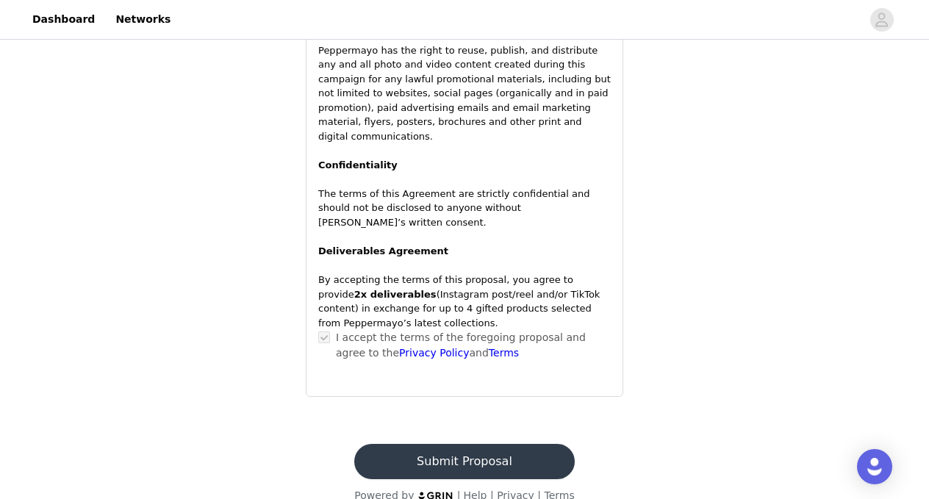
click at [495, 444] on button "Submit Proposal" at bounding box center [464, 461] width 220 height 35
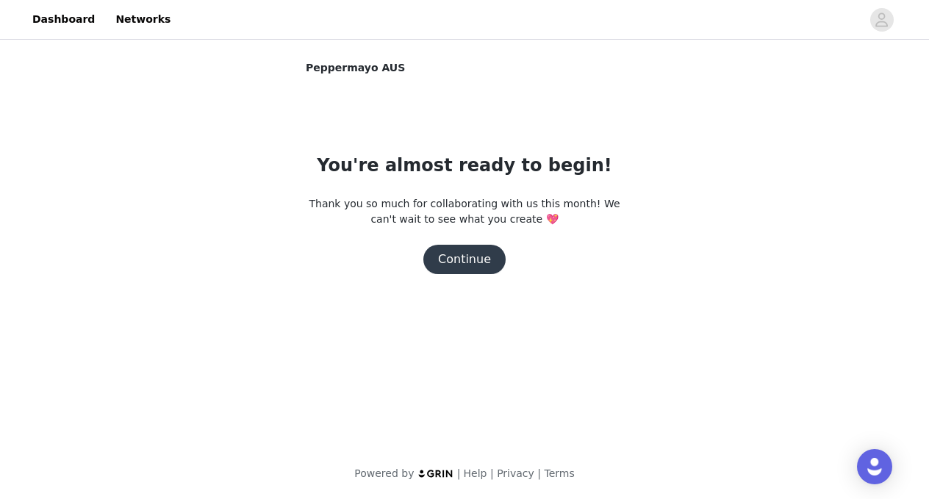
scroll to position [0, 0]
